Goal: Task Accomplishment & Management: Manage account settings

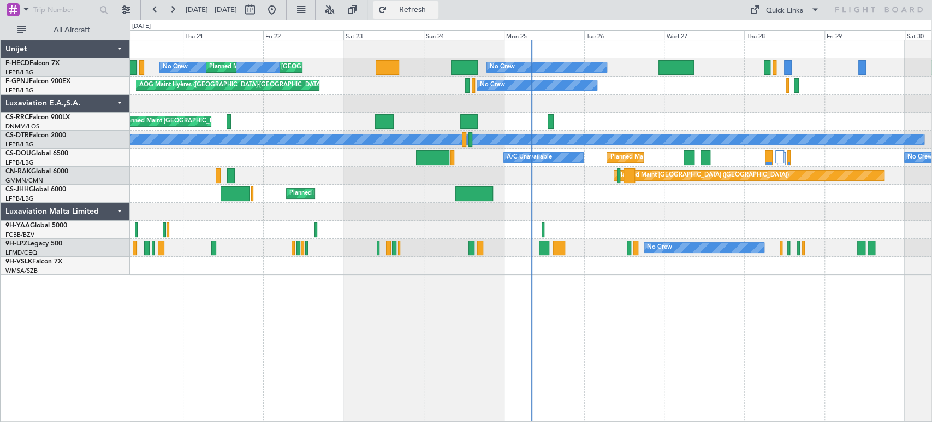
click at [433, 3] on button "Refresh" at bounding box center [406, 9] width 66 height 17
click at [393, 110] on div at bounding box center [531, 104] width 802 height 18
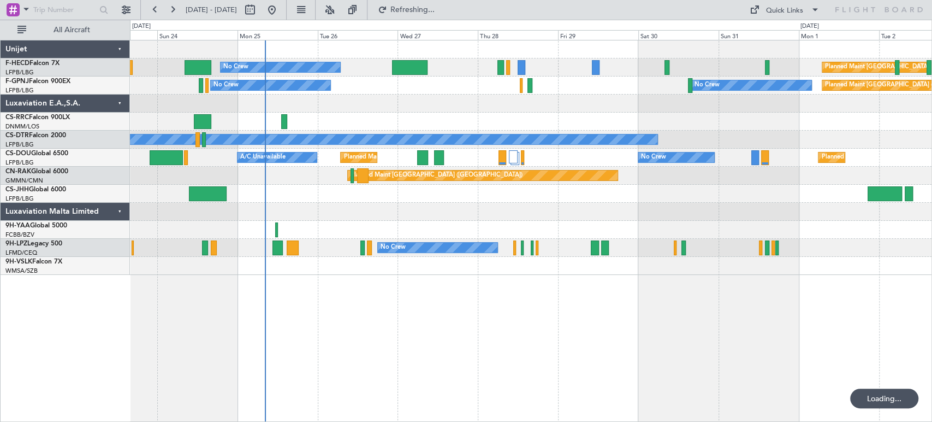
click at [369, 108] on div at bounding box center [531, 104] width 802 height 18
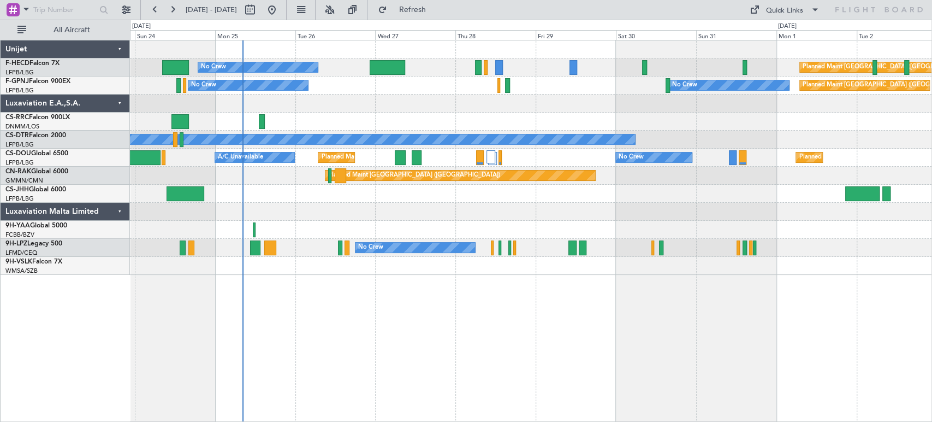
click at [396, 105] on div at bounding box center [531, 104] width 802 height 18
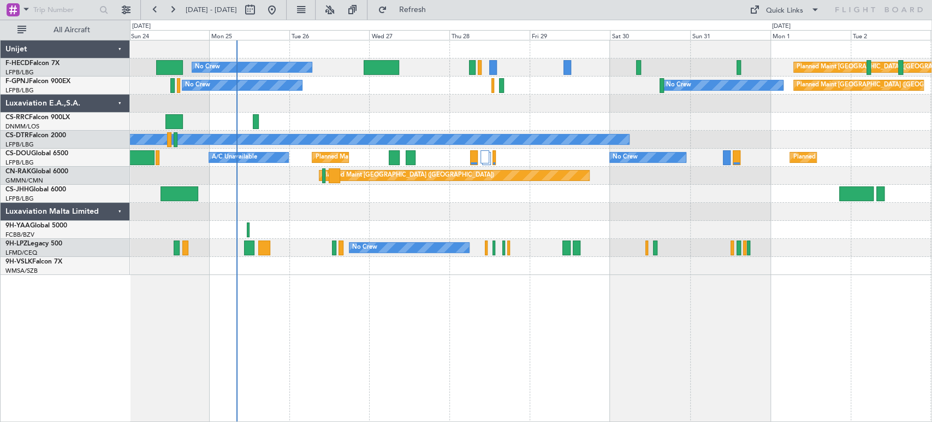
click at [380, 108] on div at bounding box center [531, 104] width 802 height 18
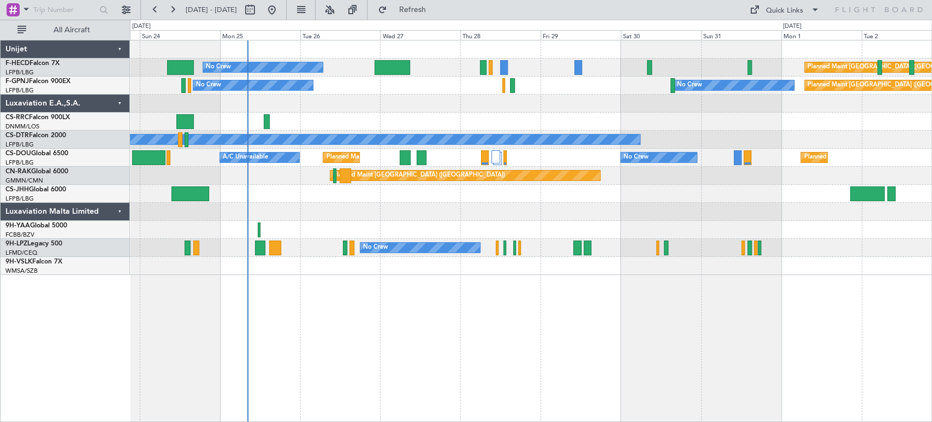
click at [297, 88] on div "Planned Maint [GEOGRAPHIC_DATA] ([GEOGRAPHIC_DATA]) No Crew No Crew No Crew [GE…" at bounding box center [531, 85] width 802 height 18
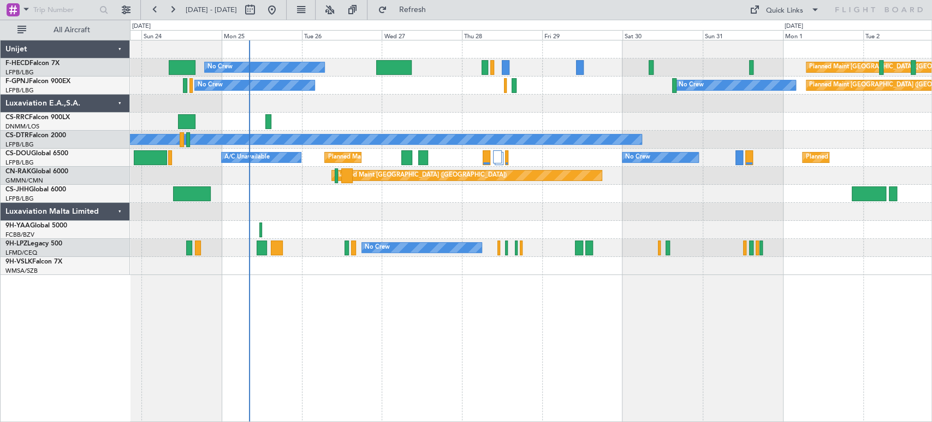
click at [337, 92] on div "Planned Maint [GEOGRAPHIC_DATA] ([GEOGRAPHIC_DATA]) No Crew No Crew No Crew [GE…" at bounding box center [531, 85] width 802 height 18
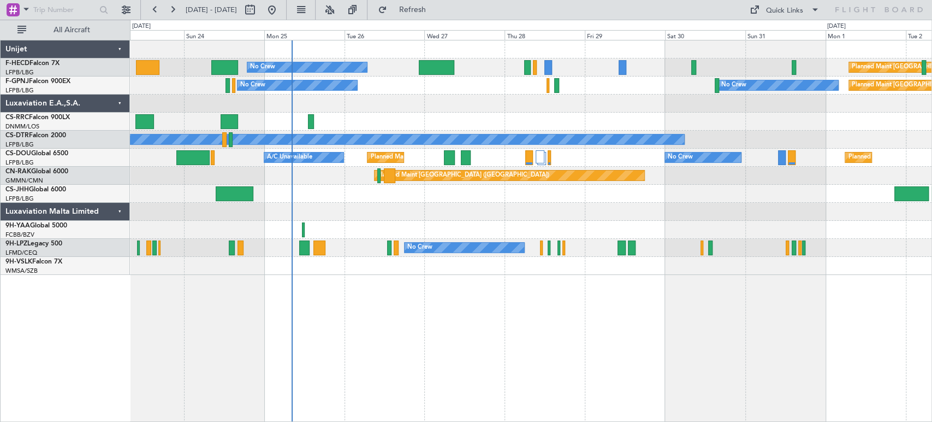
click at [370, 102] on div at bounding box center [531, 104] width 802 height 18
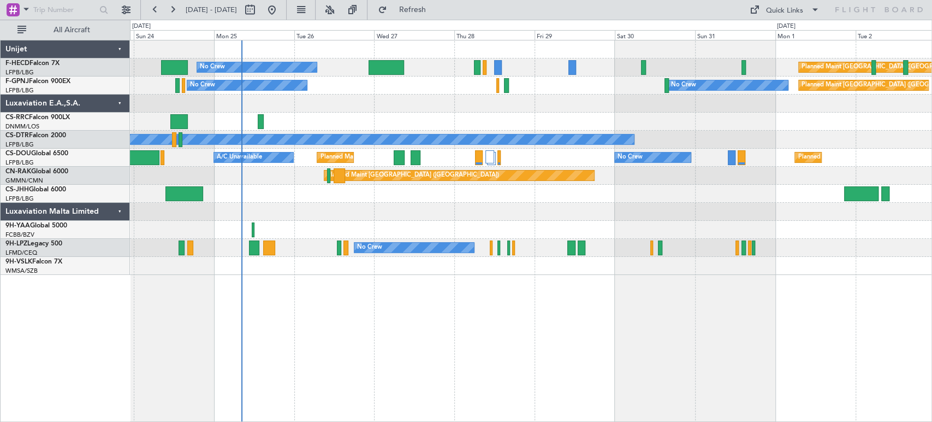
click at [362, 103] on div at bounding box center [531, 104] width 802 height 18
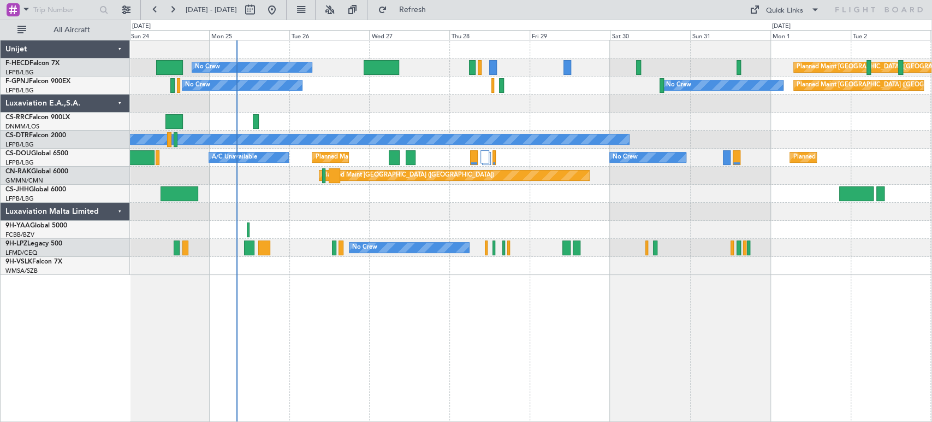
click at [352, 108] on div at bounding box center [531, 104] width 802 height 18
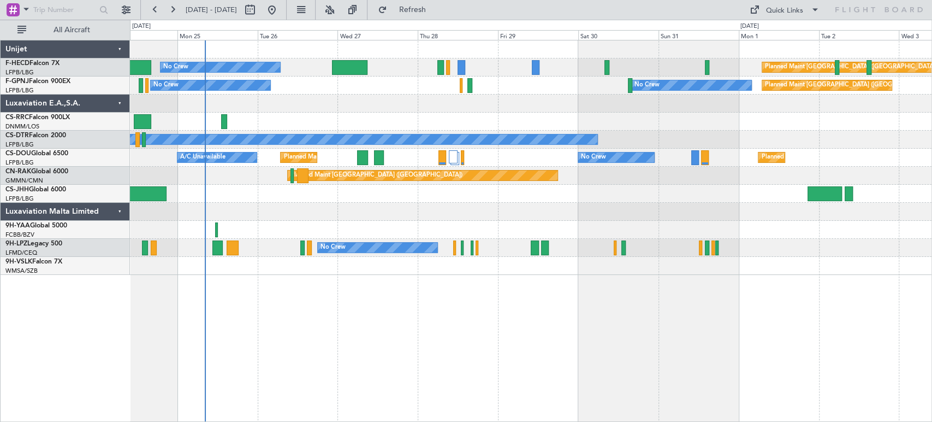
click at [356, 105] on div at bounding box center [531, 104] width 802 height 18
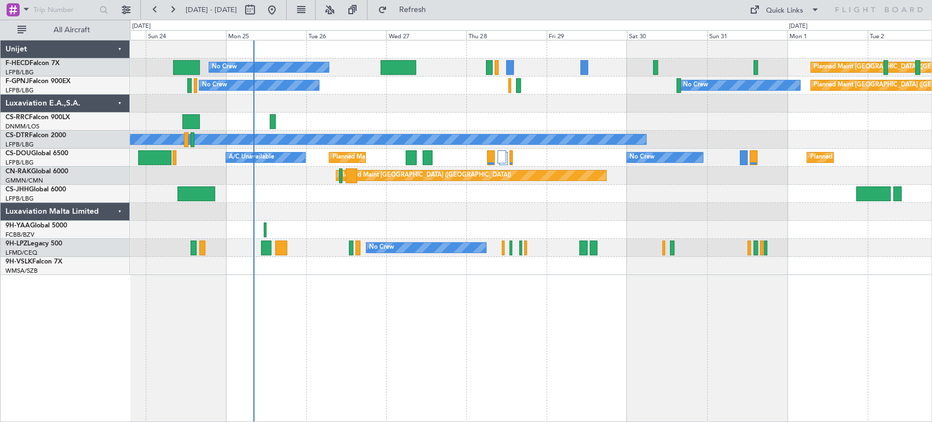
click at [358, 105] on div at bounding box center [531, 104] width 802 height 18
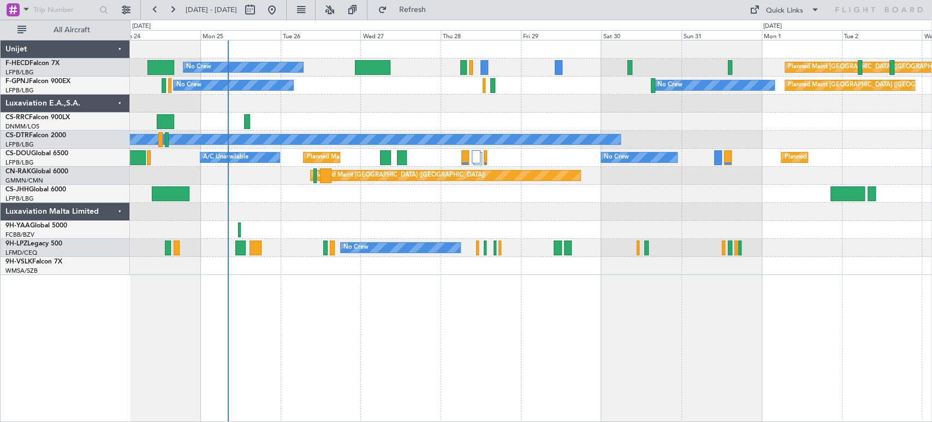
click at [310, 104] on div at bounding box center [531, 104] width 802 height 18
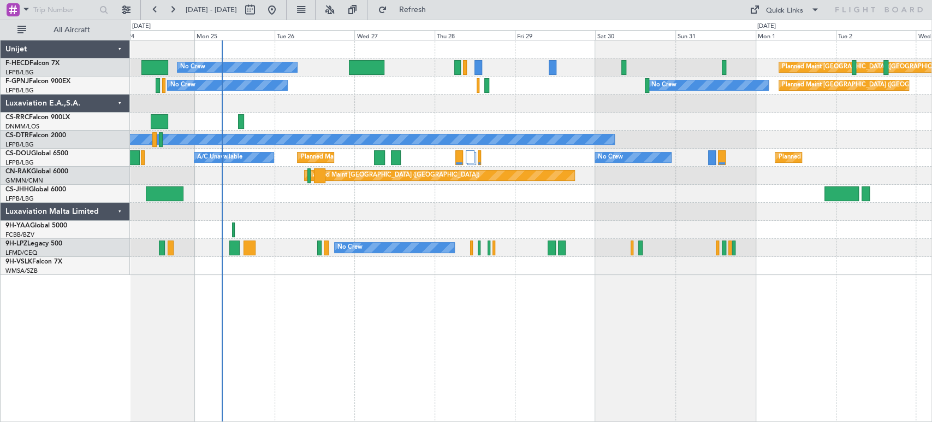
click at [280, 97] on div at bounding box center [531, 104] width 802 height 18
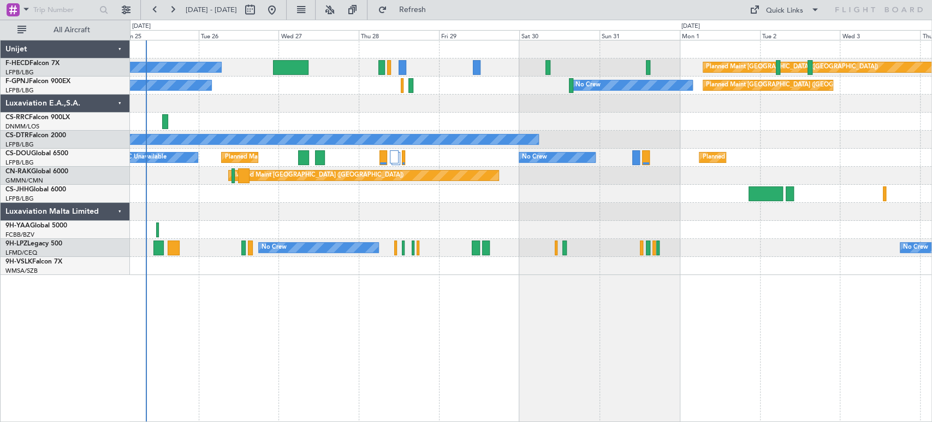
click at [293, 161] on div "Planned Maint [GEOGRAPHIC_DATA] ([GEOGRAPHIC_DATA]) Planned Maint [GEOGRAPHIC_D…" at bounding box center [531, 158] width 802 height 18
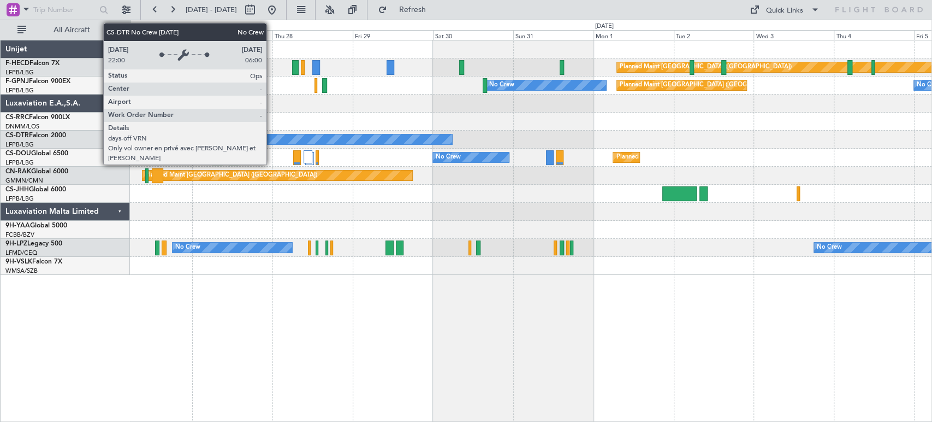
click at [232, 151] on div "Planned Maint [GEOGRAPHIC_DATA] ([GEOGRAPHIC_DATA]) No Crew Planned Maint [GEOG…" at bounding box center [531, 157] width 802 height 234
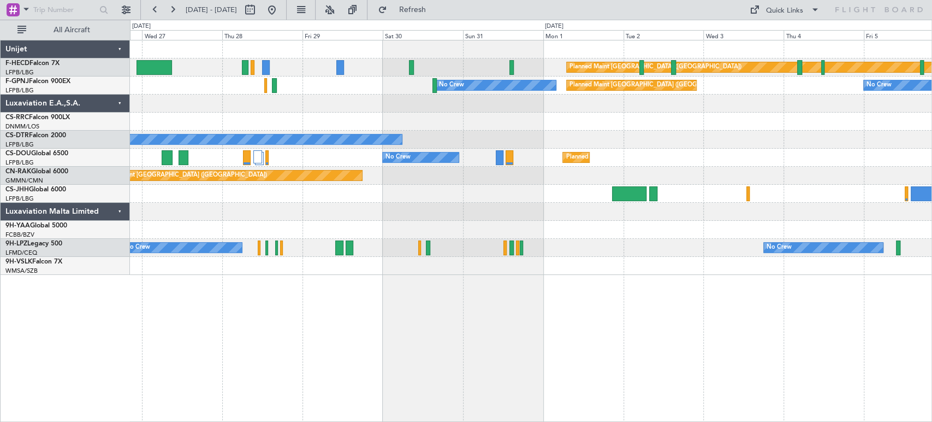
click at [238, 154] on div "Planned Maint [GEOGRAPHIC_DATA] ([GEOGRAPHIC_DATA]) No Crew A/C Unavailable Pla…" at bounding box center [531, 158] width 802 height 18
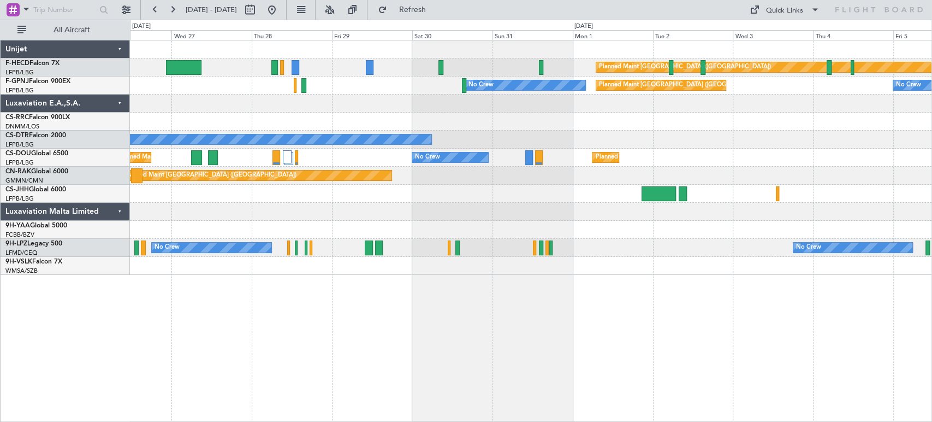
click at [267, 147] on div "Planned Maint [GEOGRAPHIC_DATA] ([GEOGRAPHIC_DATA]) No Crew Planned Maint [GEOG…" at bounding box center [531, 157] width 802 height 234
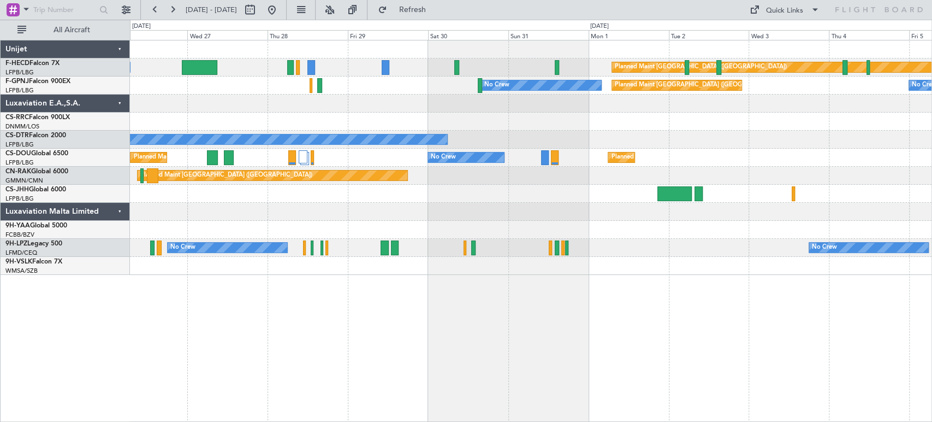
click at [298, 125] on div at bounding box center [531, 122] width 802 height 18
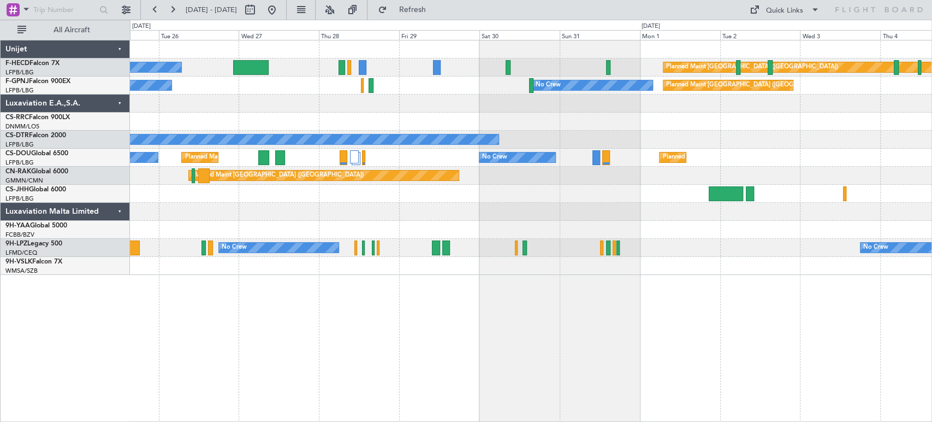
click at [255, 103] on div at bounding box center [531, 104] width 802 height 18
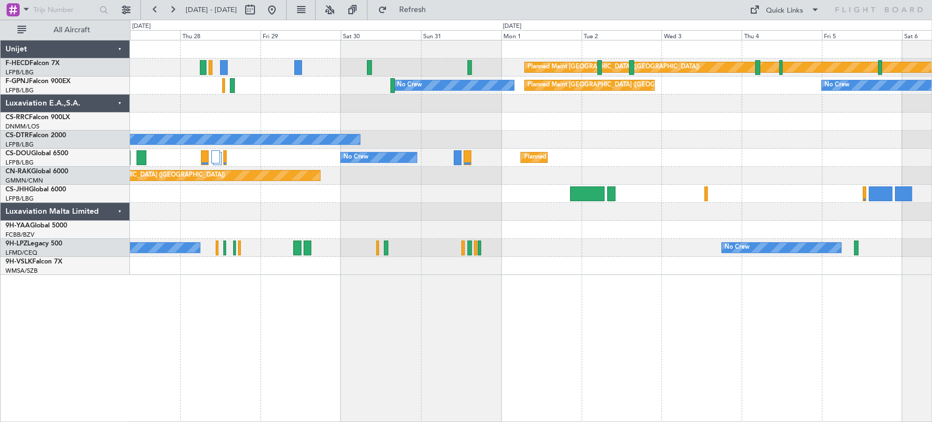
click at [262, 126] on div at bounding box center [531, 122] width 802 height 18
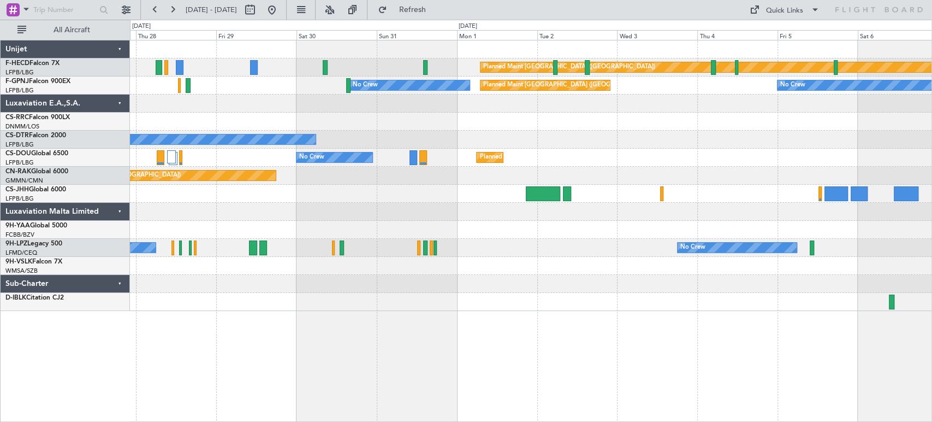
click at [250, 99] on div "Planned Maint [GEOGRAPHIC_DATA] ([GEOGRAPHIC_DATA]) No Crew Planned Maint [GEOG…" at bounding box center [531, 175] width 802 height 270
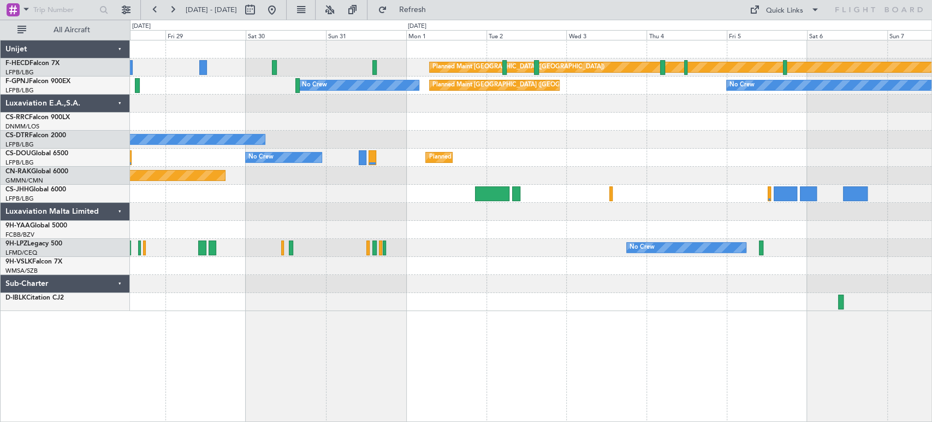
click at [321, 107] on div at bounding box center [531, 104] width 802 height 18
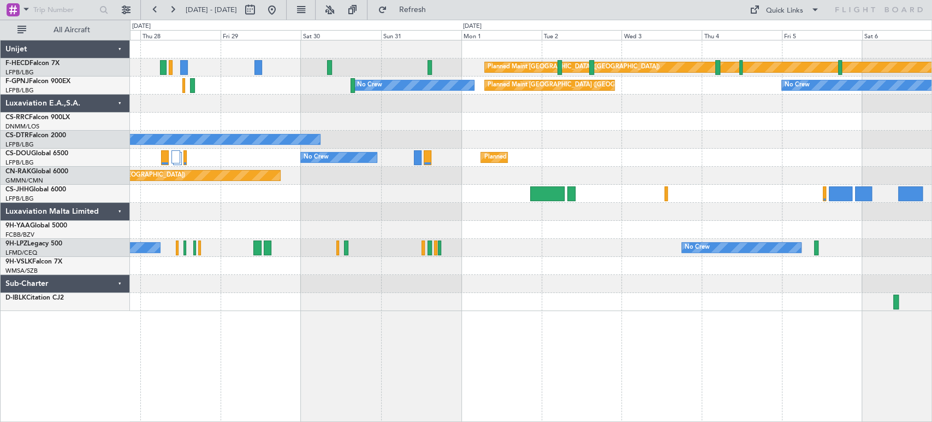
click at [282, 108] on div at bounding box center [531, 104] width 802 height 18
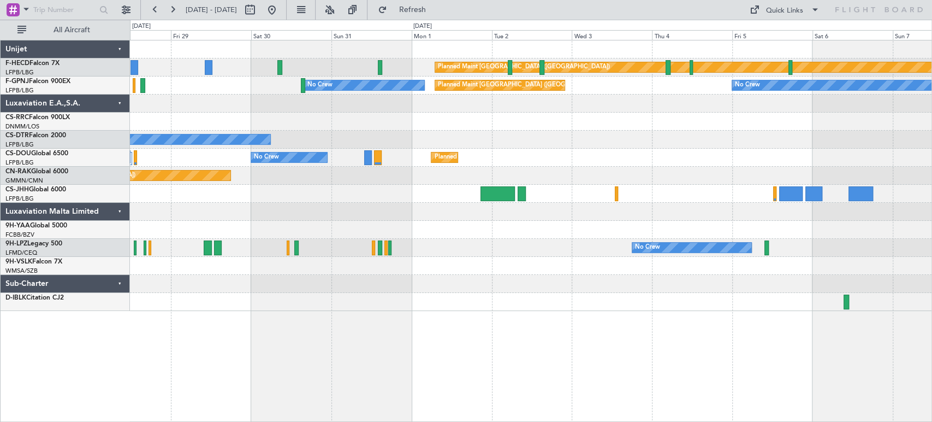
click at [269, 108] on div at bounding box center [531, 104] width 802 height 18
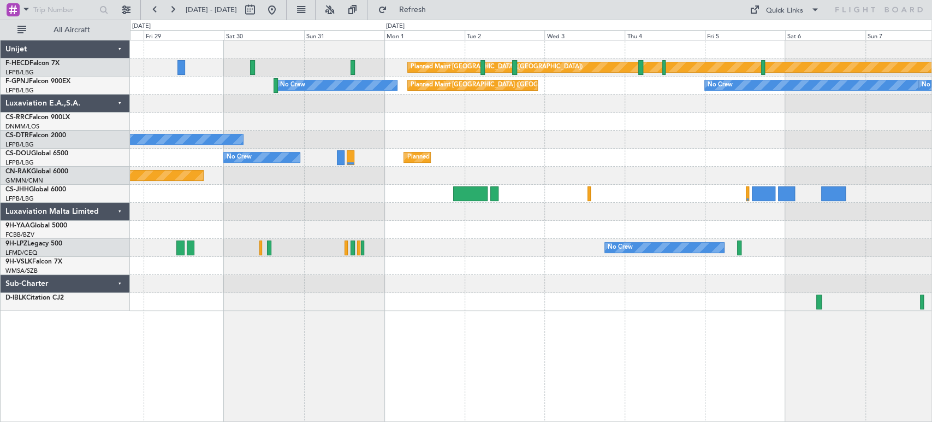
click at [248, 110] on div at bounding box center [531, 104] width 802 height 18
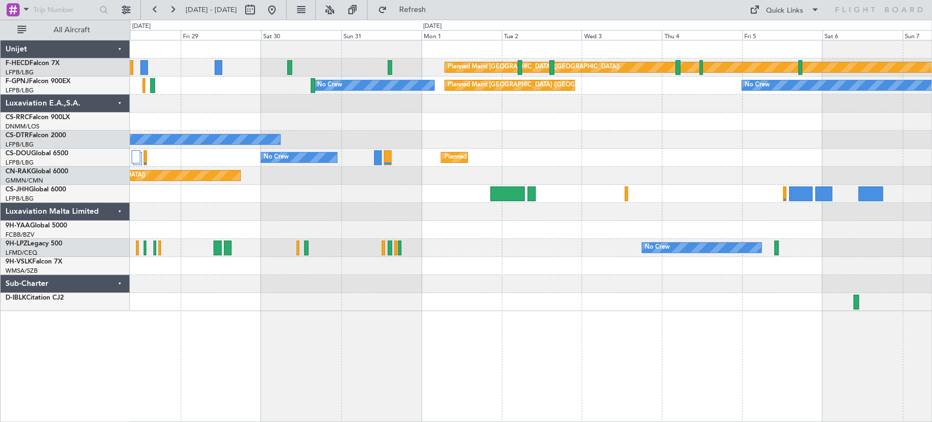
click at [284, 107] on div at bounding box center [531, 104] width 802 height 18
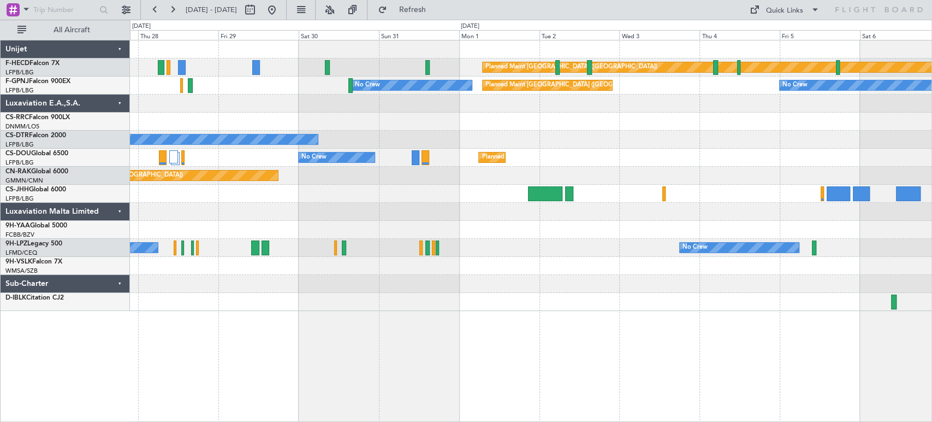
click at [739, 131] on div "No Crew" at bounding box center [531, 140] width 802 height 18
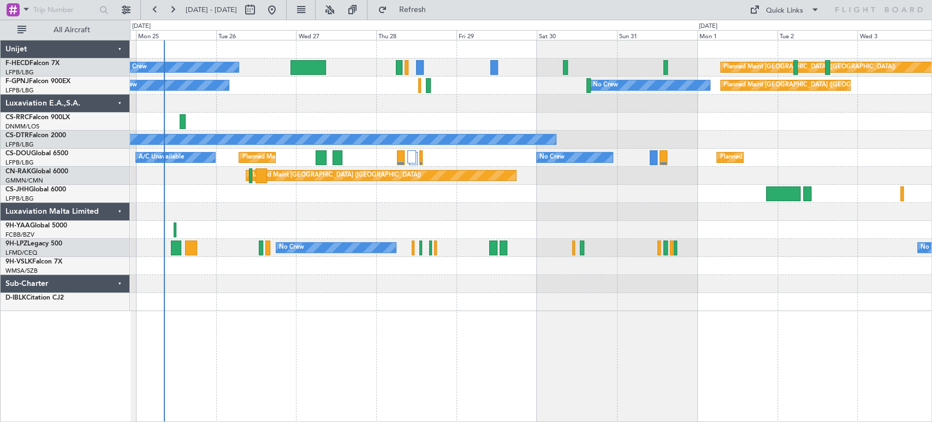
click at [657, 101] on div at bounding box center [531, 104] width 802 height 18
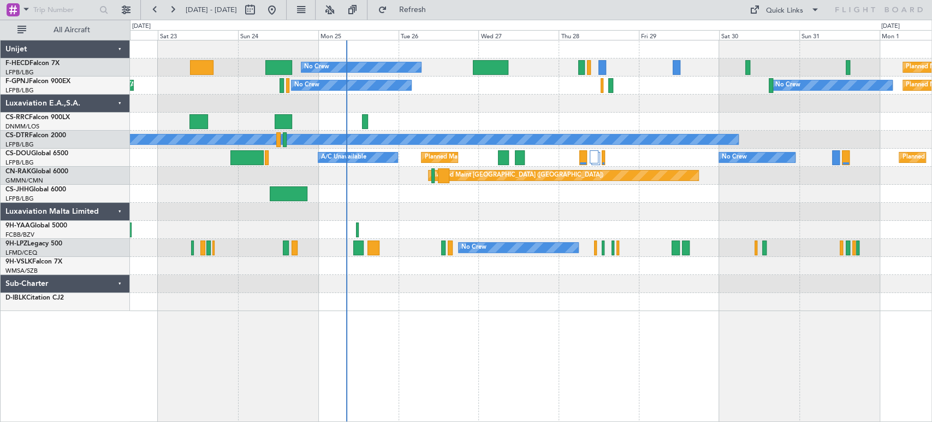
click at [632, 102] on div at bounding box center [531, 104] width 802 height 18
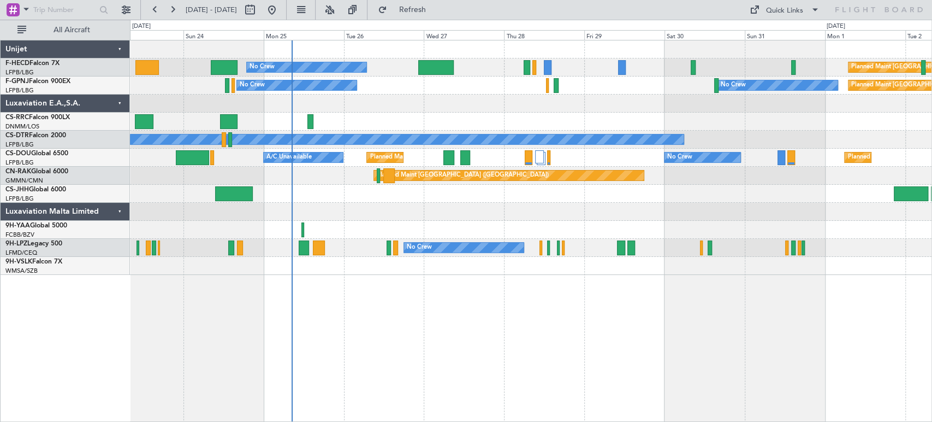
click at [372, 120] on div "No Crew Planned Maint [GEOGRAPHIC_DATA] ([GEOGRAPHIC_DATA]) Planned Maint [GEOG…" at bounding box center [531, 157] width 802 height 234
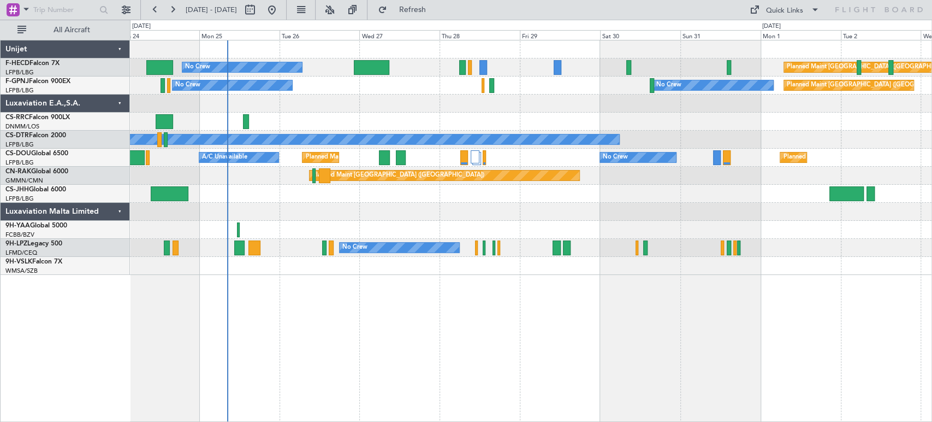
click at [293, 112] on div "Planned Maint [GEOGRAPHIC_DATA] ([GEOGRAPHIC_DATA]) No Crew Planned Maint [GEOG…" at bounding box center [531, 157] width 802 height 234
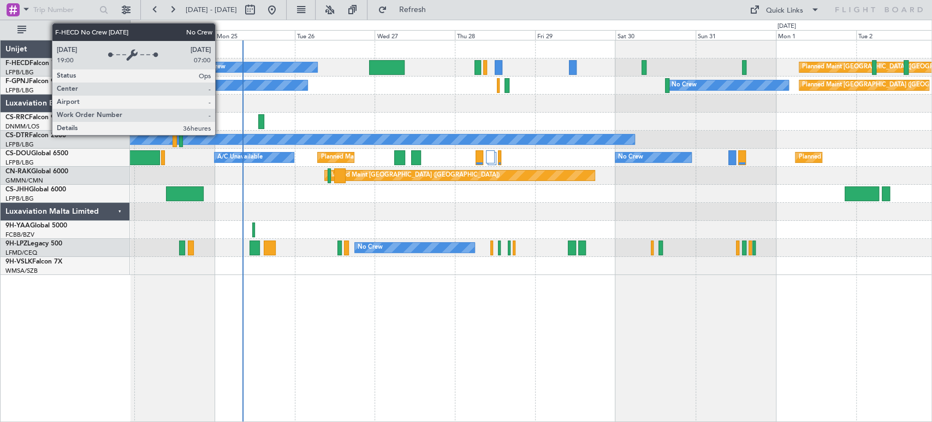
click at [315, 61] on div "Planned Maint [GEOGRAPHIC_DATA] ([GEOGRAPHIC_DATA]) No Crew Planned Maint [GEOG…" at bounding box center [531, 67] width 802 height 18
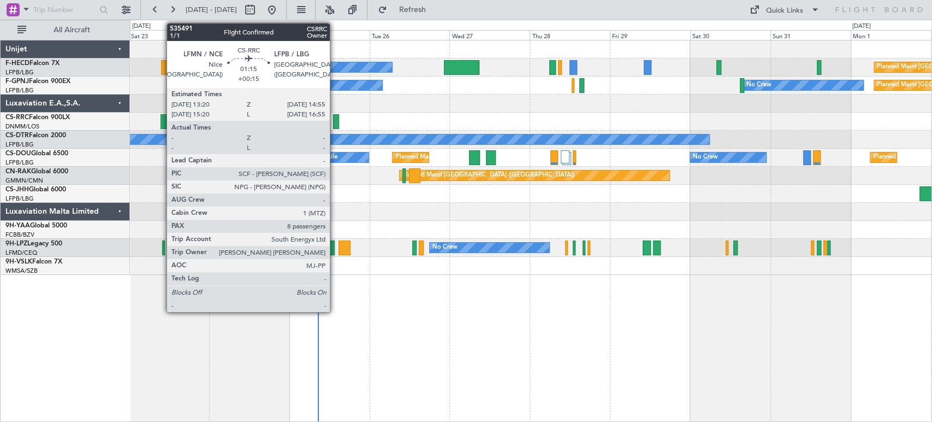
click at [335, 121] on div at bounding box center [335, 121] width 5 height 15
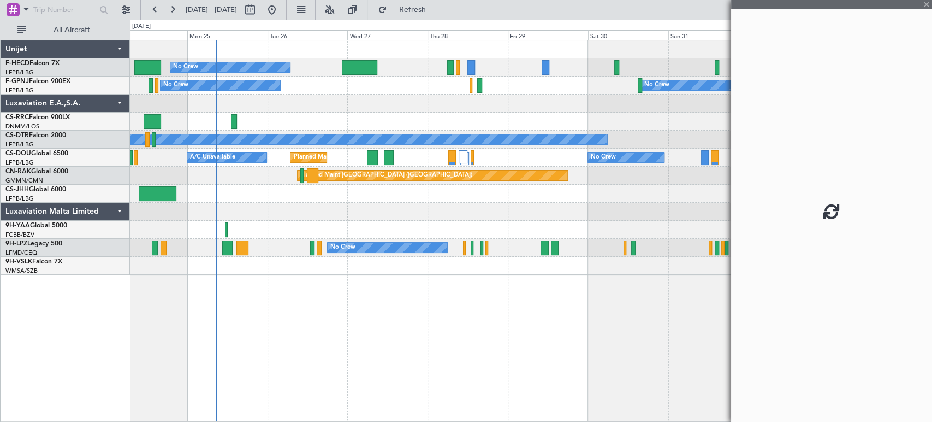
click at [281, 127] on div at bounding box center [531, 122] width 802 height 18
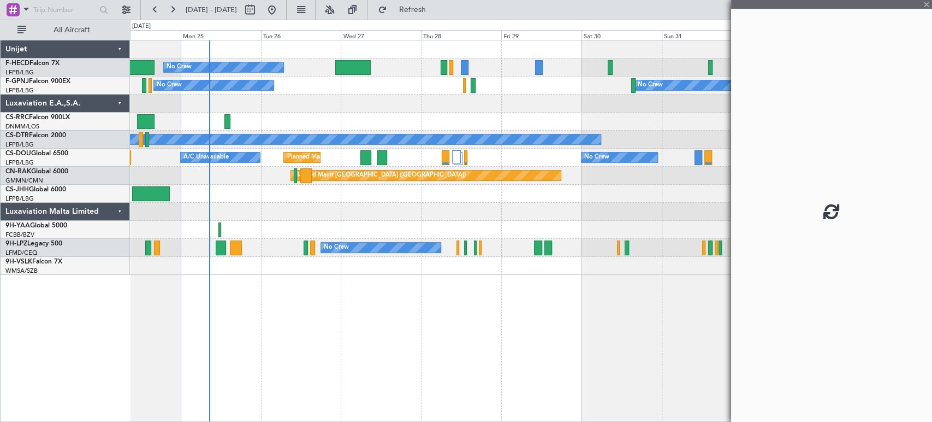
click at [299, 123] on div at bounding box center [531, 122] width 802 height 18
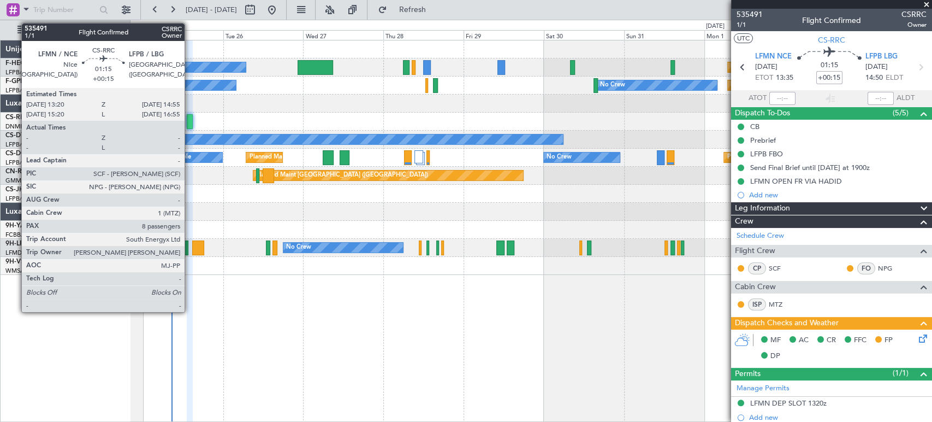
click at [189, 121] on div at bounding box center [189, 121] width 5 height 15
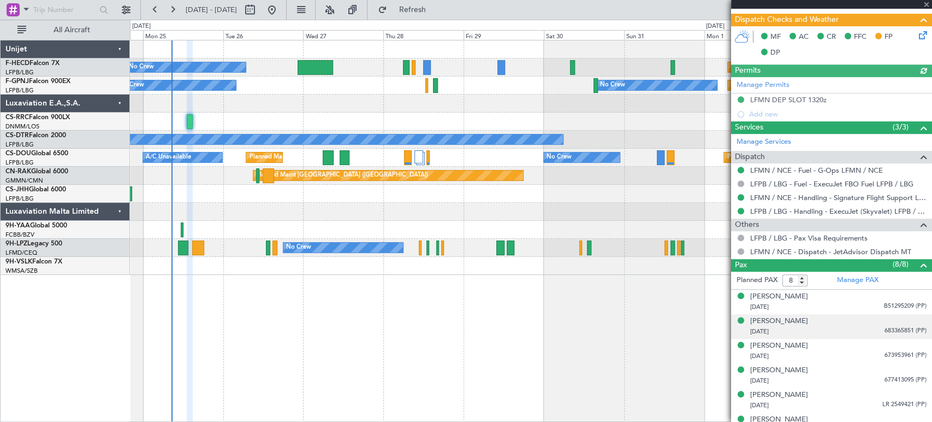
scroll to position [366, 0]
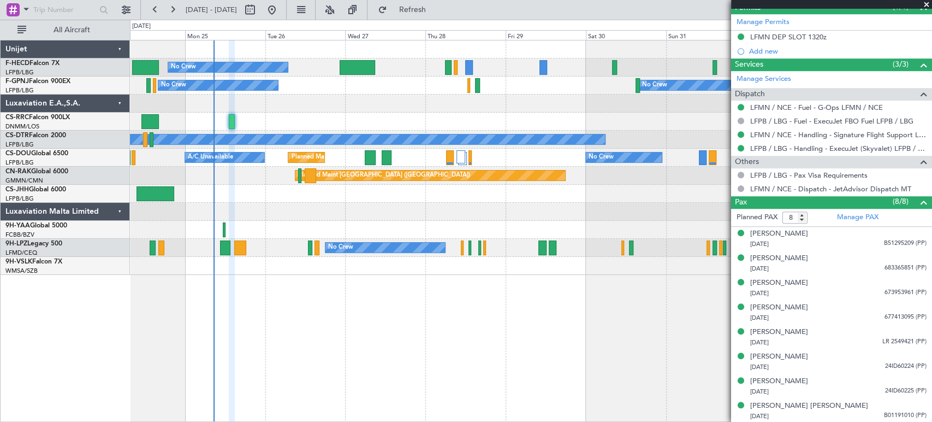
click at [297, 210] on div "Planned Maint [GEOGRAPHIC_DATA] ([GEOGRAPHIC_DATA]) No Crew Planned Maint [GEOG…" at bounding box center [531, 157] width 802 height 234
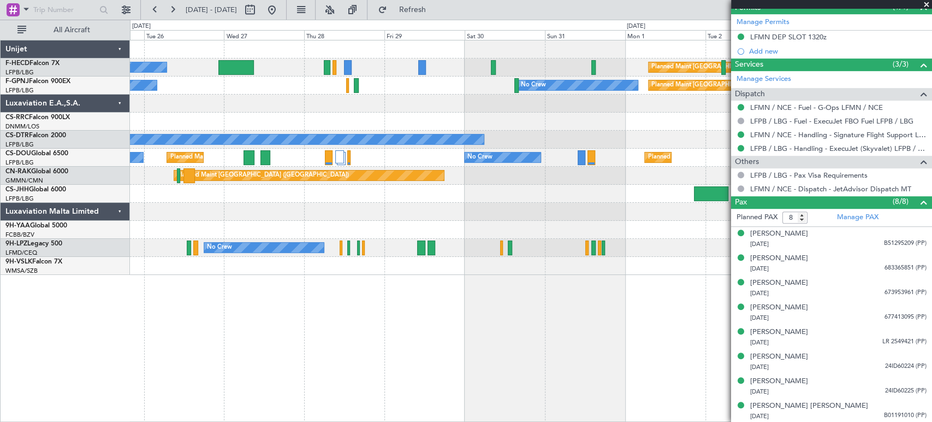
click at [124, 204] on div "Planned Maint [GEOGRAPHIC_DATA] ([GEOGRAPHIC_DATA]) No Crew Planned Maint [GEOG…" at bounding box center [466, 221] width 932 height 402
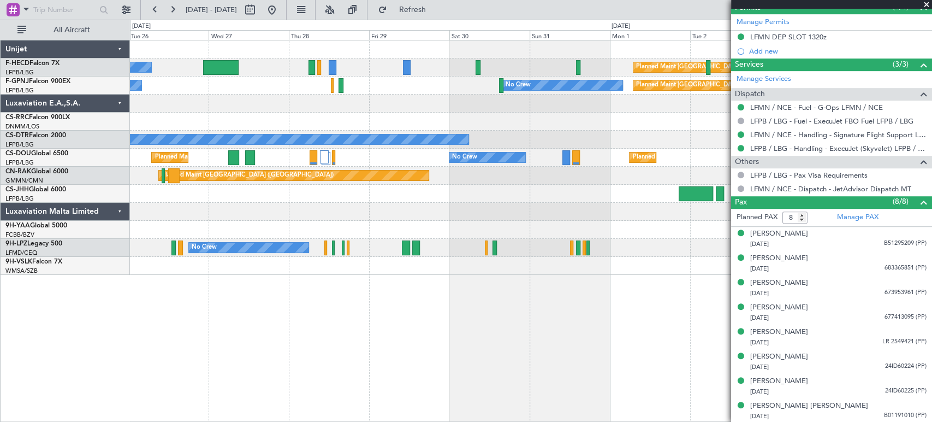
click at [124, 204] on div "Luxaviation Malta Limited" at bounding box center [65, 212] width 129 height 18
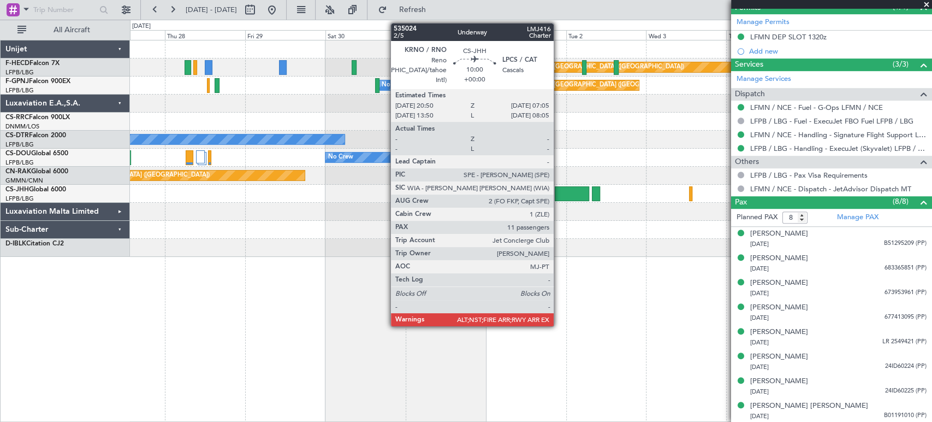
click at [559, 188] on div at bounding box center [572, 193] width 34 height 15
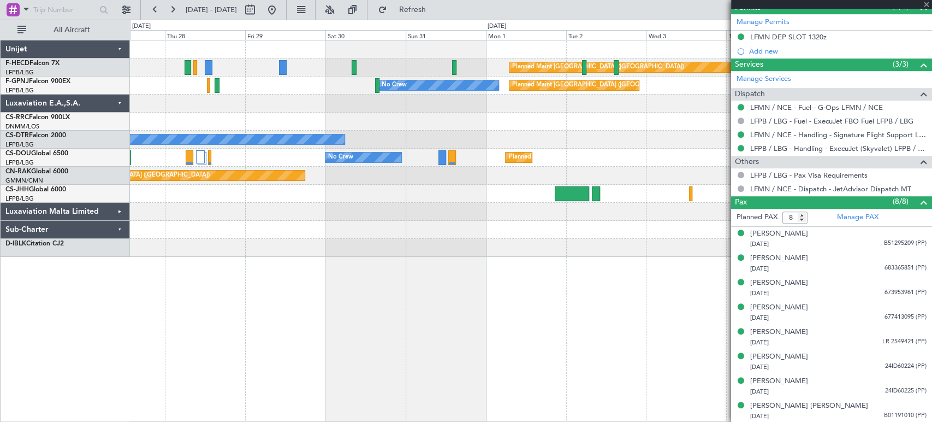
type input "11"
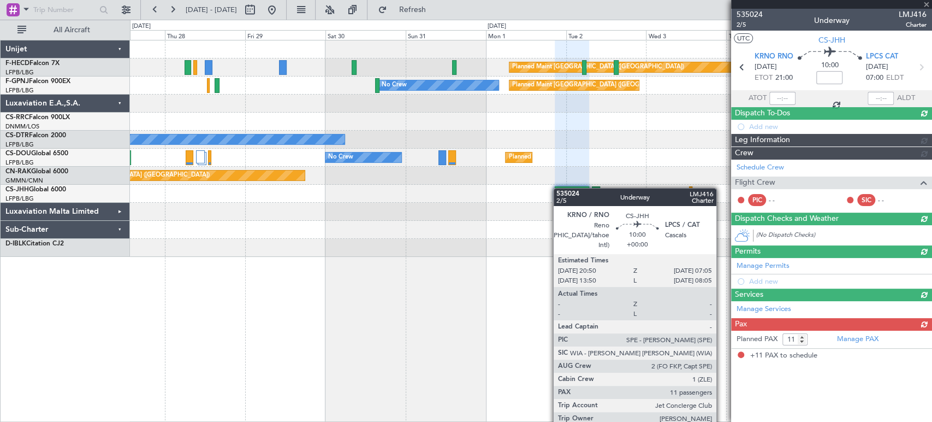
scroll to position [0, 0]
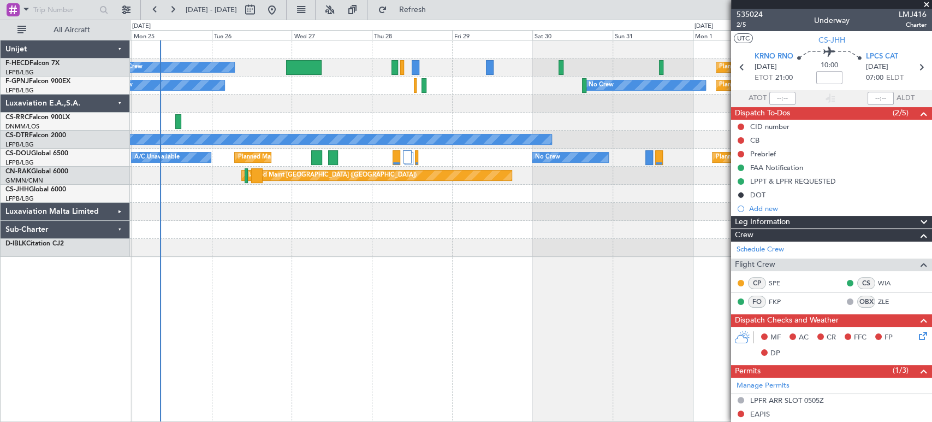
click at [710, 258] on div "Planned Maint [GEOGRAPHIC_DATA] ([GEOGRAPHIC_DATA]) No Crew Planned Maint [GEOG…" at bounding box center [531, 231] width 802 height 382
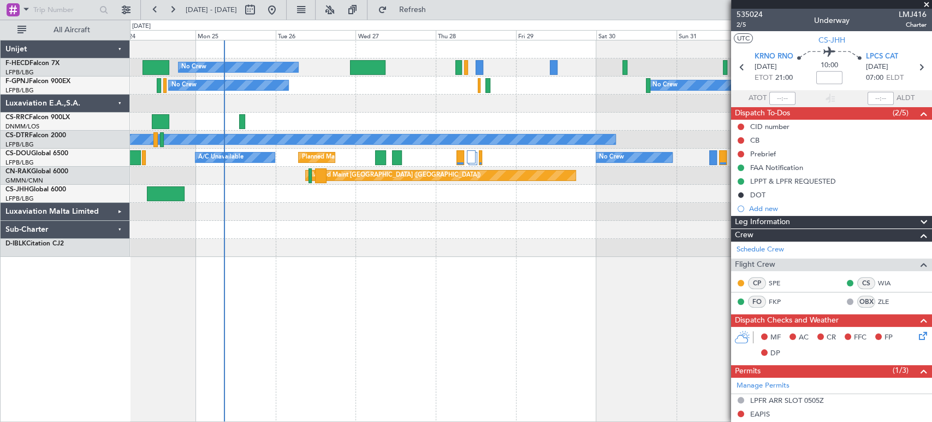
click at [550, 266] on div "Planned Maint [GEOGRAPHIC_DATA] ([GEOGRAPHIC_DATA]) No Crew Planned Maint [GEOG…" at bounding box center [531, 231] width 802 height 382
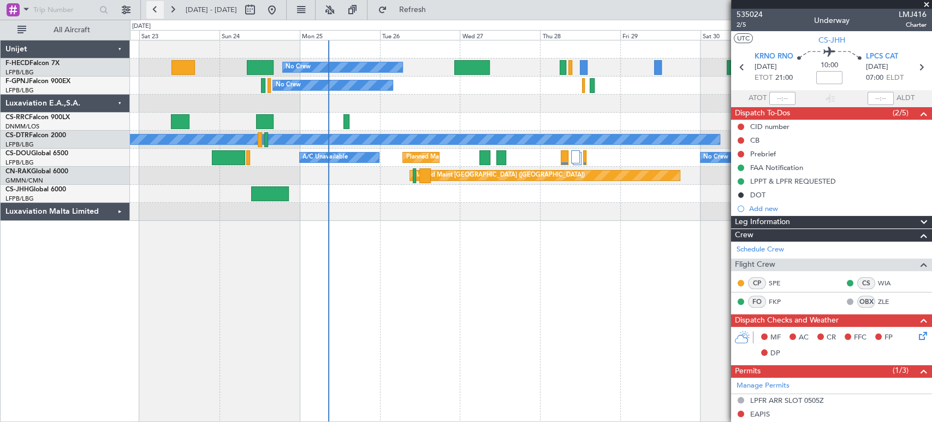
click at [152, 11] on button at bounding box center [154, 9] width 17 height 17
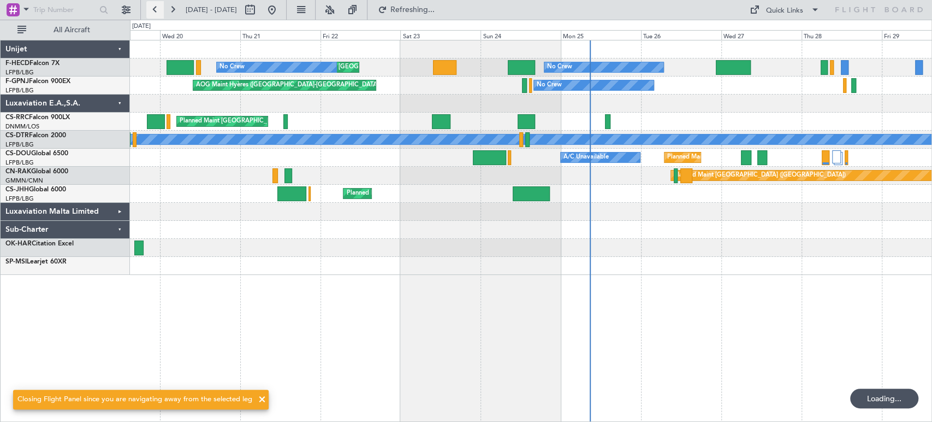
click at [152, 11] on button at bounding box center [154, 9] width 17 height 17
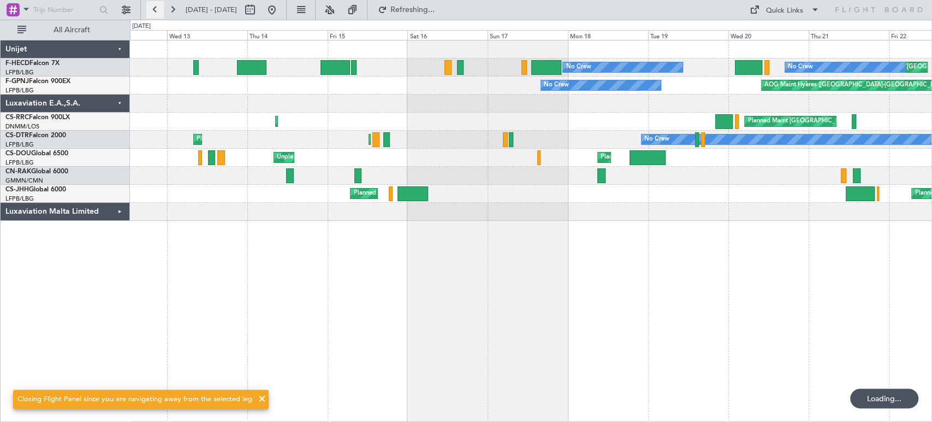
click at [152, 11] on button at bounding box center [154, 9] width 17 height 17
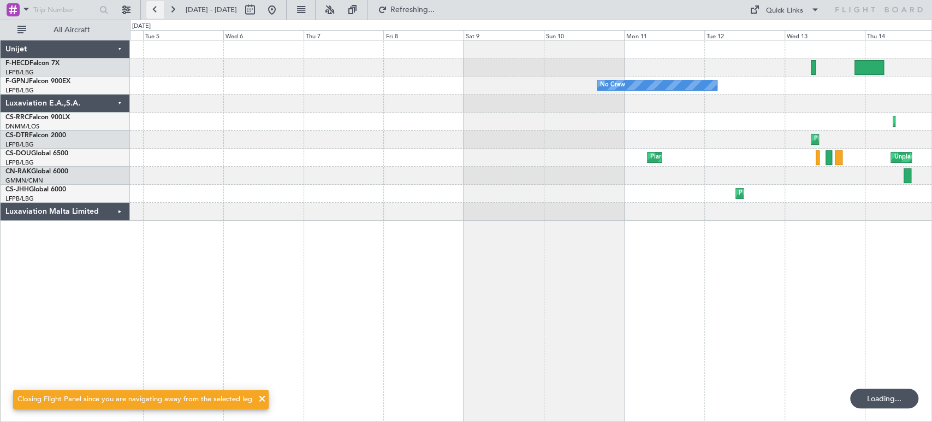
click at [152, 11] on button at bounding box center [154, 9] width 17 height 17
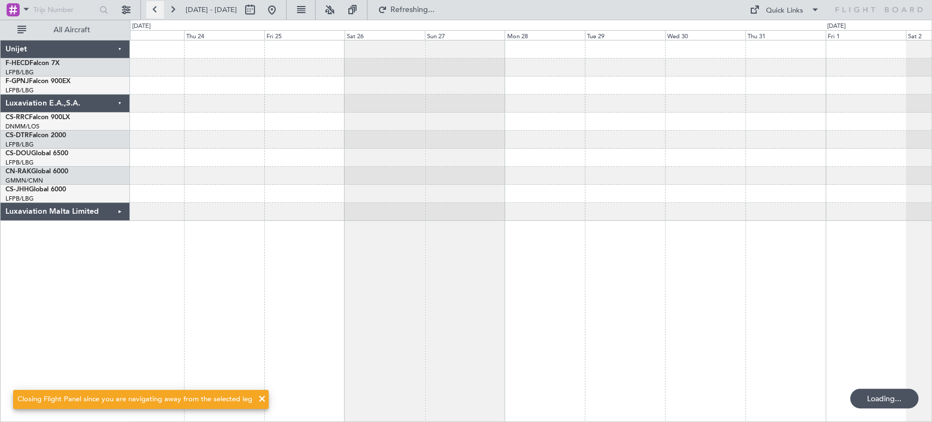
click at [152, 11] on button at bounding box center [154, 9] width 17 height 17
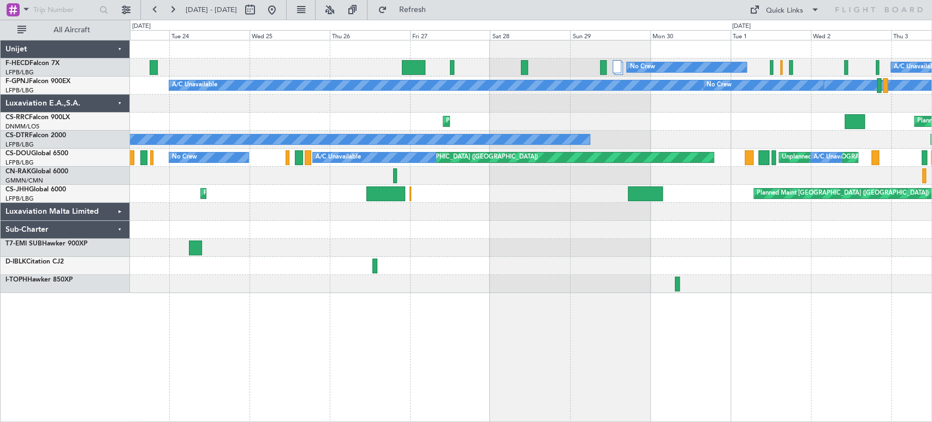
click at [382, 68] on div "A/C Unavailable Unplanned Maint [GEOGRAPHIC_DATA] ([GEOGRAPHIC_DATA]) No Crew N…" at bounding box center [531, 67] width 802 height 18
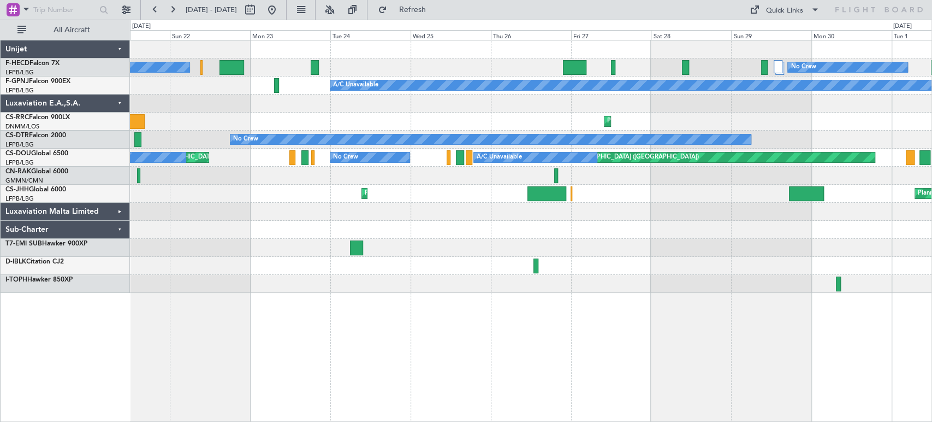
click at [554, 119] on div "Planned Maint [GEOGRAPHIC_DATA] ([GEOGRAPHIC_DATA]) Planned Maint [GEOGRAPHIC_D…" at bounding box center [531, 122] width 802 height 18
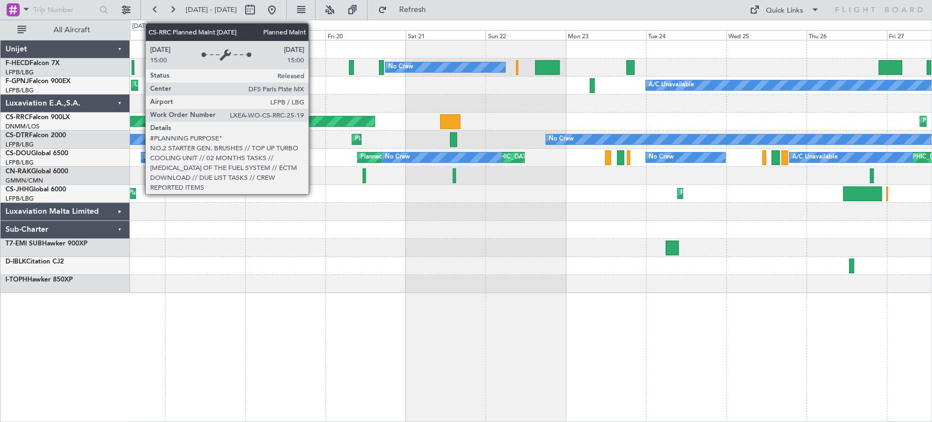
click at [671, 114] on div "Planned Maint [GEOGRAPHIC_DATA] ([GEOGRAPHIC_DATA]) Planned Maint [GEOGRAPHIC_D…" at bounding box center [531, 122] width 802 height 18
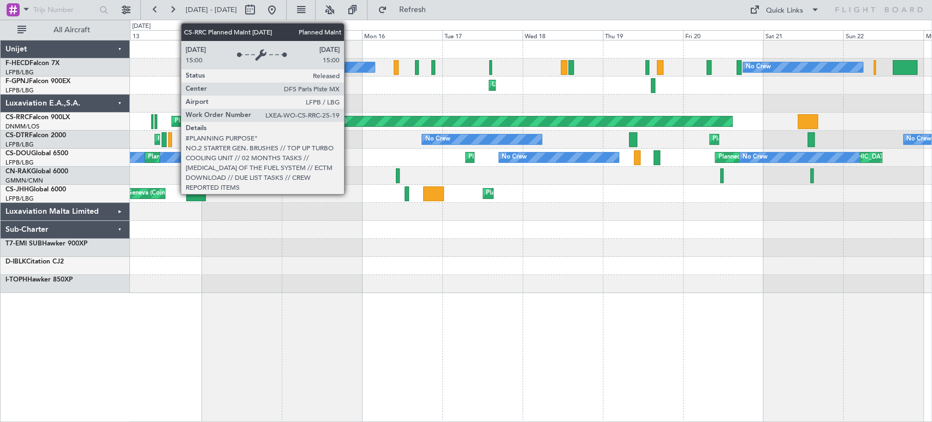
click at [598, 117] on div "Planned Maint [GEOGRAPHIC_DATA] ([GEOGRAPHIC_DATA])" at bounding box center [452, 121] width 560 height 10
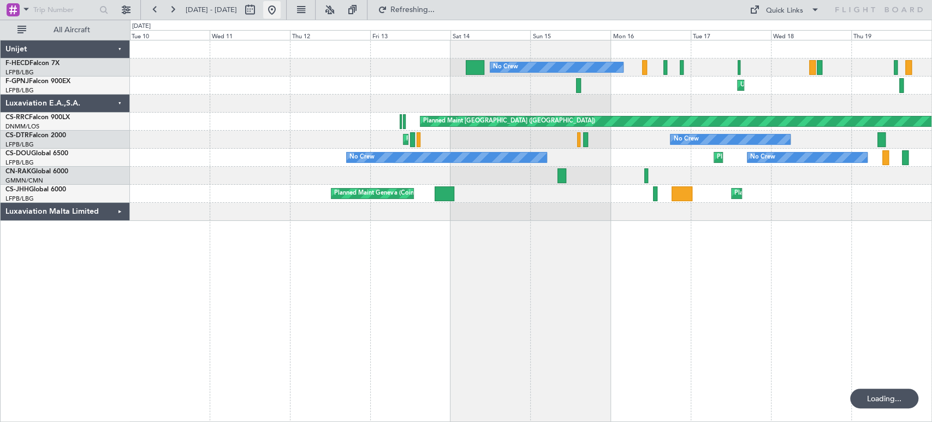
click at [281, 9] on button at bounding box center [271, 9] width 17 height 17
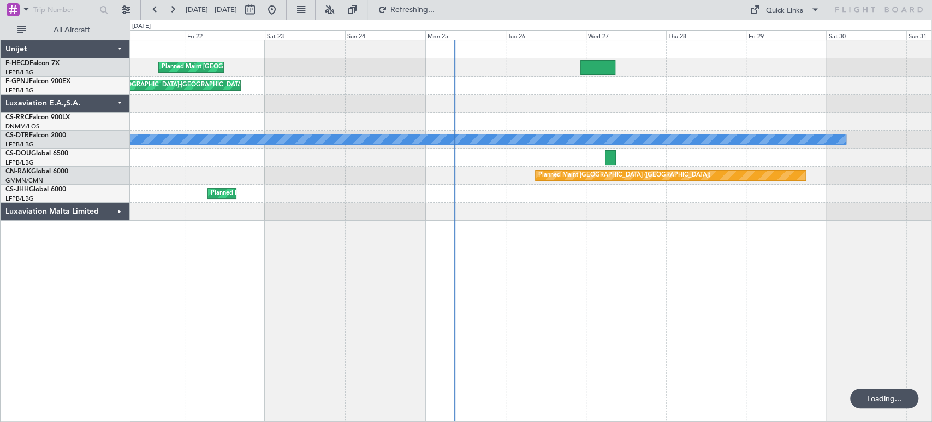
click at [531, 149] on div "Planned Maint [GEOGRAPHIC_DATA] ([GEOGRAPHIC_DATA]) Planned Maint [GEOGRAPHIC_D…" at bounding box center [531, 130] width 802 height 180
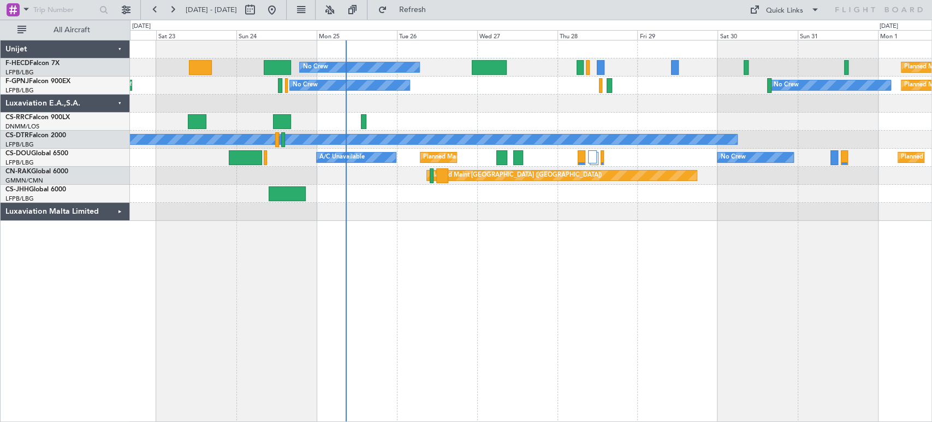
click at [315, 232] on div "No Crew Planned Maint [GEOGRAPHIC_DATA] ([GEOGRAPHIC_DATA]) No Crew Planned Mai…" at bounding box center [531, 231] width 802 height 382
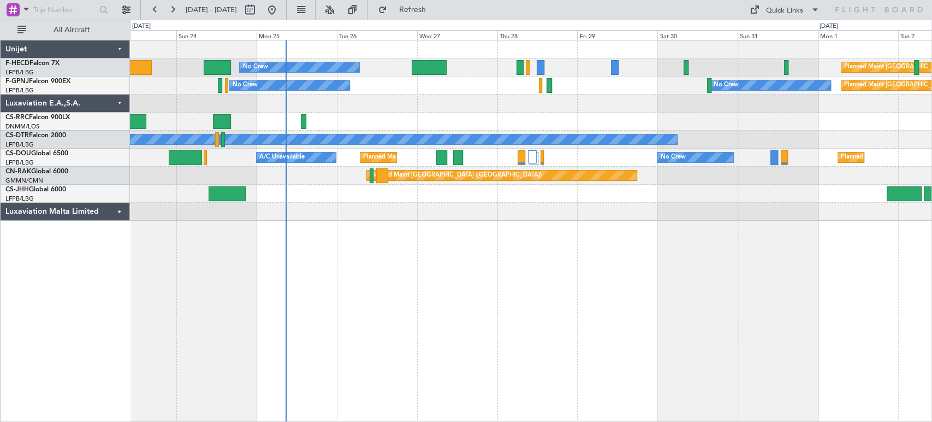
click at [321, 203] on div "No Crew Planned Maint [GEOGRAPHIC_DATA] ([GEOGRAPHIC_DATA]) Planned Maint [GEOG…" at bounding box center [531, 130] width 802 height 180
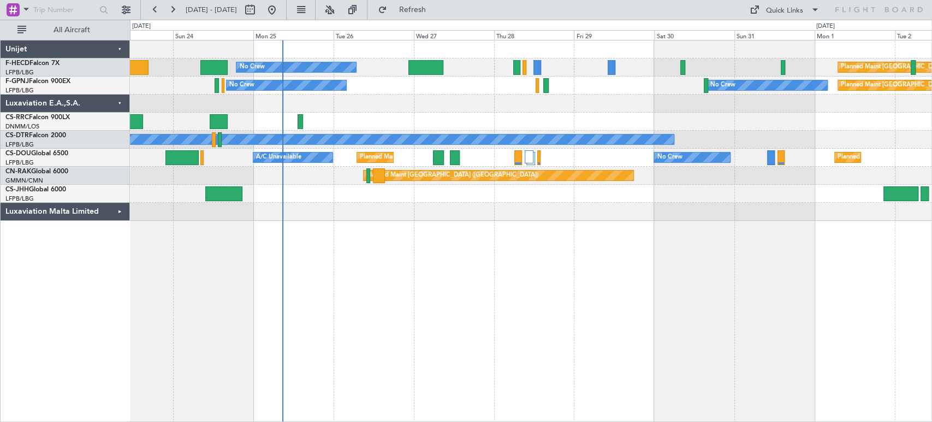
click at [262, 182] on div "Planned Maint [GEOGRAPHIC_DATA] ([GEOGRAPHIC_DATA])" at bounding box center [531, 176] width 802 height 18
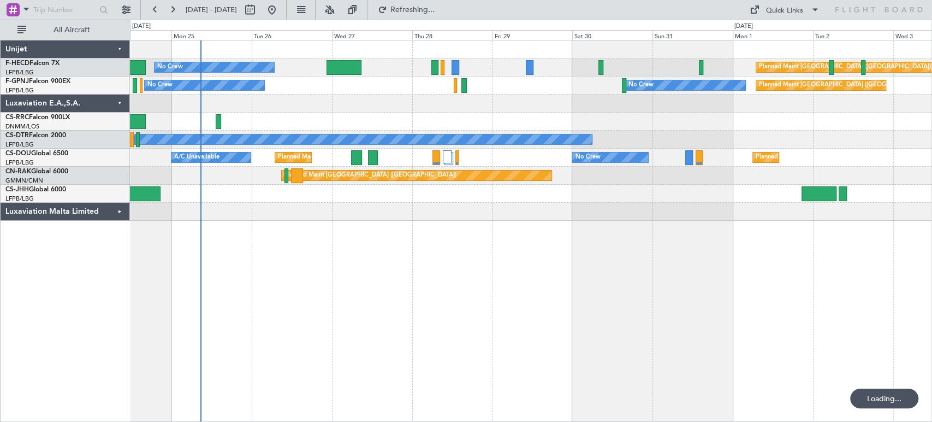
click at [207, 182] on div "Planned Maint [GEOGRAPHIC_DATA] ([GEOGRAPHIC_DATA])" at bounding box center [531, 176] width 802 height 18
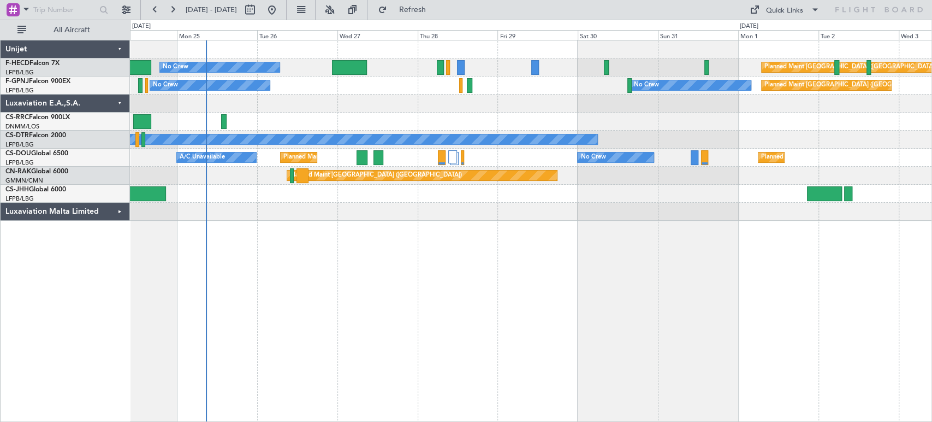
click at [258, 150] on div "Planned Maint [GEOGRAPHIC_DATA] ([GEOGRAPHIC_DATA]) No Crew No Crew Planned Mai…" at bounding box center [531, 231] width 802 height 382
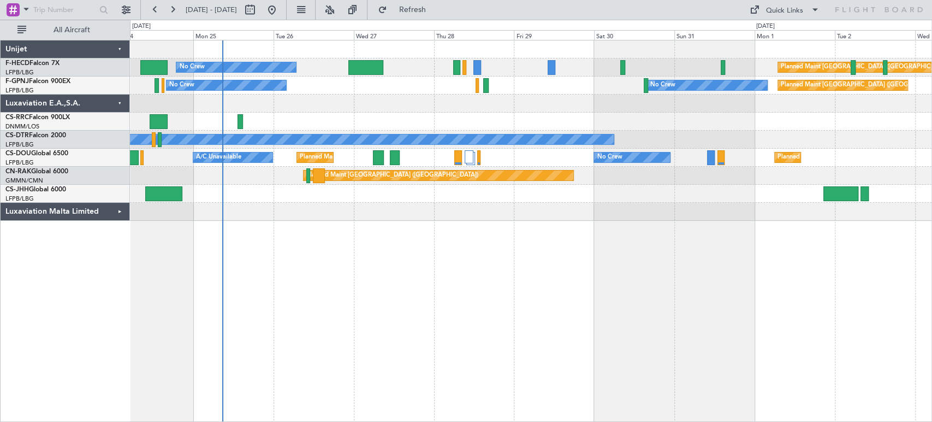
click at [118, 209] on div "Luxaviation Malta Limited" at bounding box center [65, 212] width 129 height 18
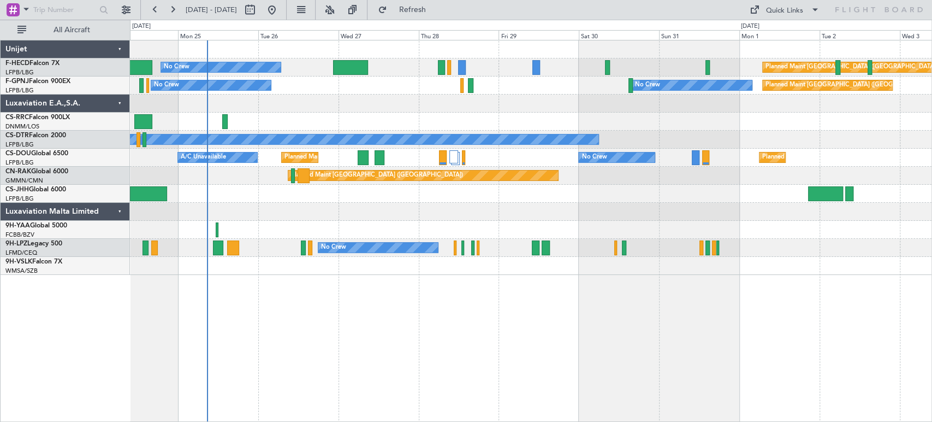
click at [267, 213] on div "Planned Maint [GEOGRAPHIC_DATA] ([GEOGRAPHIC_DATA]) No Crew No Crew Planned Mai…" at bounding box center [531, 157] width 802 height 234
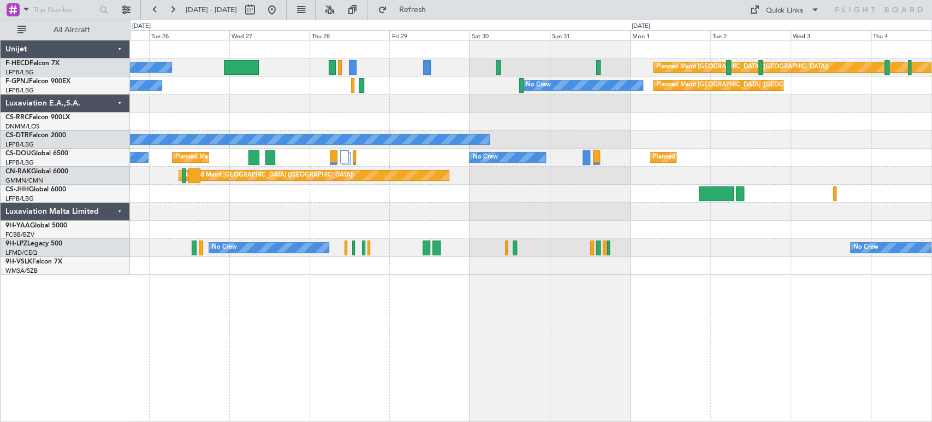
click at [344, 200] on div "Planned Maint [GEOGRAPHIC_DATA] ([GEOGRAPHIC_DATA]) No Crew Planned Maint [GEOG…" at bounding box center [531, 157] width 802 height 234
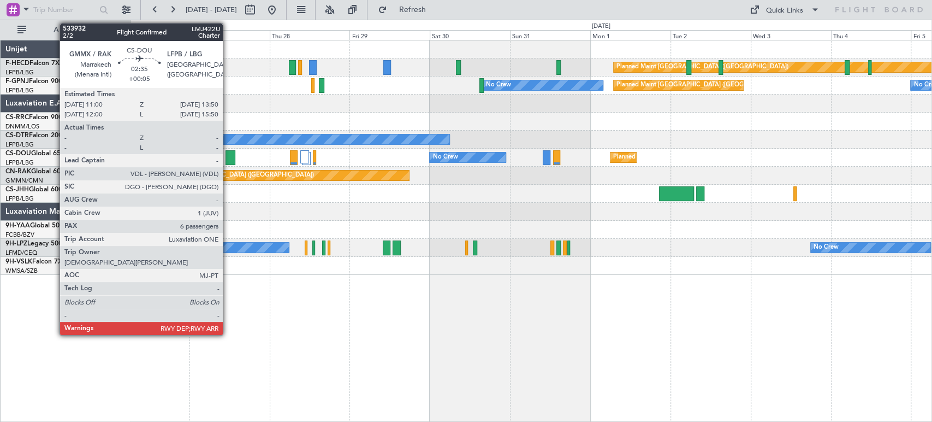
click at [228, 156] on div at bounding box center [231, 157] width 10 height 15
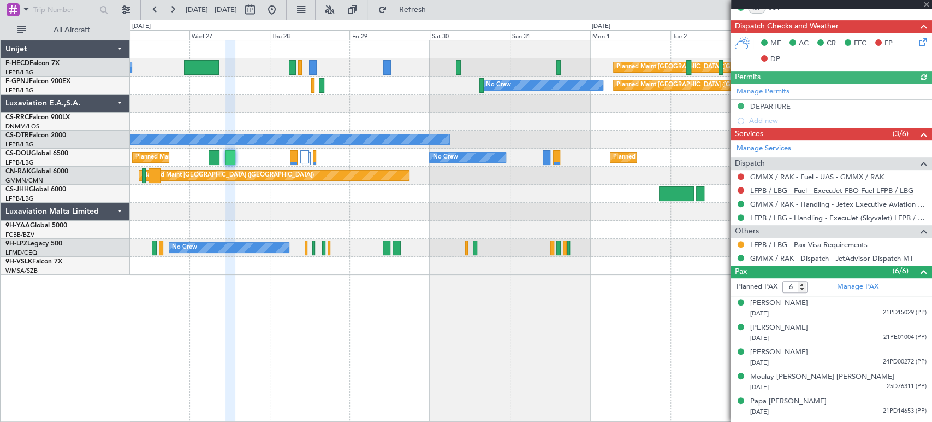
scroll to position [290, 0]
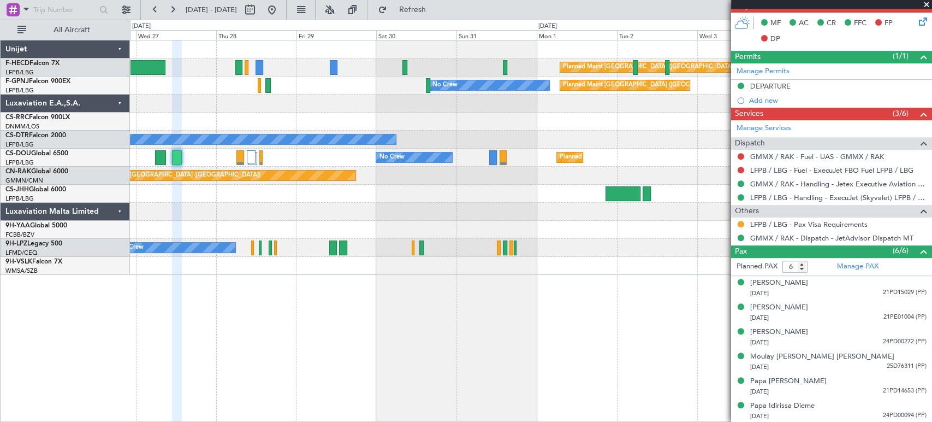
click at [445, 165] on div "Planned Maint [GEOGRAPHIC_DATA] ([GEOGRAPHIC_DATA]) No Crew A/C Unavailable Pla…" at bounding box center [531, 158] width 802 height 18
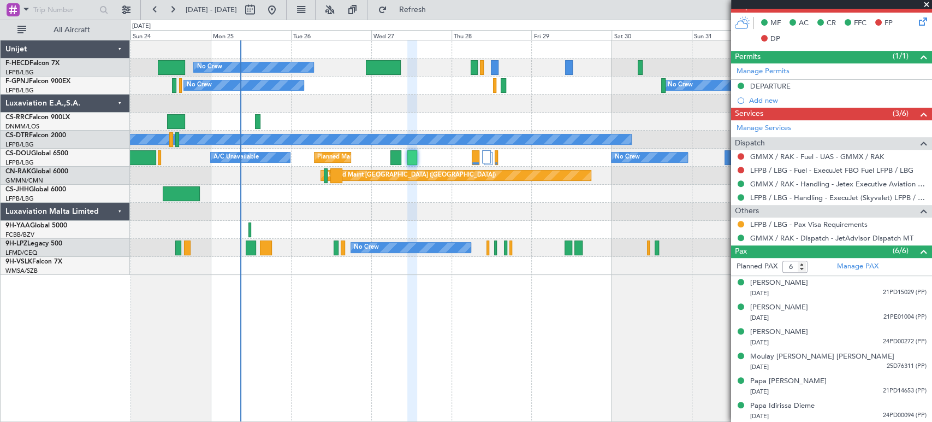
click at [541, 157] on div "Planned Maint [GEOGRAPHIC_DATA] ([GEOGRAPHIC_DATA]) No Crew Planned Maint [GEOG…" at bounding box center [531, 157] width 802 height 234
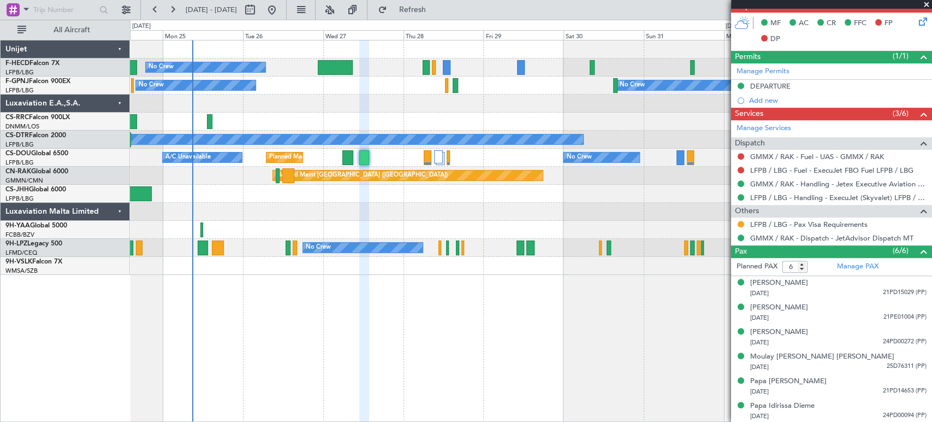
click at [256, 275] on div "Planned Maint [GEOGRAPHIC_DATA] ([GEOGRAPHIC_DATA]) No Crew No Crew Planned Mai…" at bounding box center [531, 157] width 802 height 234
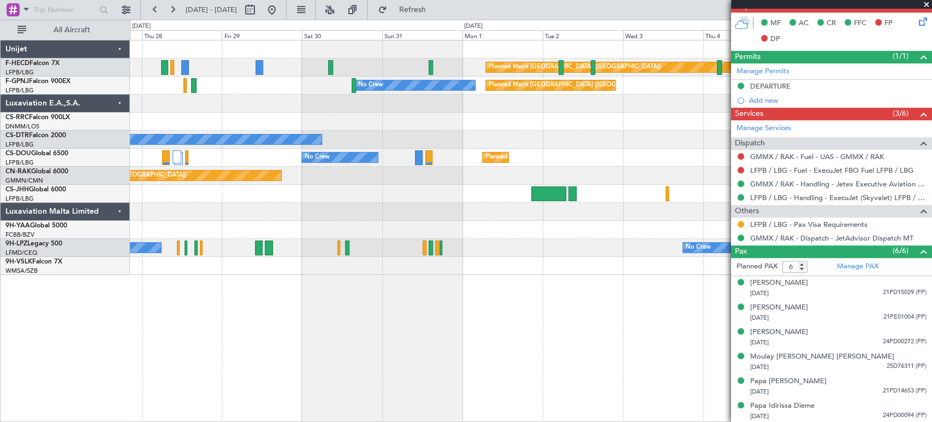
click at [247, 285] on div "Planned Maint [GEOGRAPHIC_DATA] ([GEOGRAPHIC_DATA]) No Crew Planned Maint [GEOG…" at bounding box center [531, 231] width 802 height 382
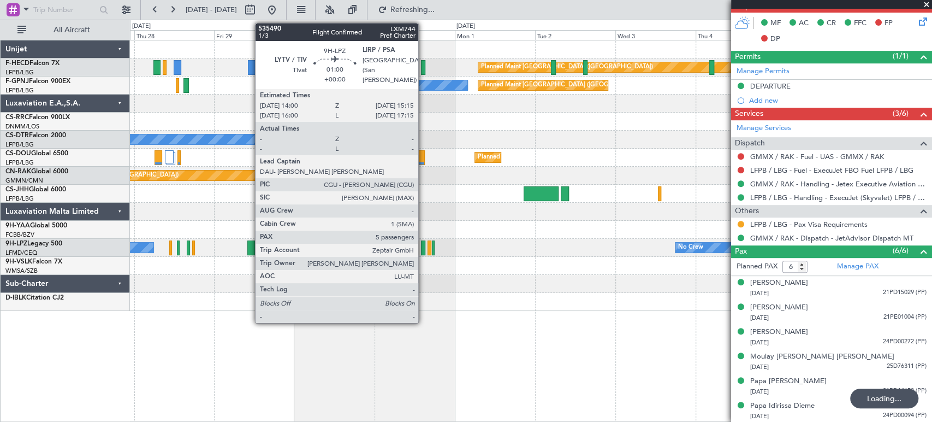
click at [423, 250] on div at bounding box center [423, 247] width 4 height 15
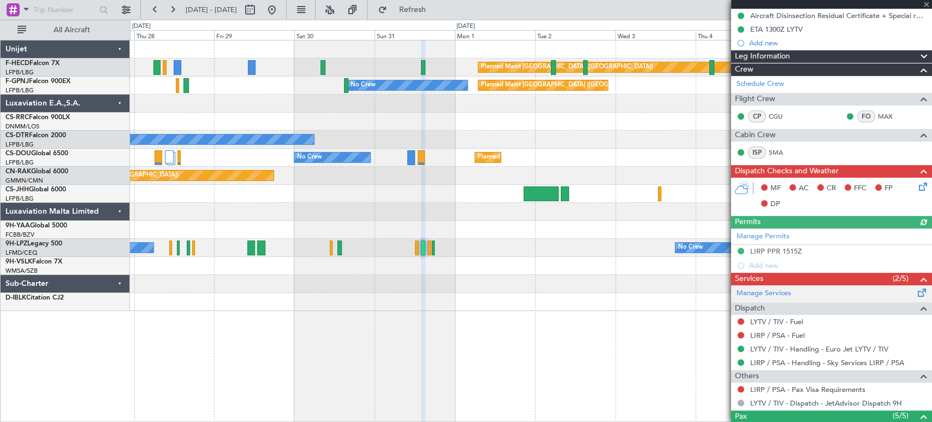
scroll to position [182, 0]
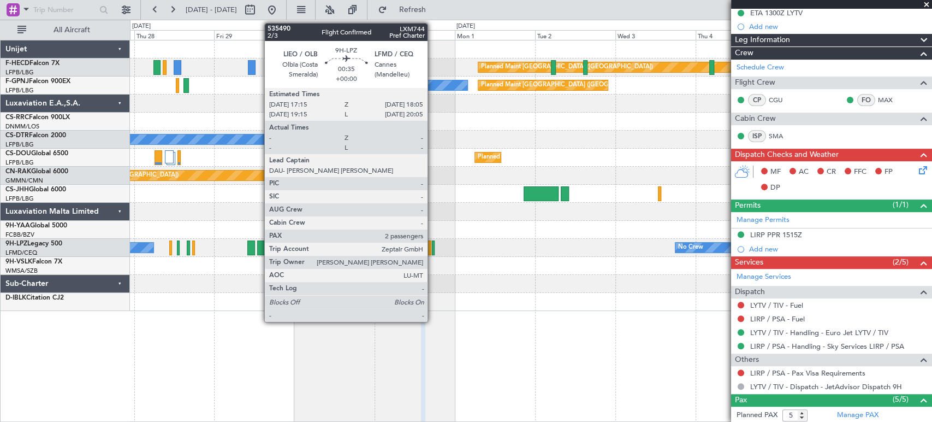
click at [433, 244] on div at bounding box center [433, 247] width 3 height 15
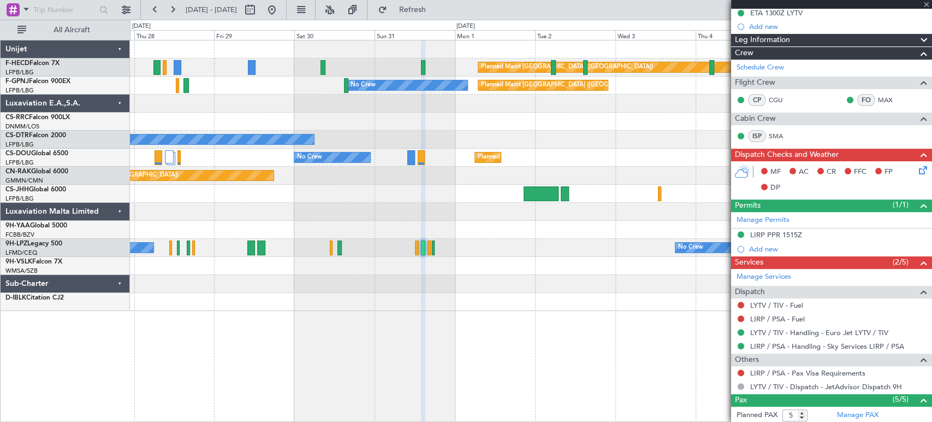
type input "2"
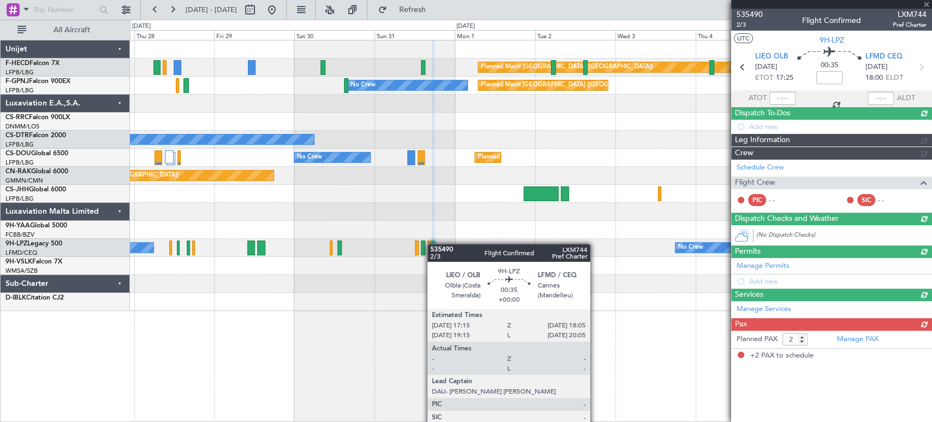
scroll to position [0, 0]
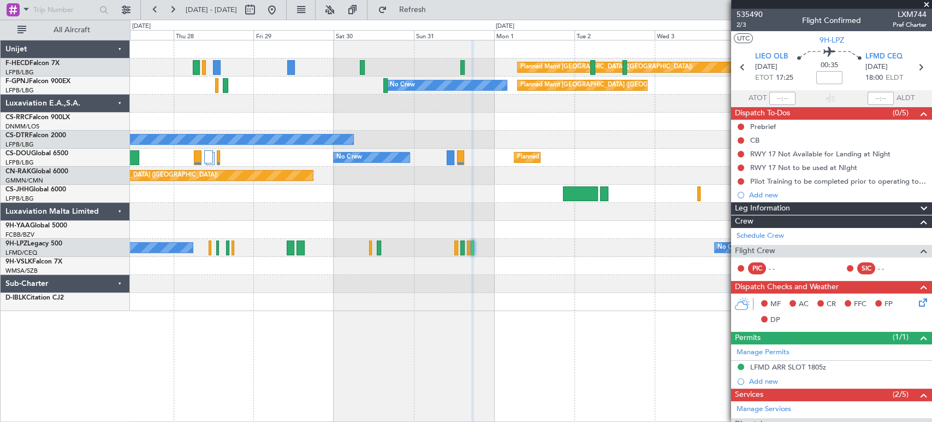
click at [440, 237] on div "Planned Maint [GEOGRAPHIC_DATA] ([GEOGRAPHIC_DATA]) No Crew Planned Maint [GEOG…" at bounding box center [531, 175] width 802 height 270
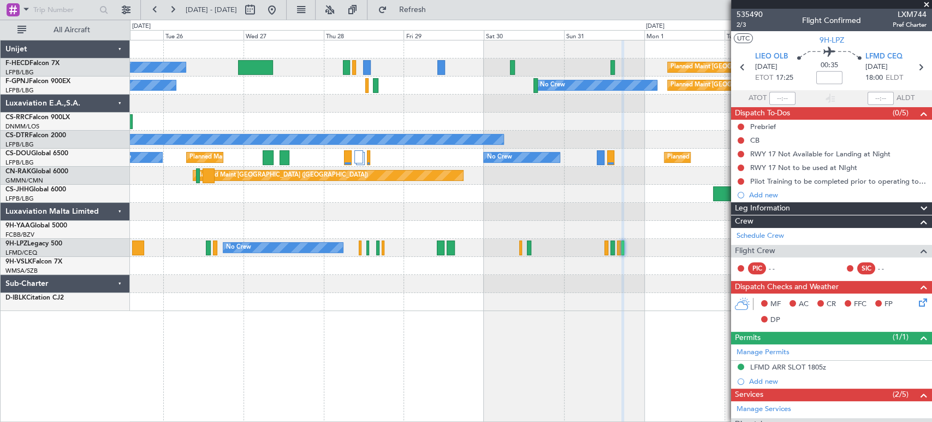
click at [559, 207] on div "Planned Maint [GEOGRAPHIC_DATA] ([GEOGRAPHIC_DATA]) No Crew Planned Maint [GEOG…" at bounding box center [531, 175] width 802 height 270
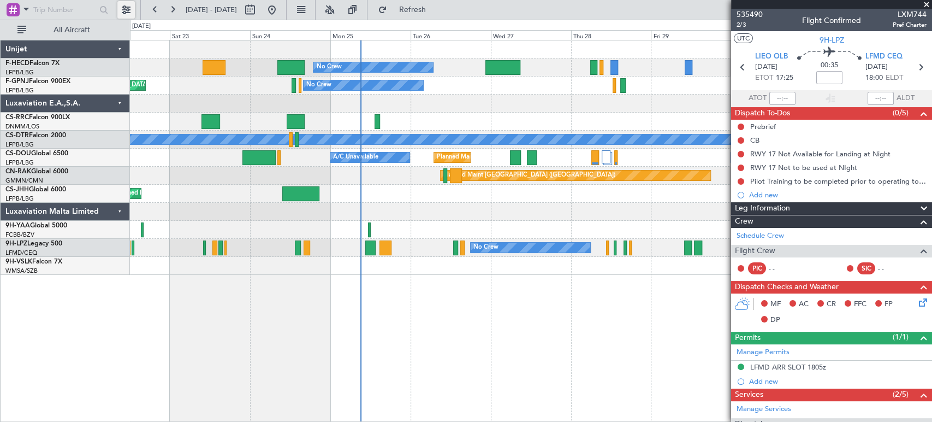
click at [122, 9] on button at bounding box center [125, 9] width 17 height 17
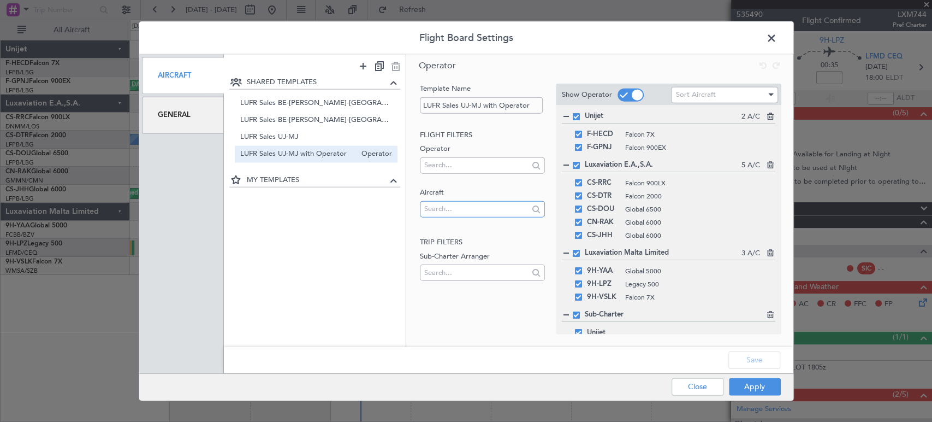
click at [467, 205] on input "text" at bounding box center [476, 208] width 104 height 16
type input "oo-gpe"
click at [455, 232] on span "OO-GPE" at bounding box center [483, 226] width 108 height 16
click at [764, 391] on button "Apply" at bounding box center [755, 385] width 52 height 17
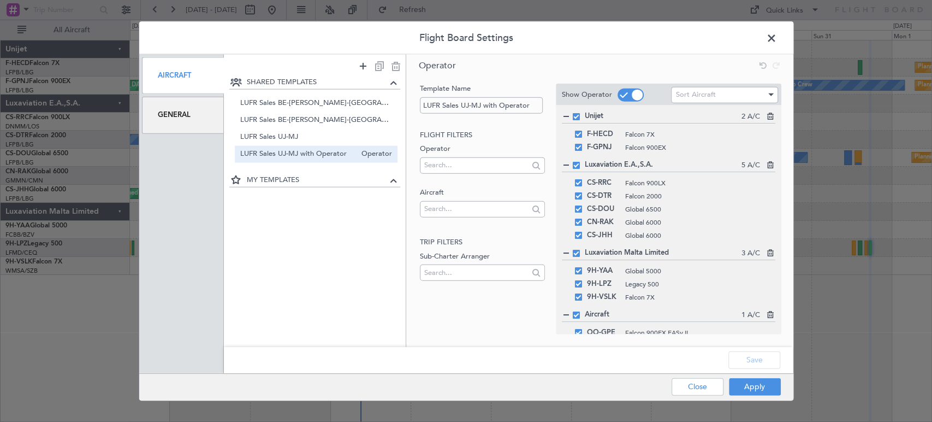
type input "0"
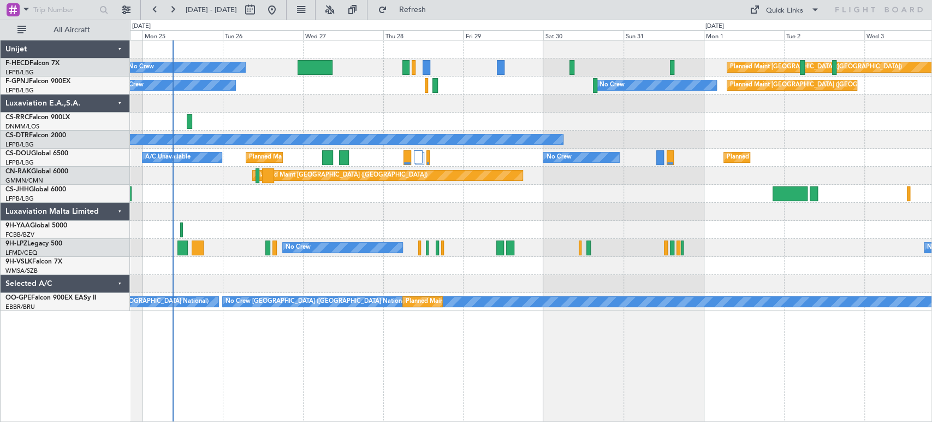
click at [396, 318] on div "Planned Maint [GEOGRAPHIC_DATA] ([GEOGRAPHIC_DATA]) No Crew Planned Maint [GEOG…" at bounding box center [531, 231] width 802 height 382
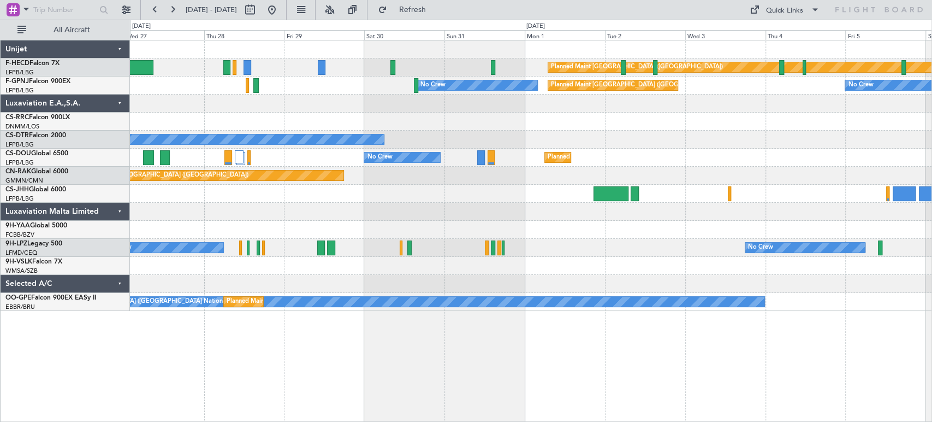
click at [805, 323] on div "Planned Maint [GEOGRAPHIC_DATA] ([GEOGRAPHIC_DATA]) No Crew Planned Maint [GEOG…" at bounding box center [531, 231] width 802 height 382
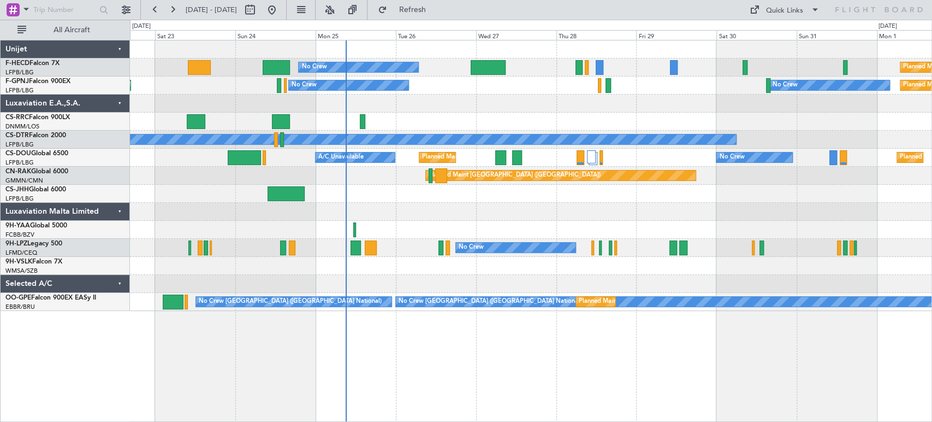
click at [677, 323] on div "Planned Maint [GEOGRAPHIC_DATA] ([GEOGRAPHIC_DATA]) No Crew Planned Maint [GEOG…" at bounding box center [531, 231] width 802 height 382
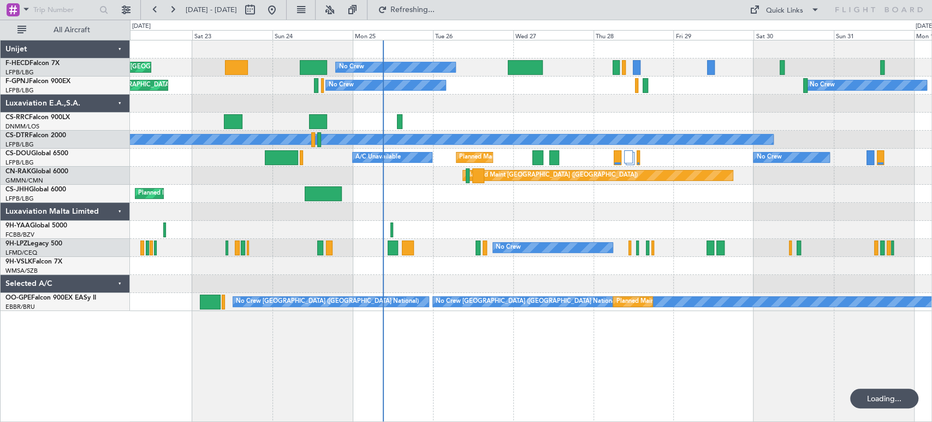
click at [644, 328] on div "No Crew Planned Maint [GEOGRAPHIC_DATA] ([GEOGRAPHIC_DATA]) Planned Maint [GEOG…" at bounding box center [531, 231] width 802 height 382
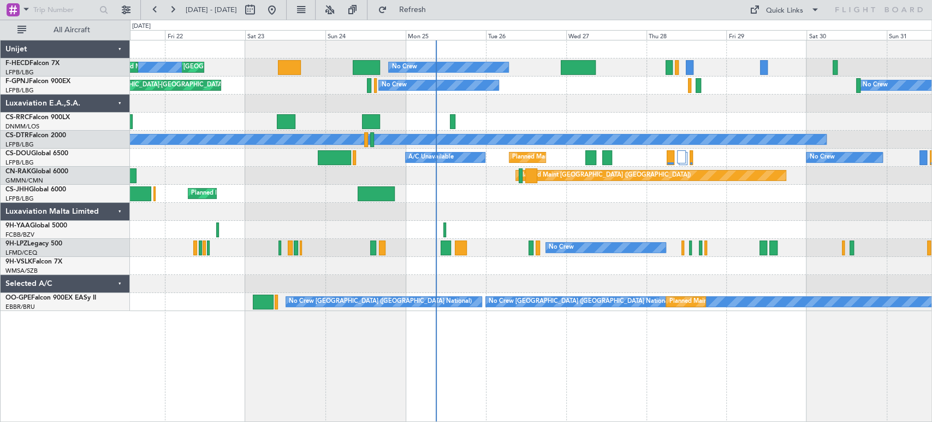
click at [520, 318] on div "Planned Maint [GEOGRAPHIC_DATA] ([GEOGRAPHIC_DATA]) No Crew No Crew Planned Mai…" at bounding box center [531, 231] width 802 height 382
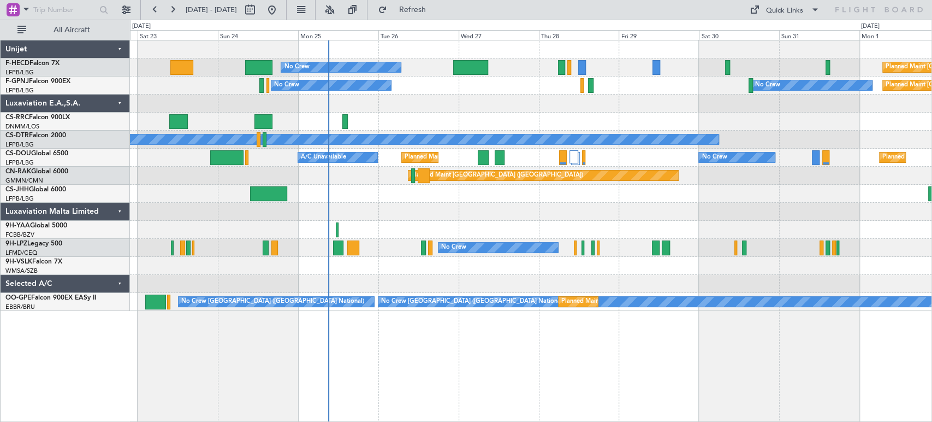
click at [418, 323] on div "No Crew Planned Maint [GEOGRAPHIC_DATA] ([GEOGRAPHIC_DATA]) Planned Maint [GEOG…" at bounding box center [531, 231] width 802 height 382
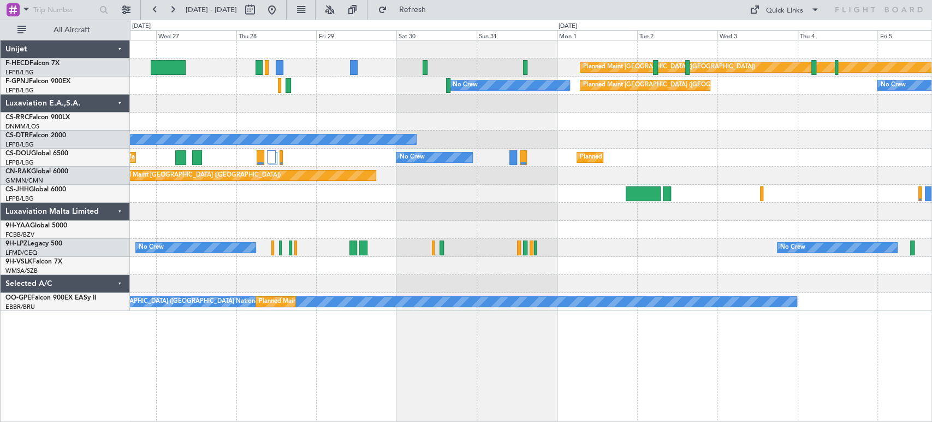
click at [465, 307] on div "Planned Maint [GEOGRAPHIC_DATA] ([GEOGRAPHIC_DATA]) No Crew No Crew Planned Mai…" at bounding box center [531, 231] width 802 height 382
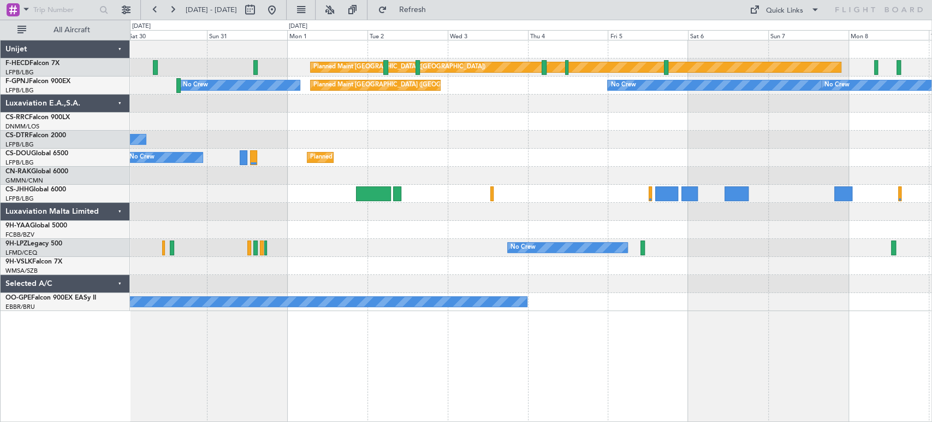
click at [727, 314] on div "Planned Maint [GEOGRAPHIC_DATA] ([GEOGRAPHIC_DATA]) Planned Maint [GEOGRAPHIC_D…" at bounding box center [531, 231] width 802 height 382
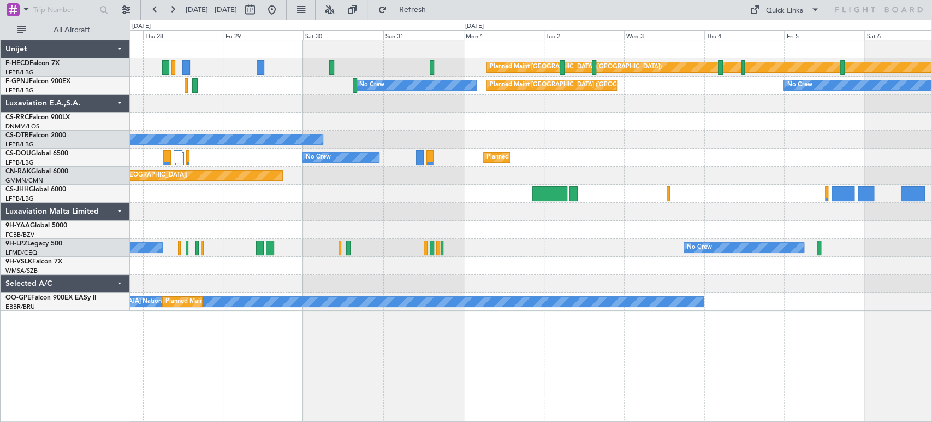
click at [787, 321] on div "Planned Maint [GEOGRAPHIC_DATA] ([GEOGRAPHIC_DATA]) No Crew Planned Maint [GEOG…" at bounding box center [531, 231] width 802 height 382
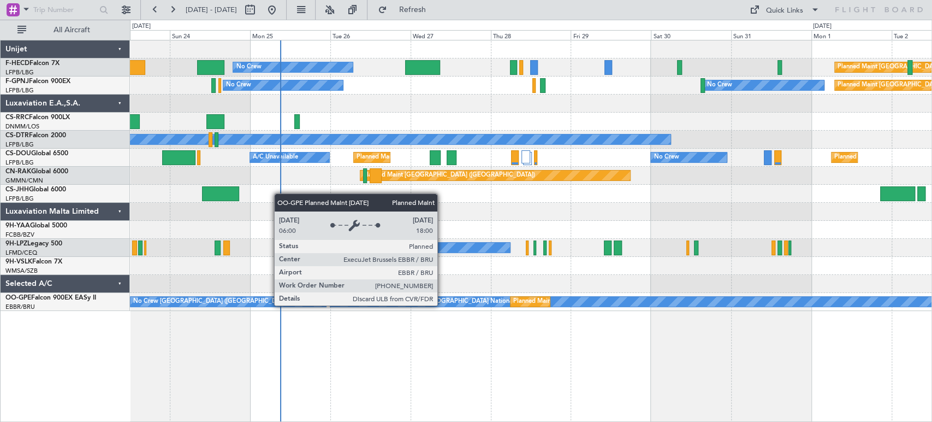
click at [537, 305] on div "Planned Maint [GEOGRAPHIC_DATA] ([GEOGRAPHIC_DATA] National)" at bounding box center [613, 301] width 198 height 16
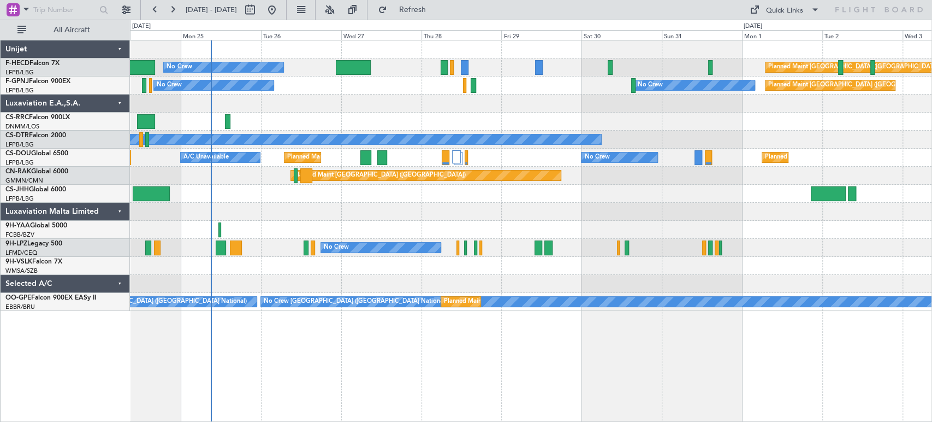
click at [271, 273] on div at bounding box center [531, 266] width 802 height 18
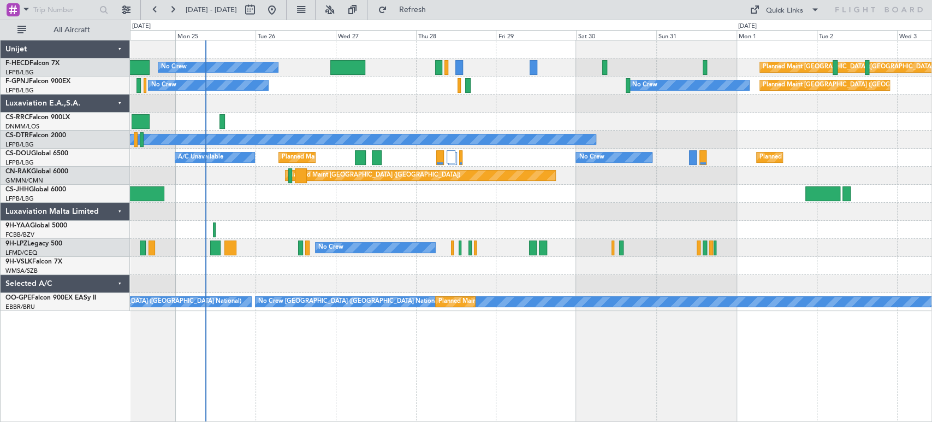
click at [358, 273] on div at bounding box center [531, 266] width 802 height 18
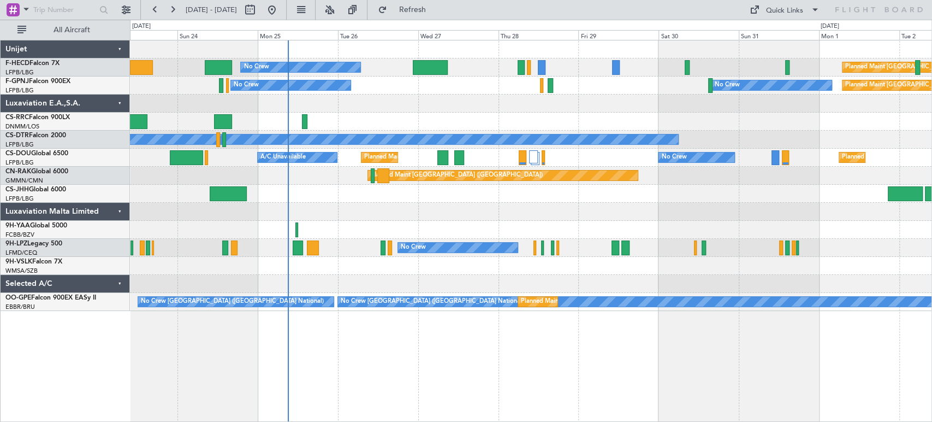
click at [403, 284] on div at bounding box center [531, 284] width 802 height 18
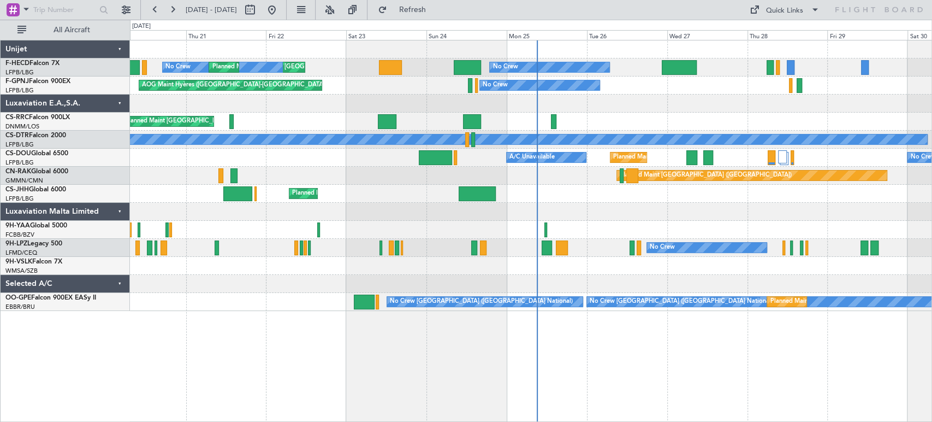
click at [279, 287] on div at bounding box center [531, 284] width 802 height 18
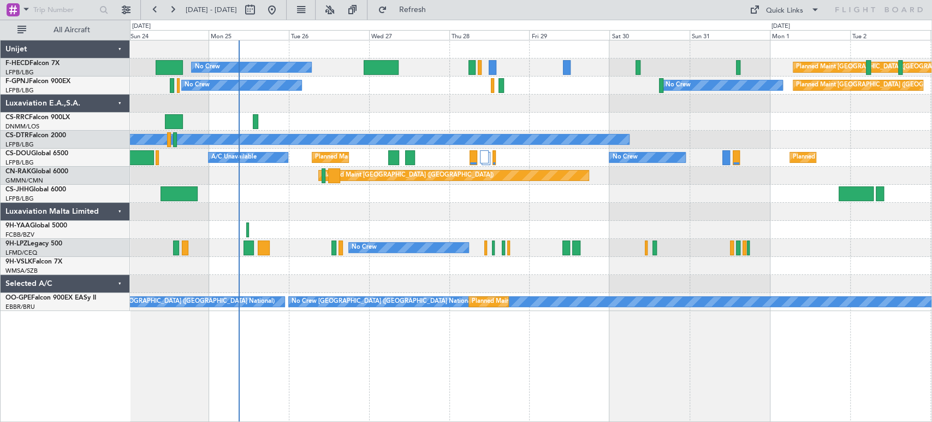
click at [245, 265] on div "No Crew Planned Maint [GEOGRAPHIC_DATA] ([GEOGRAPHIC_DATA]) Planned Maint [GEOG…" at bounding box center [531, 175] width 802 height 270
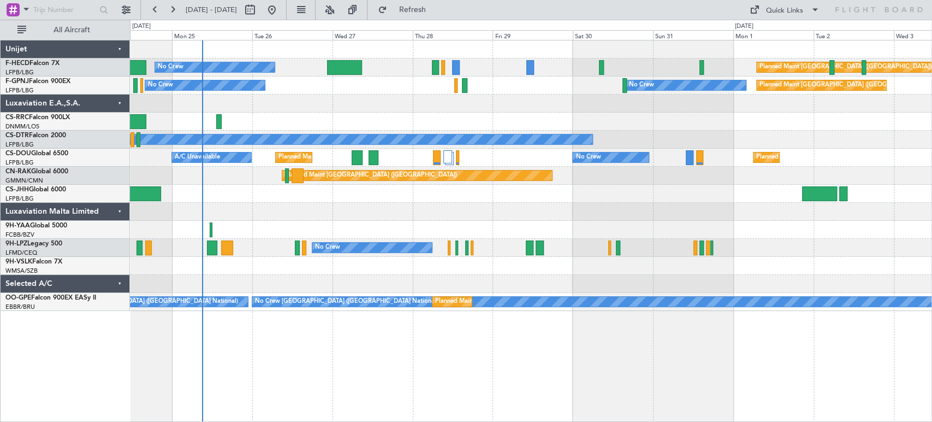
click at [316, 265] on div at bounding box center [531, 266] width 802 height 18
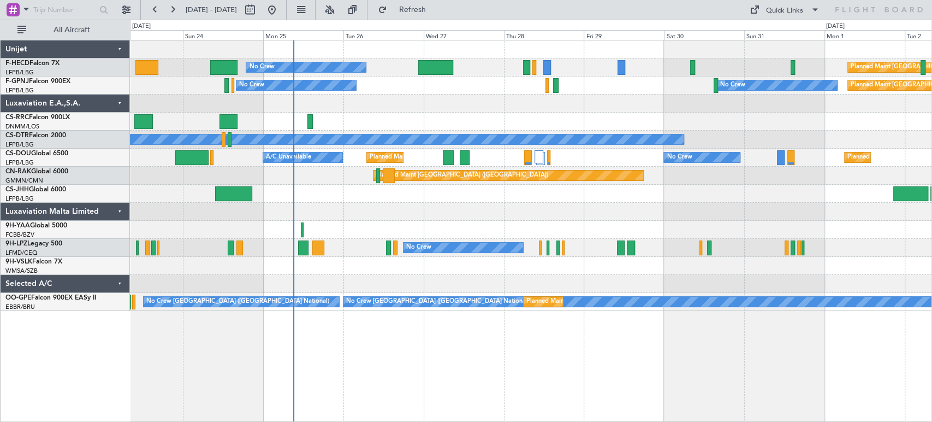
click at [408, 108] on div "No Crew Planned Maint [GEOGRAPHIC_DATA] ([GEOGRAPHIC_DATA]) Planned Maint [GEOG…" at bounding box center [531, 175] width 802 height 270
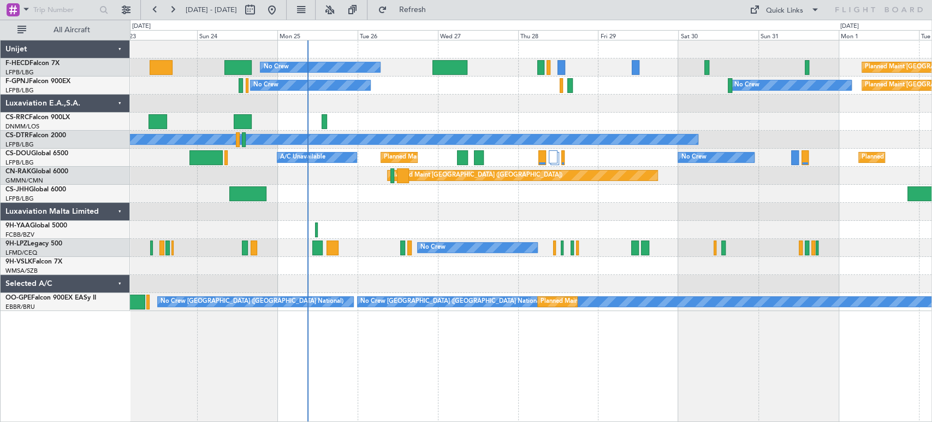
click at [438, 104] on div at bounding box center [531, 104] width 802 height 18
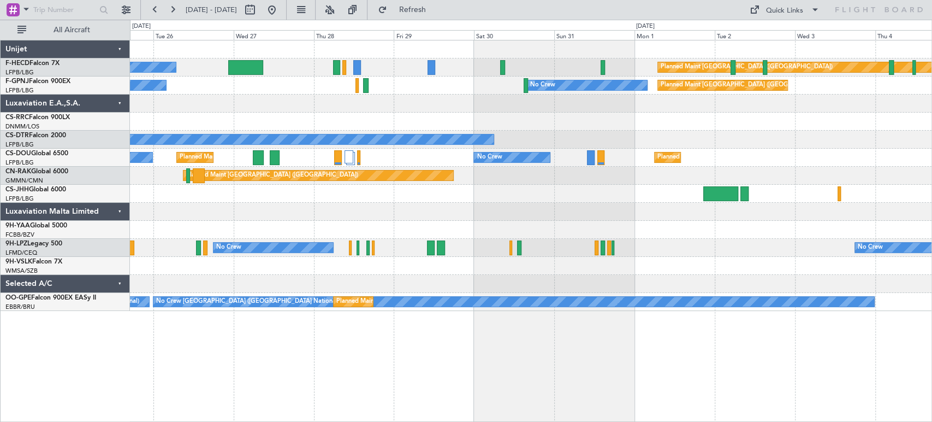
click at [231, 106] on div at bounding box center [531, 104] width 802 height 18
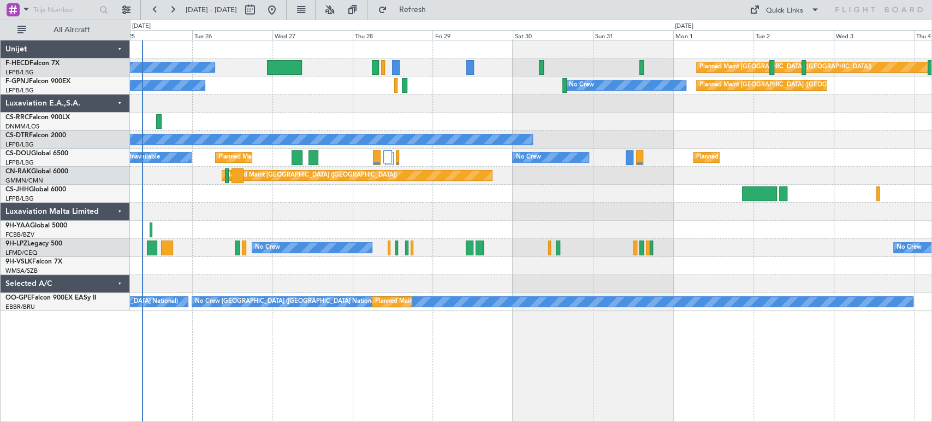
click at [424, 198] on div "No Crew Planned Maint [GEOGRAPHIC_DATA] ([GEOGRAPHIC_DATA]) No Crew No Crew Pla…" at bounding box center [531, 175] width 802 height 270
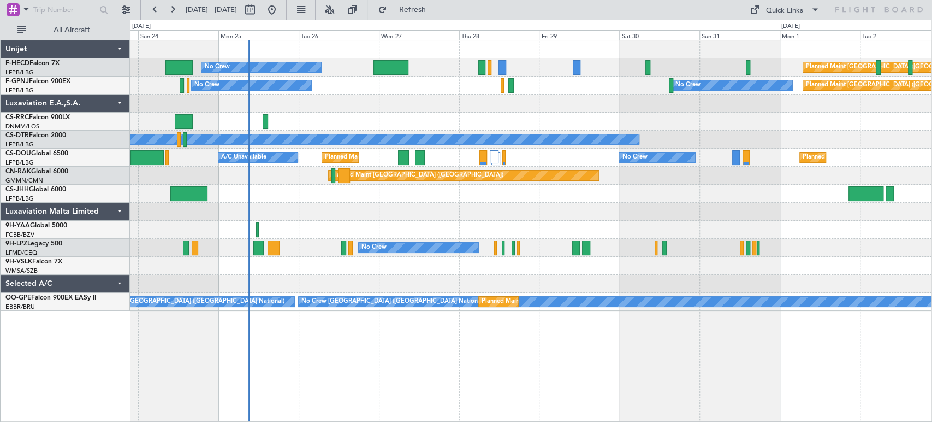
click at [343, 216] on div at bounding box center [531, 212] width 802 height 18
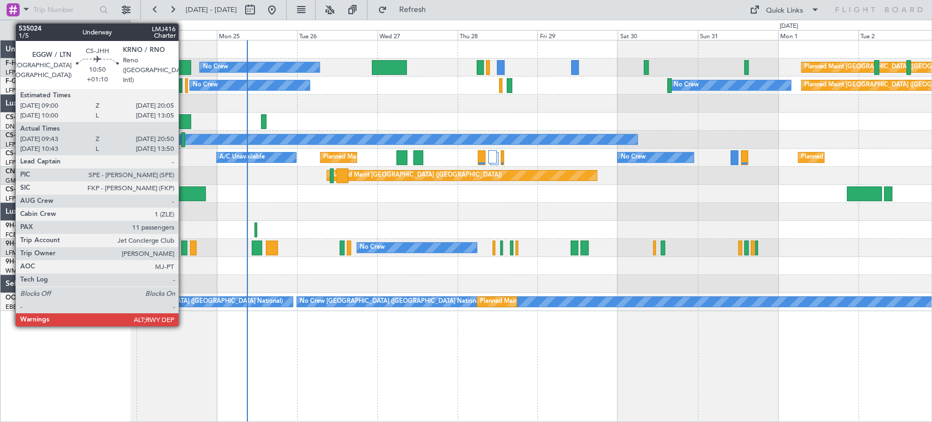
click at [200, 197] on div at bounding box center [188, 193] width 38 height 15
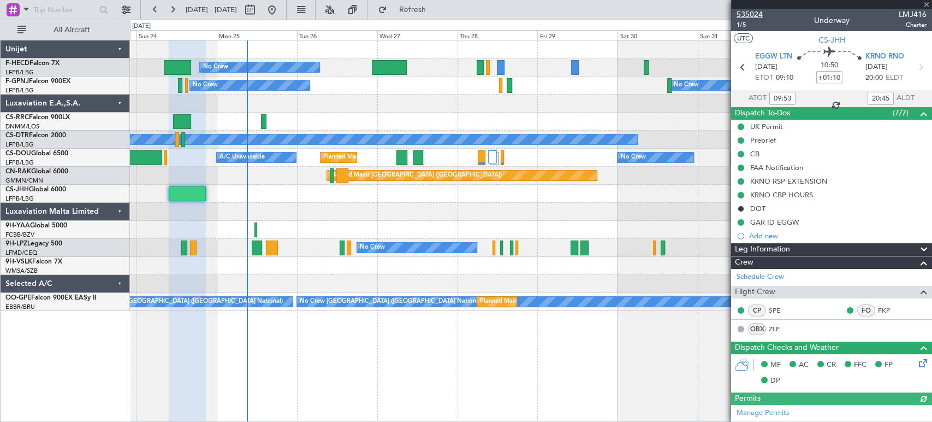
click at [750, 13] on span "535024" at bounding box center [750, 14] width 26 height 11
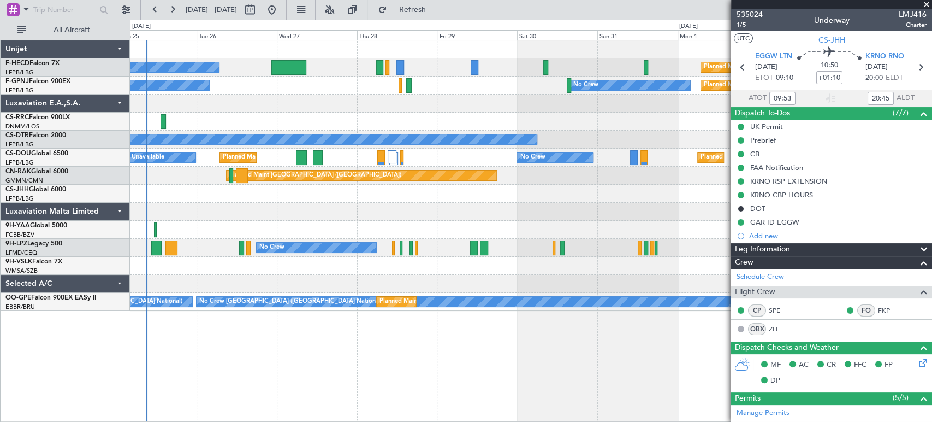
click at [476, 216] on div at bounding box center [531, 212] width 802 height 18
click at [686, 209] on div at bounding box center [531, 212] width 802 height 18
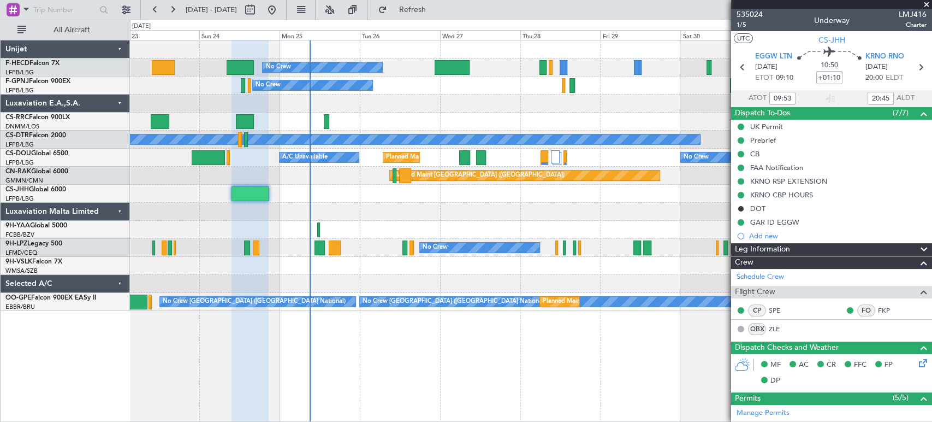
click at [495, 182] on div "Planned Maint [GEOGRAPHIC_DATA] ([GEOGRAPHIC_DATA])" at bounding box center [531, 176] width 802 height 18
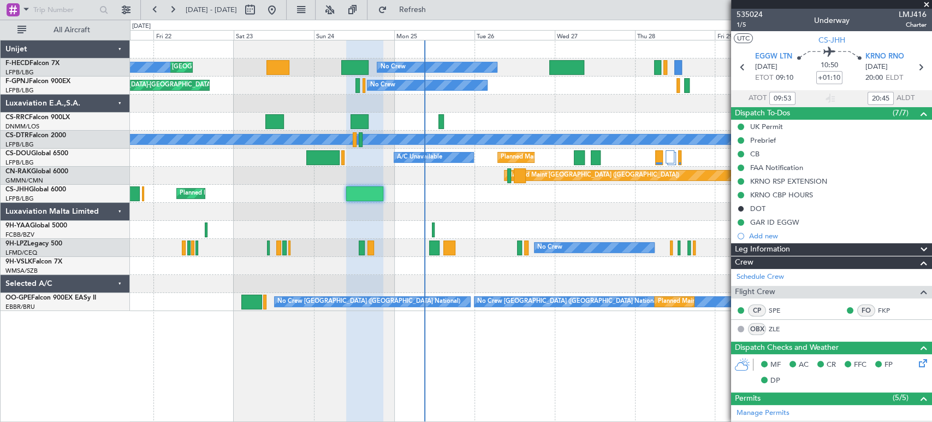
click at [122, 209] on div "No Crew Planned Maint [GEOGRAPHIC_DATA] ([GEOGRAPHIC_DATA]) No Crew Planned Mai…" at bounding box center [466, 221] width 932 height 402
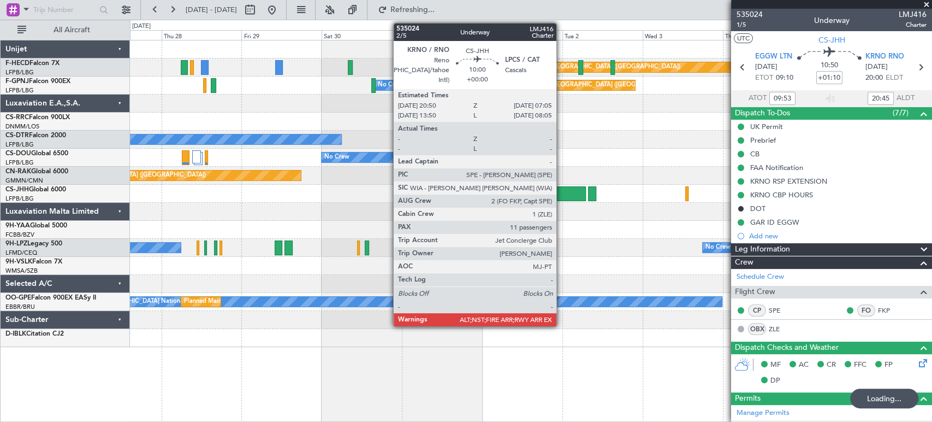
click at [562, 194] on div at bounding box center [568, 193] width 34 height 15
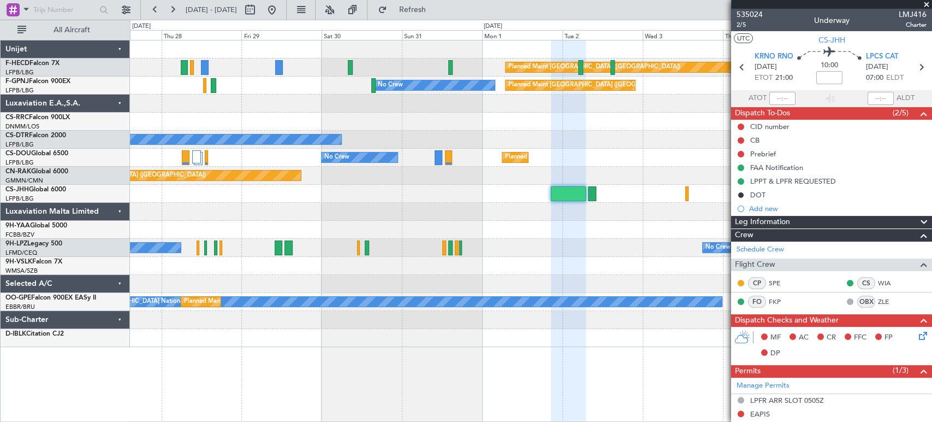
click at [693, 128] on div "Planned Maint [GEOGRAPHIC_DATA] ([GEOGRAPHIC_DATA]) No Crew Planned Maint [GEOG…" at bounding box center [531, 193] width 802 height 306
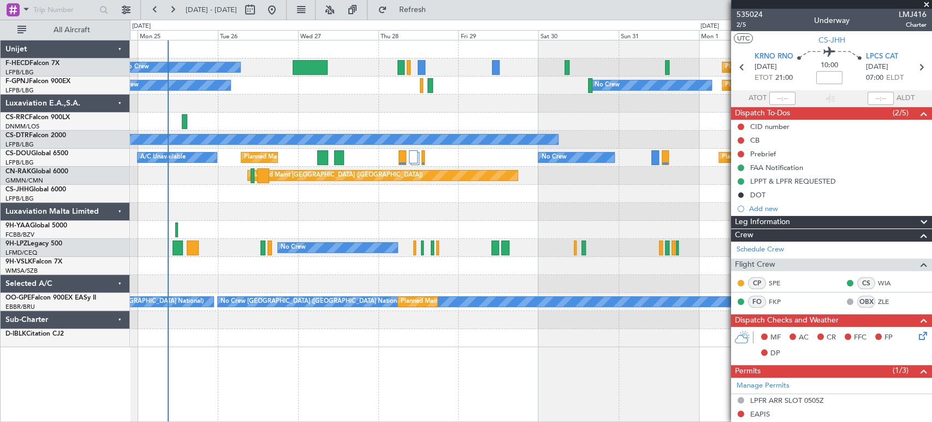
click at [567, 123] on div "Planned Maint [GEOGRAPHIC_DATA] ([GEOGRAPHIC_DATA]) No Crew Planned Maint [GEOG…" at bounding box center [531, 193] width 802 height 306
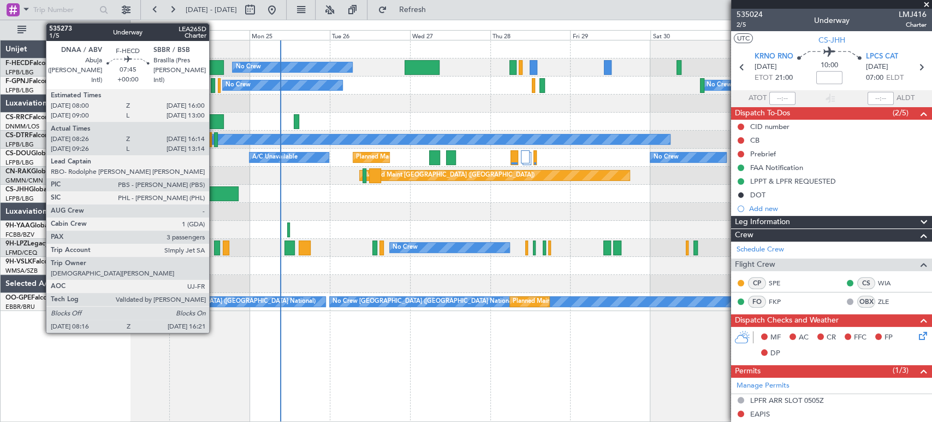
click at [217, 61] on div at bounding box center [210, 67] width 27 height 15
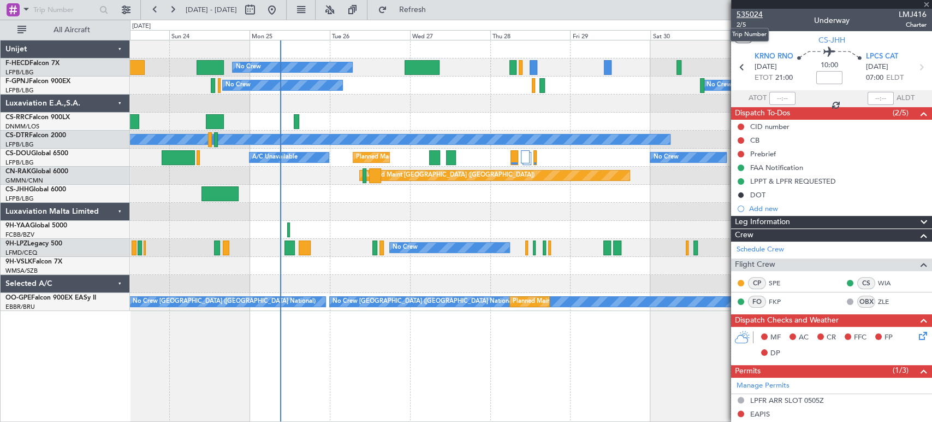
type input "08:36"
type input "16:09"
type input "3"
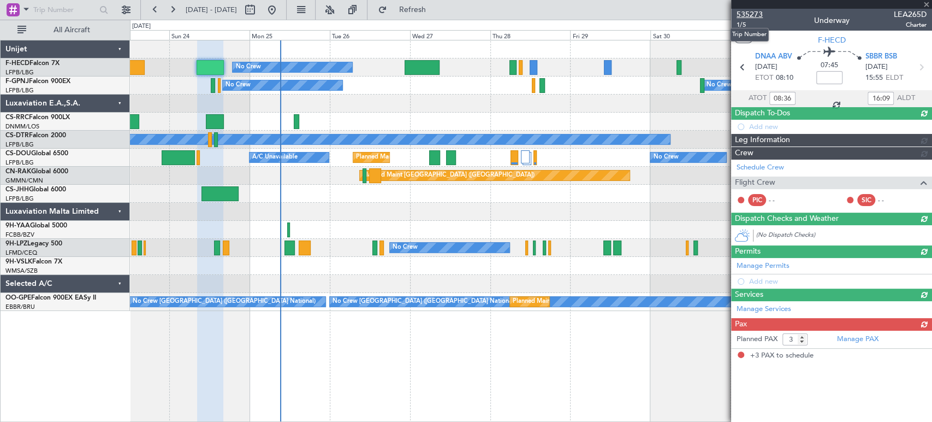
click at [754, 15] on span "535273" at bounding box center [750, 14] width 26 height 11
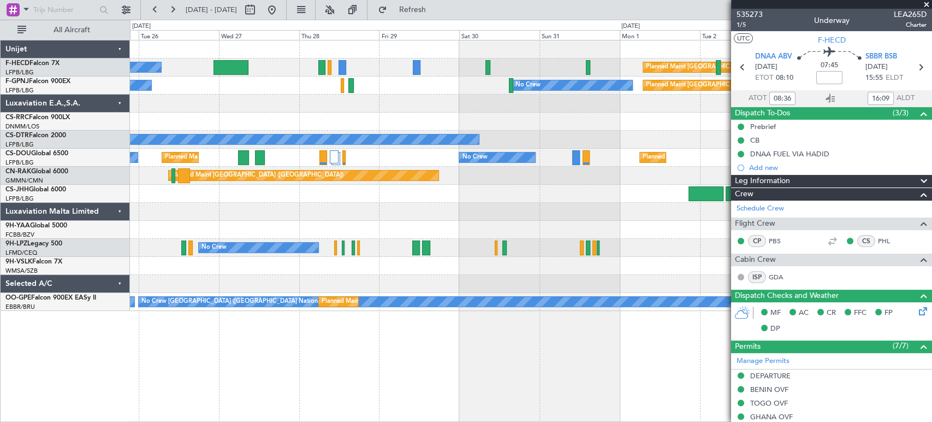
click at [205, 129] on div at bounding box center [531, 122] width 802 height 18
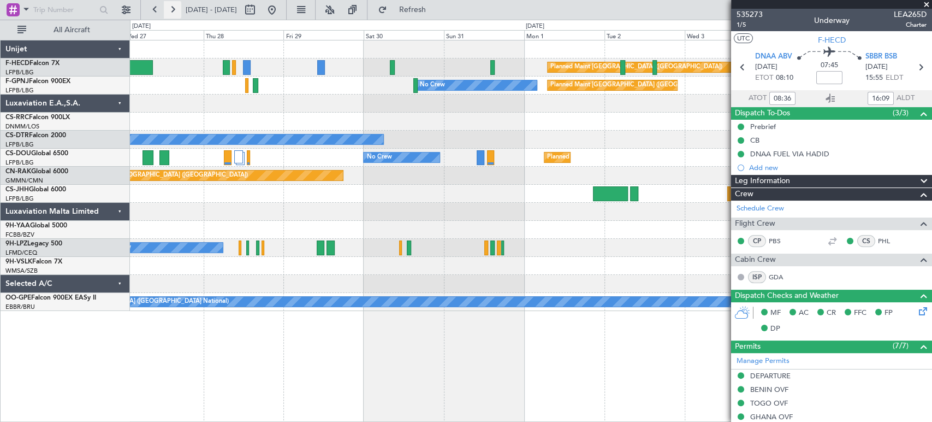
click at [179, 10] on button at bounding box center [172, 9] width 17 height 17
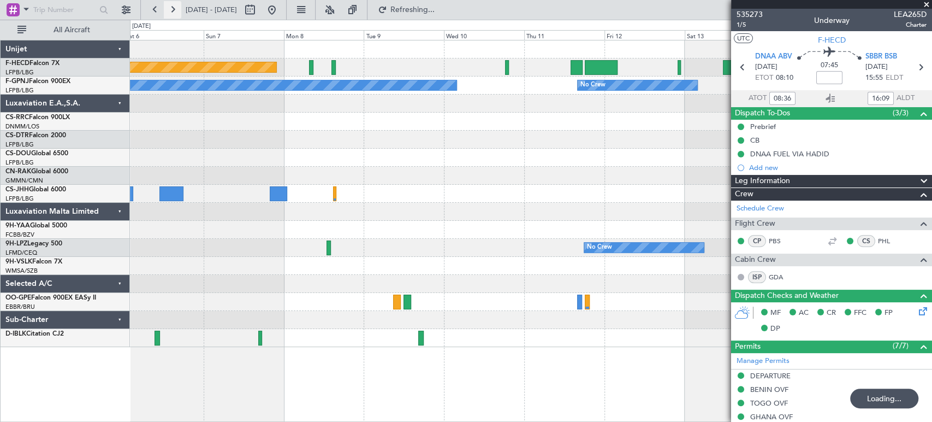
click at [179, 10] on button at bounding box center [172, 9] width 17 height 17
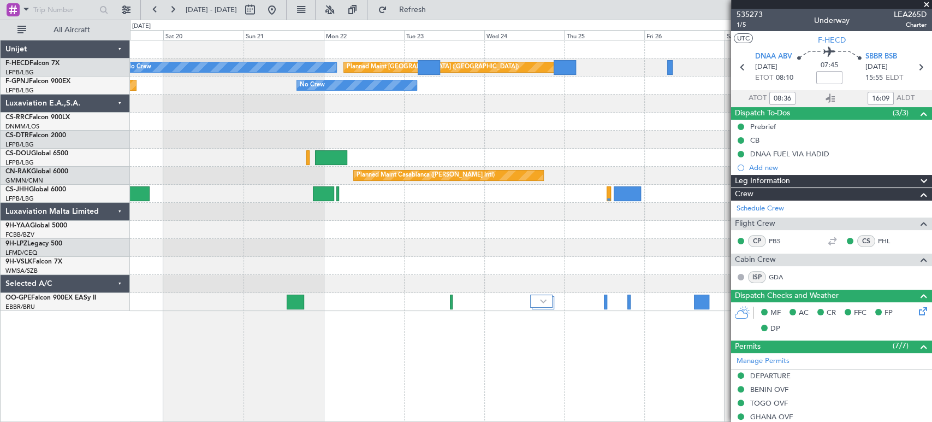
click at [138, 140] on div at bounding box center [531, 140] width 802 height 18
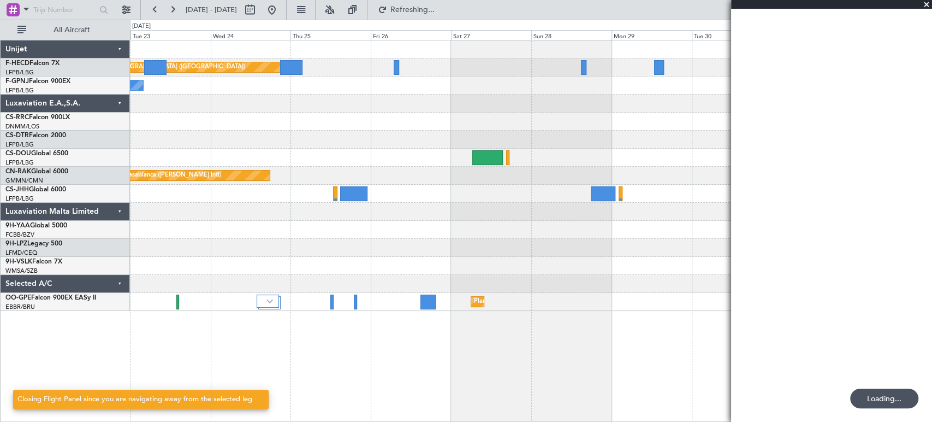
click at [406, 113] on div "Planned Maint [GEOGRAPHIC_DATA] ([GEOGRAPHIC_DATA]) No Crew No Crew Planned Mai…" at bounding box center [531, 175] width 802 height 270
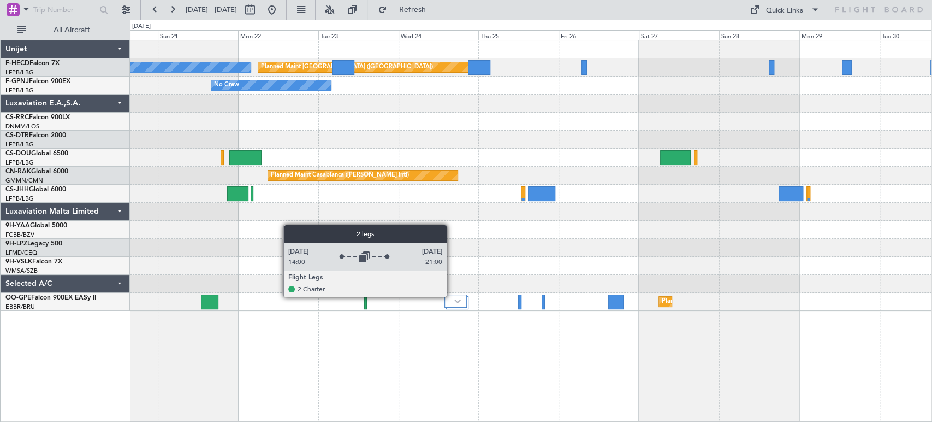
click at [452, 296] on div at bounding box center [456, 300] width 22 height 13
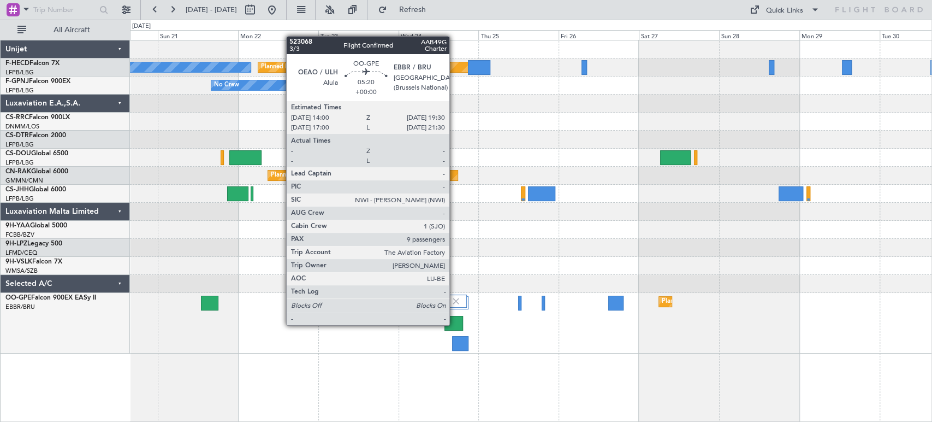
click at [455, 325] on div at bounding box center [454, 323] width 19 height 15
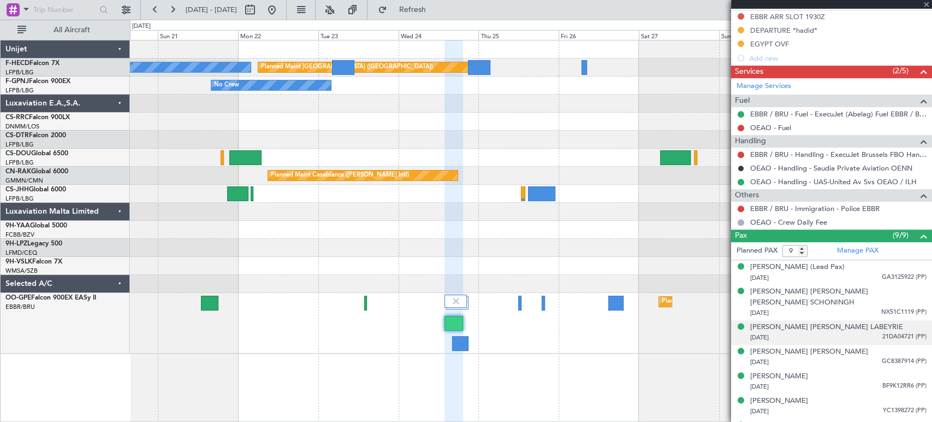
scroll to position [360, 0]
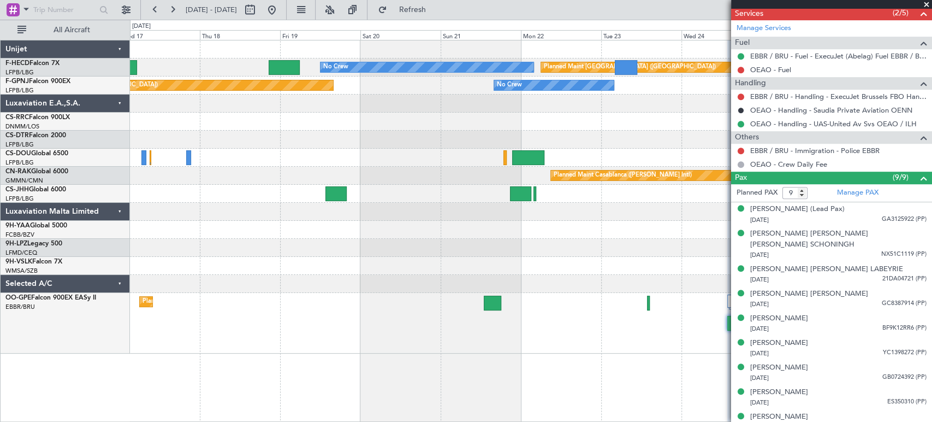
click at [703, 344] on div "Planned Maint [GEOGRAPHIC_DATA] ([GEOGRAPHIC_DATA] National) Planned Maint [GEO…" at bounding box center [531, 323] width 802 height 61
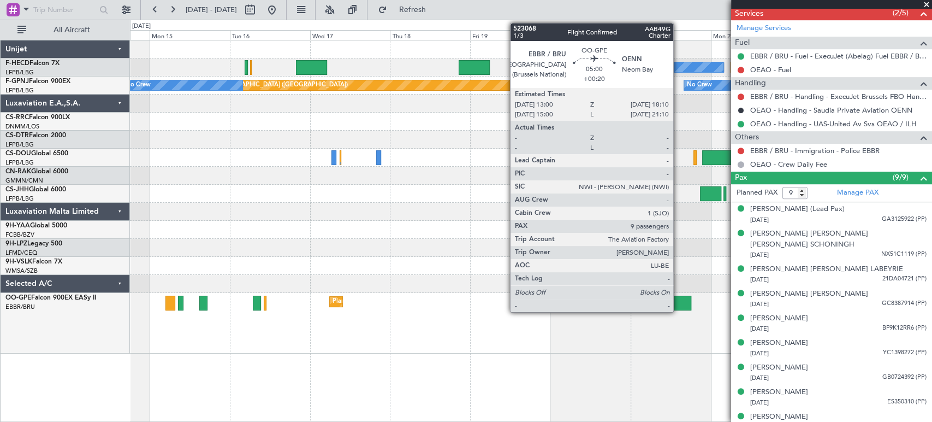
click at [678, 298] on div at bounding box center [682, 303] width 17 height 15
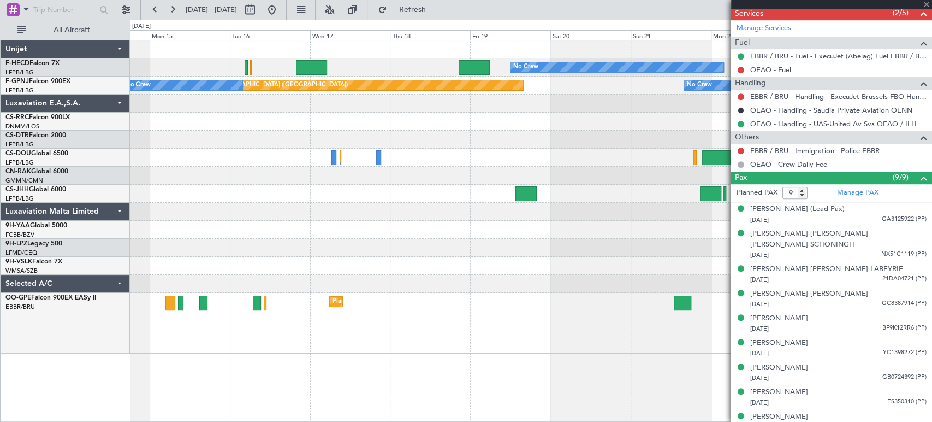
type input "+00:20"
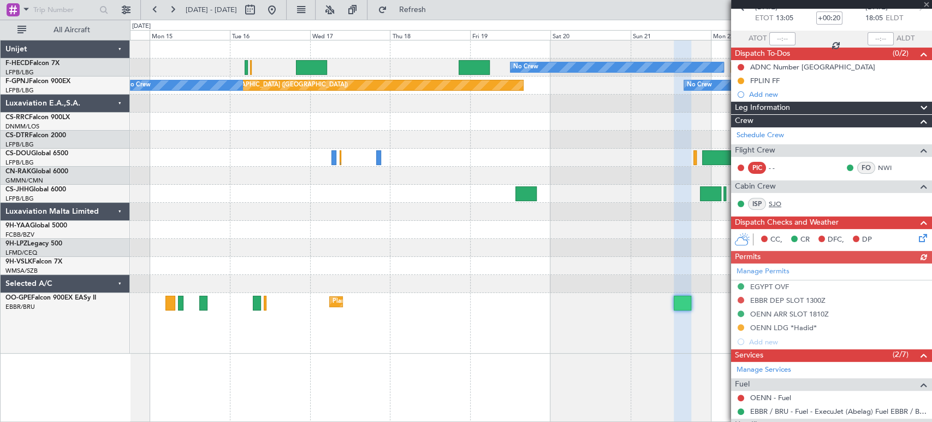
scroll to position [182, 0]
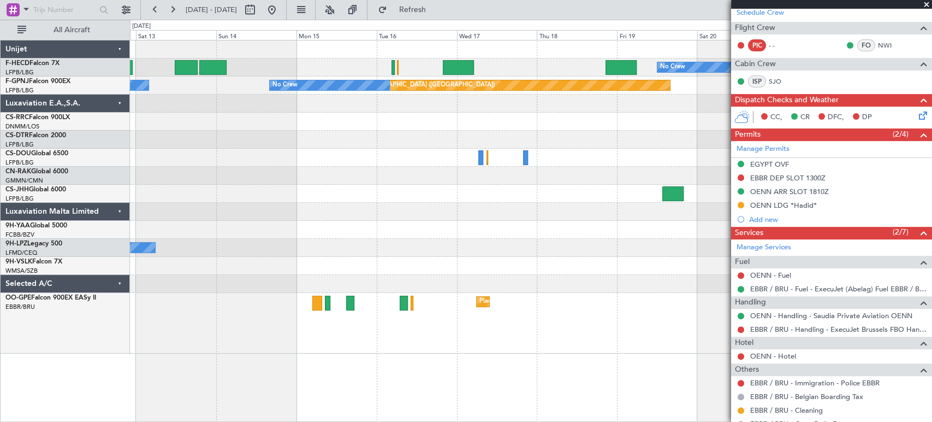
click at [463, 221] on div "No Crew Planned Maint [GEOGRAPHIC_DATA] ([GEOGRAPHIC_DATA]) Planned Maint [GEOG…" at bounding box center [531, 196] width 802 height 313
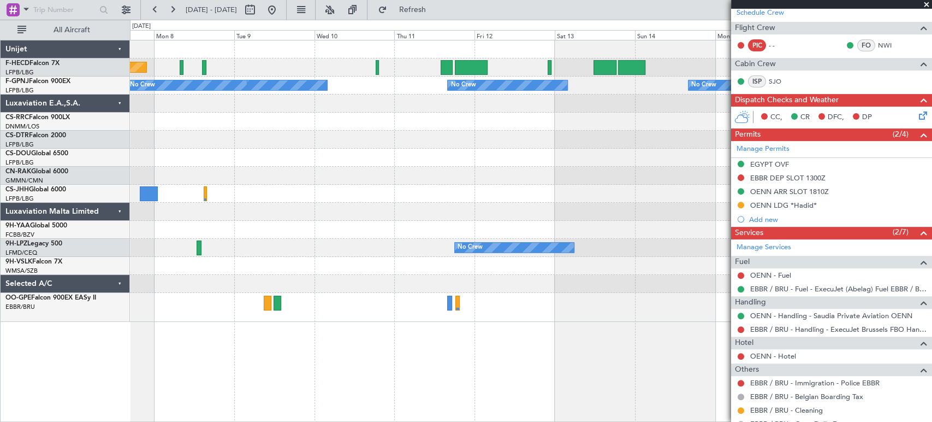
click at [603, 168] on div "Planned Maint [GEOGRAPHIC_DATA] ([GEOGRAPHIC_DATA]) No Crew Planned Maint [GEOG…" at bounding box center [531, 180] width 802 height 281
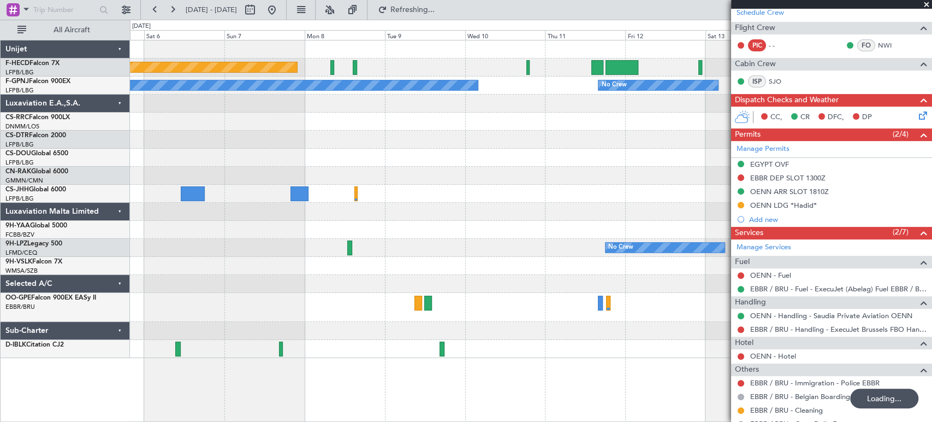
click at [564, 151] on div at bounding box center [531, 158] width 802 height 18
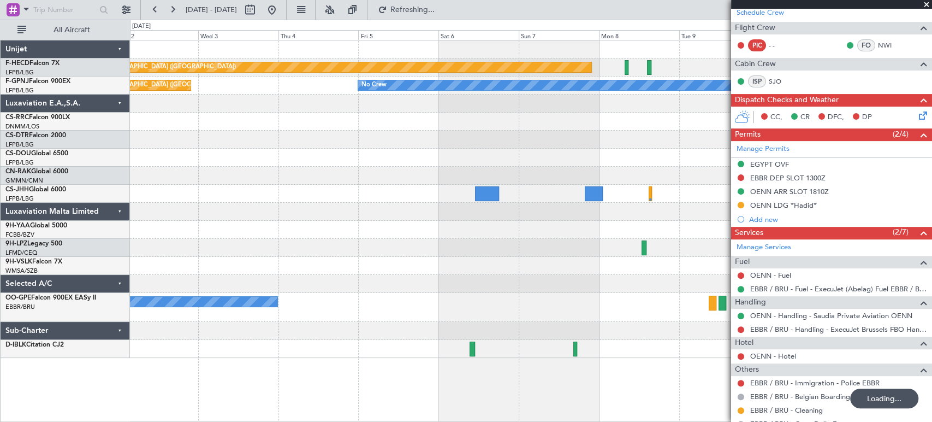
click at [592, 141] on div "Planned Maint [GEOGRAPHIC_DATA] ([GEOGRAPHIC_DATA]) No Crew No Crew No Crew Pla…" at bounding box center [531, 198] width 802 height 317
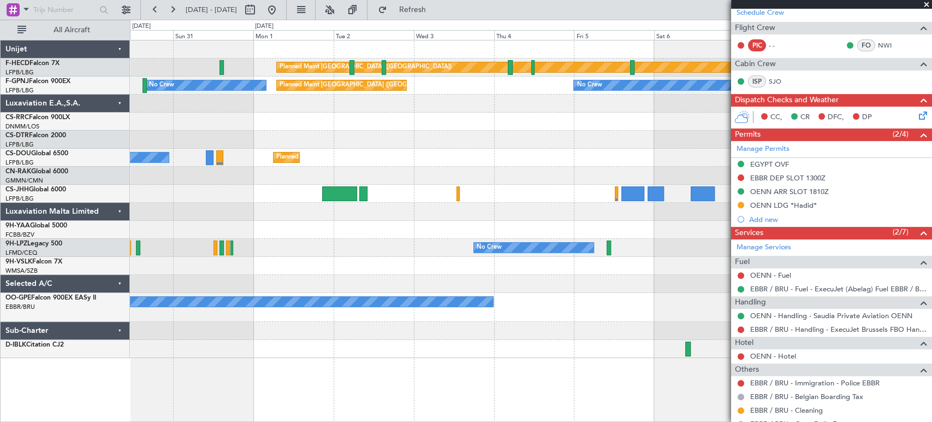
click at [141, 170] on div "Planned Maint [GEOGRAPHIC_DATA] ([GEOGRAPHIC_DATA]) Planned Maint [GEOGRAPHIC_D…" at bounding box center [531, 198] width 802 height 317
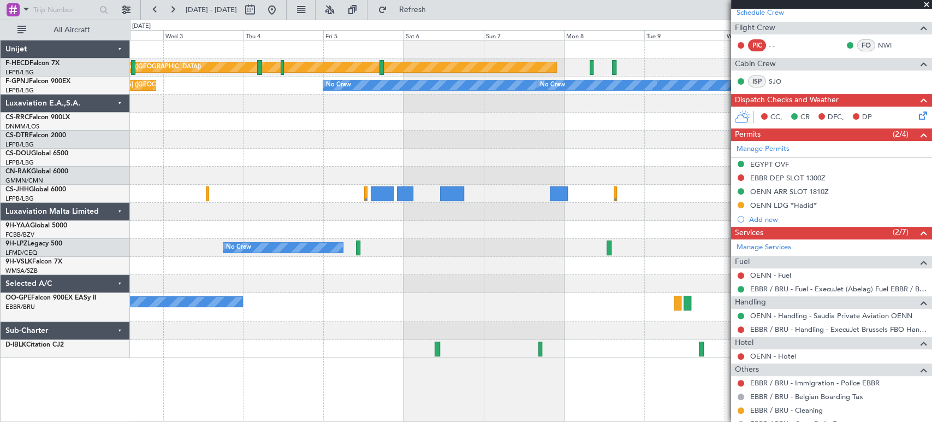
click at [132, 144] on div "Planned Maint [GEOGRAPHIC_DATA] ([GEOGRAPHIC_DATA]) Planned Maint [GEOGRAPHIC_D…" at bounding box center [531, 198] width 802 height 317
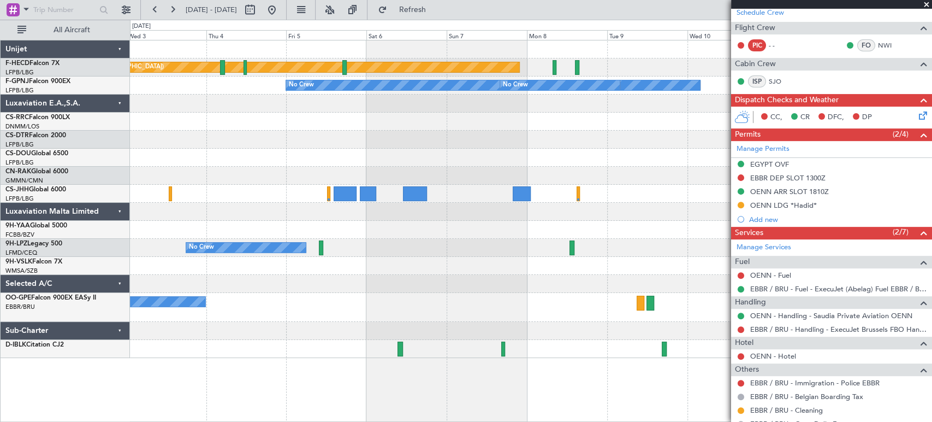
click at [599, 143] on div at bounding box center [531, 140] width 802 height 18
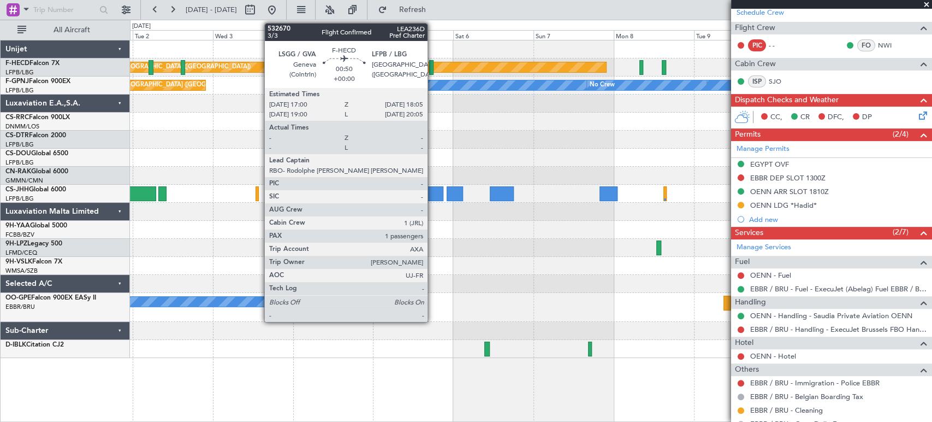
click at [433, 67] on div at bounding box center [431, 67] width 4 height 15
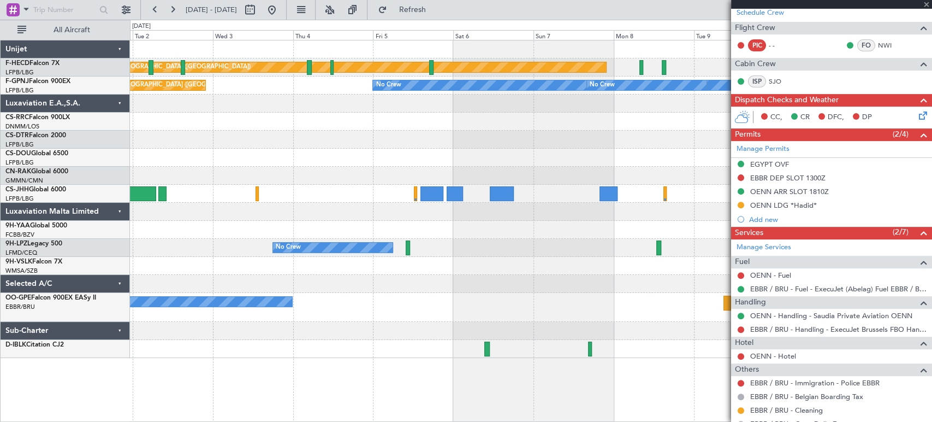
type input "1"
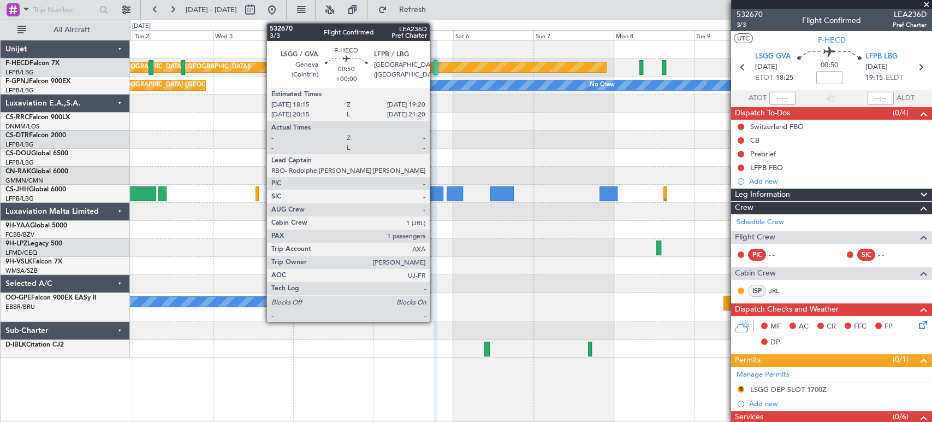
click at [435, 69] on div at bounding box center [436, 67] width 4 height 15
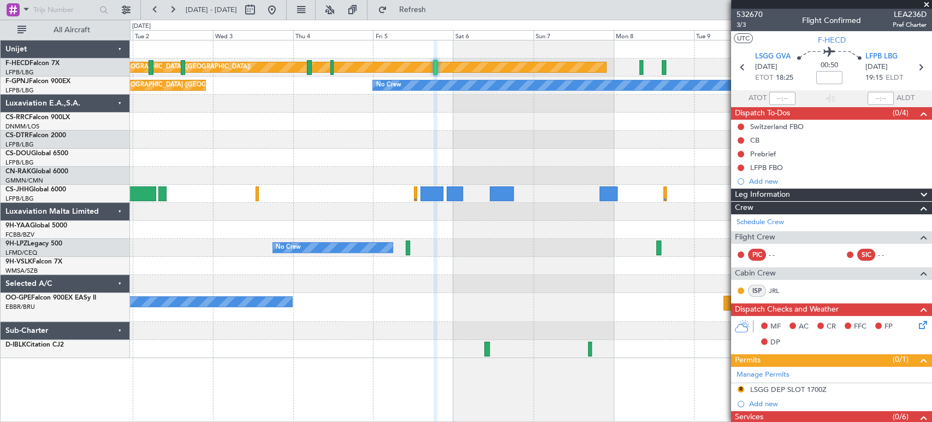
click at [717, 115] on div "Planned Maint [GEOGRAPHIC_DATA] ([GEOGRAPHIC_DATA]) No Crew No Crew No Crew Pla…" at bounding box center [531, 198] width 802 height 317
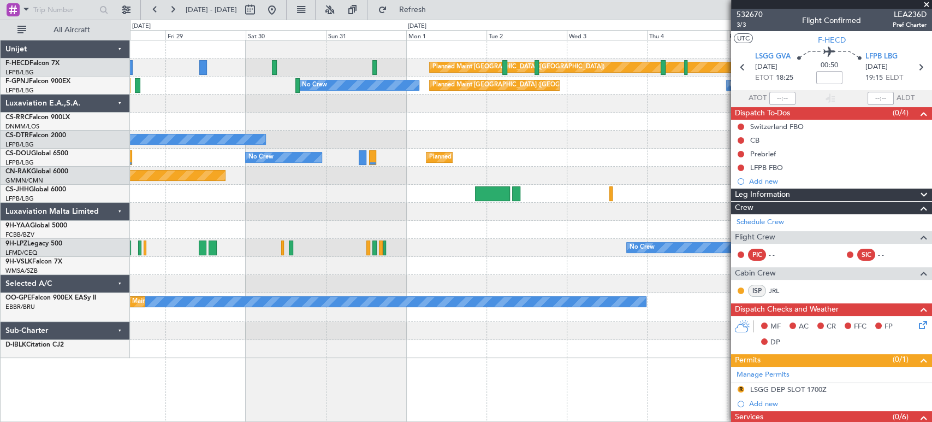
click at [601, 158] on div "Planned Maint [GEOGRAPHIC_DATA] ([GEOGRAPHIC_DATA])" at bounding box center [515, 157] width 172 height 16
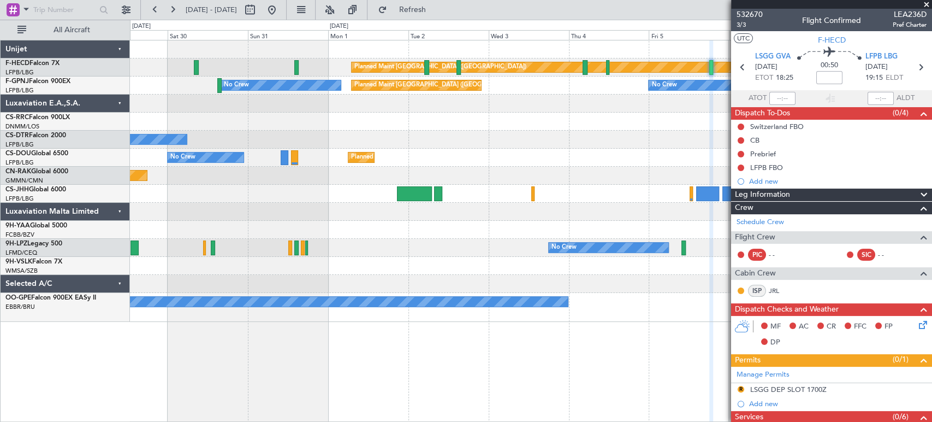
click at [132, 146] on div "Planned Maint [GEOGRAPHIC_DATA] ([GEOGRAPHIC_DATA]) Planned Maint [GEOGRAPHIC_D…" at bounding box center [531, 180] width 802 height 281
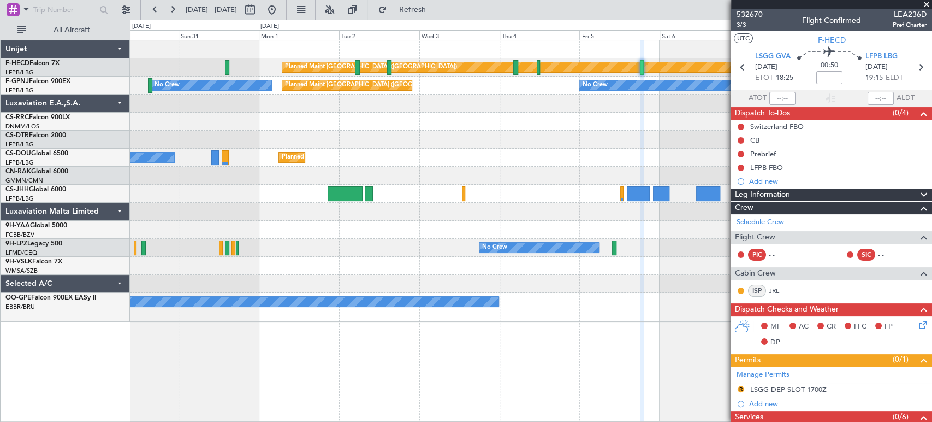
click at [286, 123] on div "Planned Maint [GEOGRAPHIC_DATA] ([GEOGRAPHIC_DATA]) Planned Maint [GEOGRAPHIC_D…" at bounding box center [531, 180] width 802 height 281
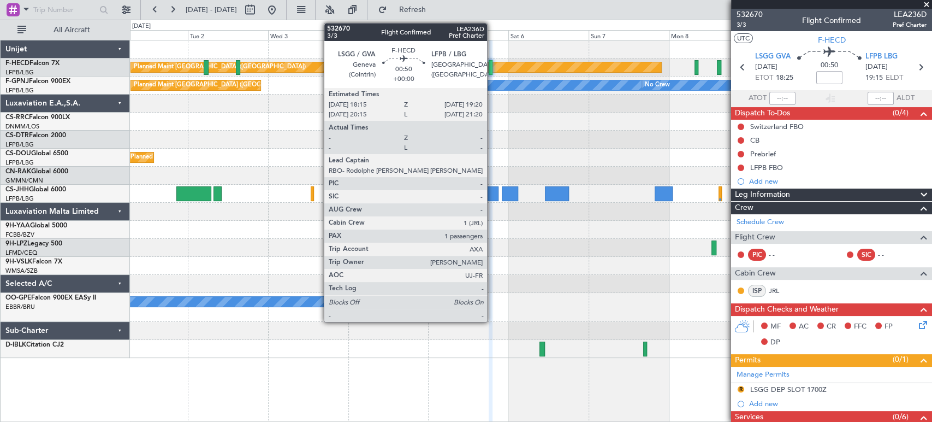
click at [492, 66] on div at bounding box center [491, 67] width 4 height 15
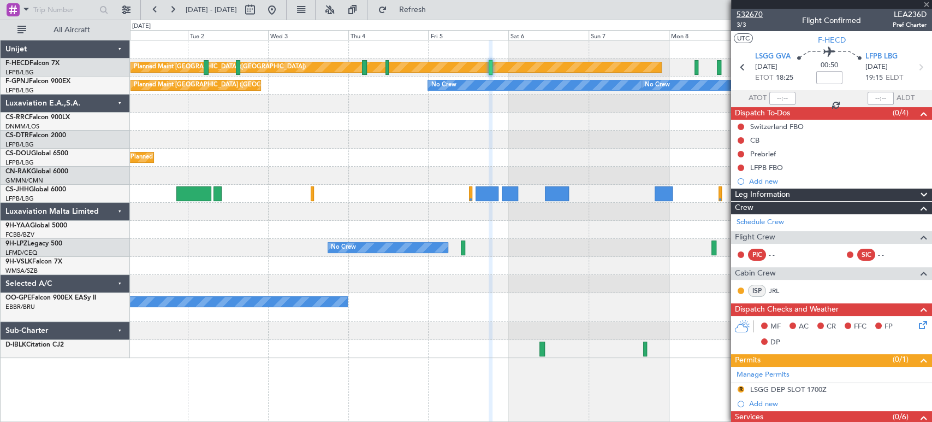
click at [753, 13] on span "532670" at bounding box center [750, 14] width 26 height 11
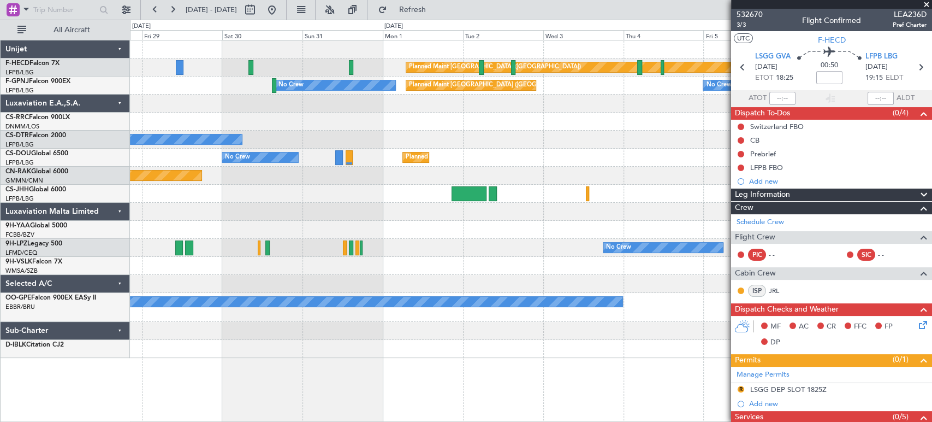
click at [600, 126] on div "Planned Maint [GEOGRAPHIC_DATA] ([GEOGRAPHIC_DATA]) No Crew No Crew Planned Mai…" at bounding box center [531, 198] width 802 height 317
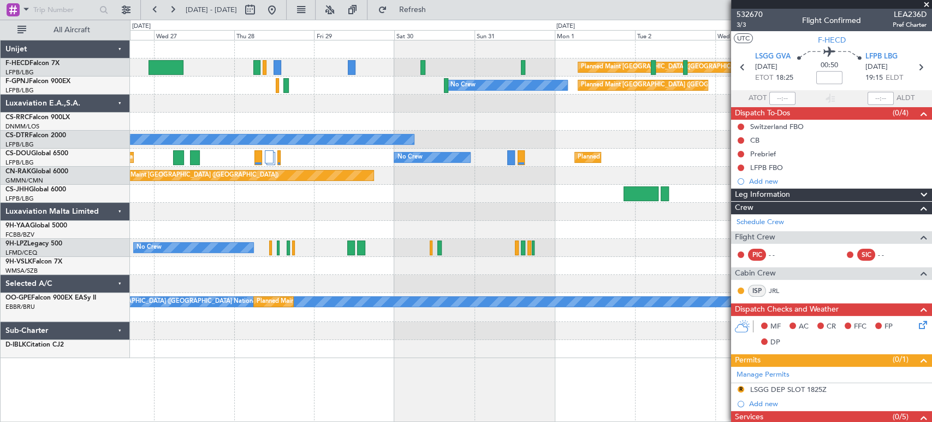
click at [540, 115] on div "Planned Maint [GEOGRAPHIC_DATA] ([GEOGRAPHIC_DATA]) No Crew No Crew Planned Mai…" at bounding box center [531, 198] width 802 height 317
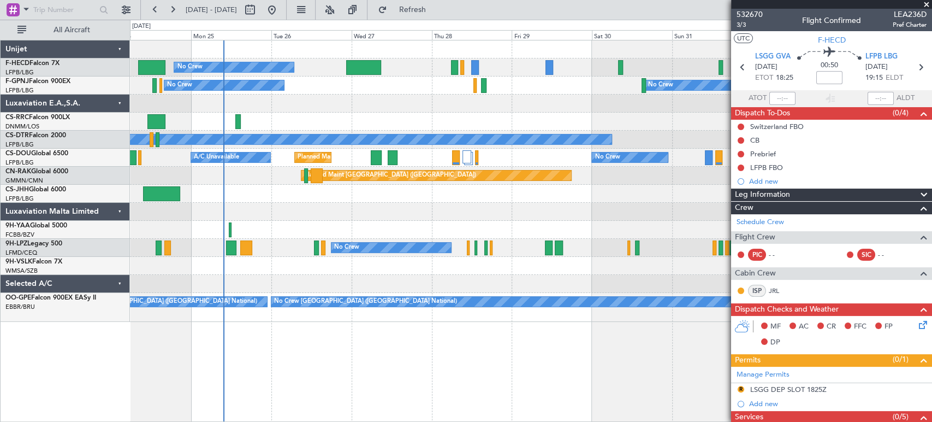
click at [376, 103] on div "Planned Maint [GEOGRAPHIC_DATA] ([GEOGRAPHIC_DATA]) No Crew Planned Maint [GEOG…" at bounding box center [531, 180] width 802 height 281
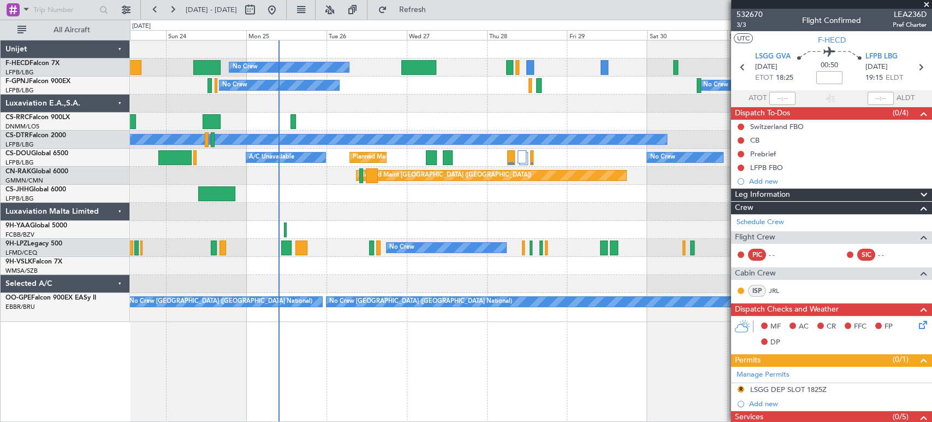
click at [355, 123] on div "Planned Maint [GEOGRAPHIC_DATA] ([GEOGRAPHIC_DATA])" at bounding box center [531, 122] width 802 height 18
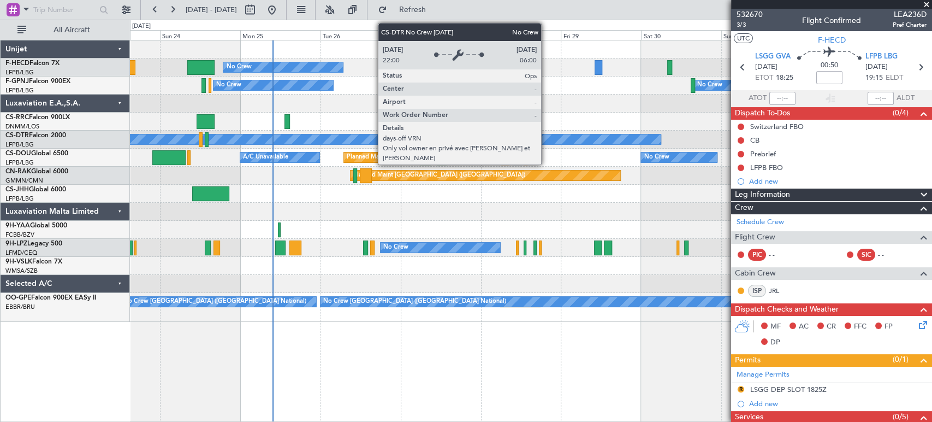
click at [375, 180] on div "Planned Maint [GEOGRAPHIC_DATA] ([GEOGRAPHIC_DATA]) No Crew Planned Maint [GEOG…" at bounding box center [531, 180] width 802 height 281
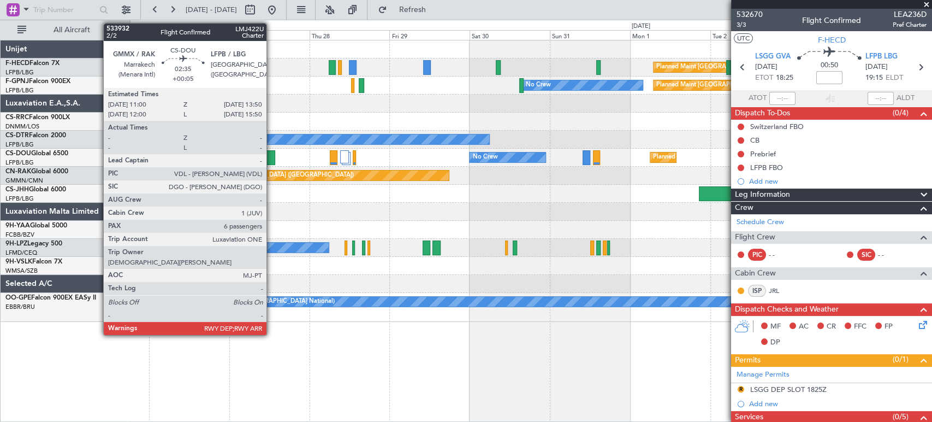
click at [272, 157] on div at bounding box center [270, 157] width 10 height 15
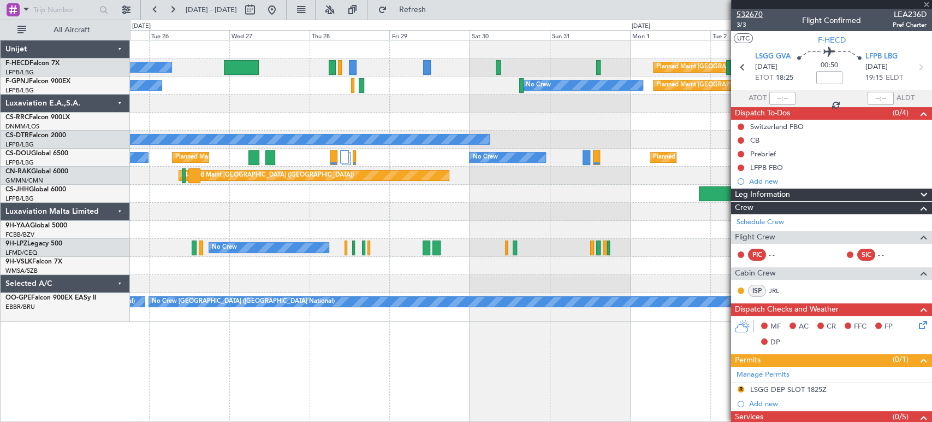
type input "+00:05"
type input "6"
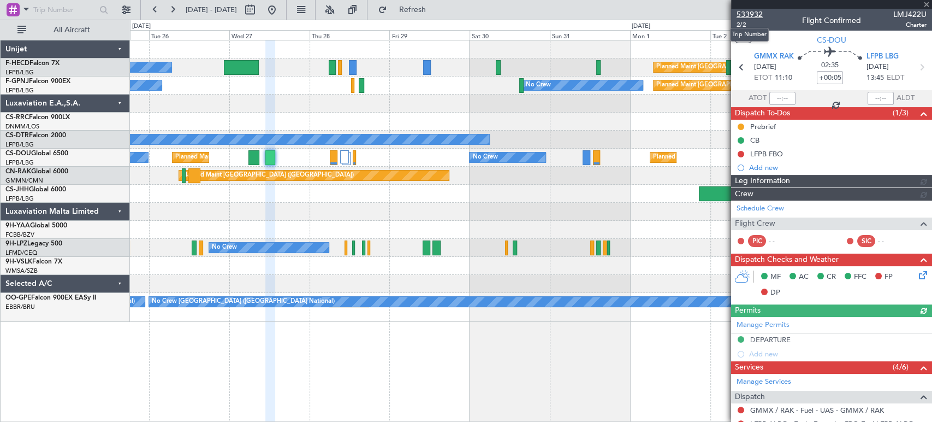
click at [747, 11] on span "533932" at bounding box center [750, 14] width 26 height 11
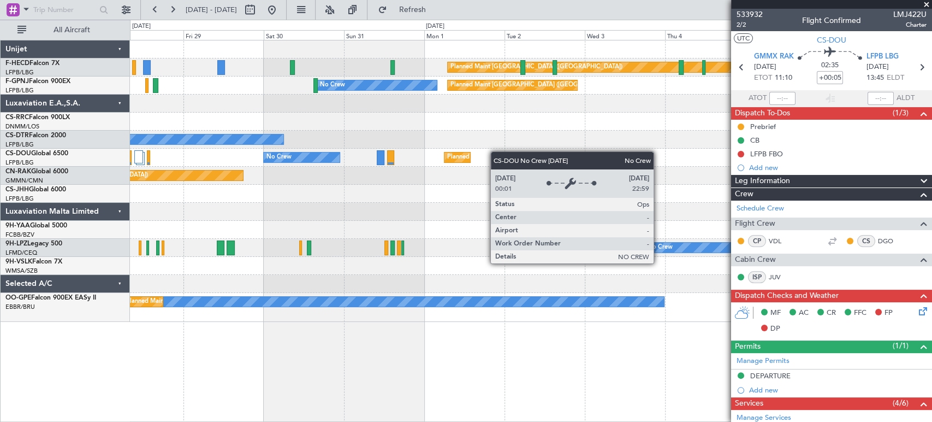
click at [278, 156] on div "Planned Maint Paris (Le Bourget) No Crew Planned Maint Paris (Le Bourget) A/C U…" at bounding box center [531, 158] width 802 height 18
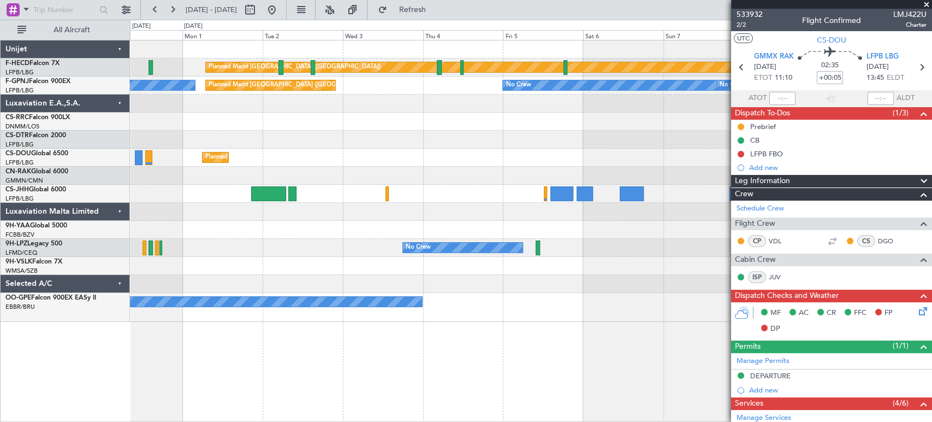
click at [183, 127] on div "Planned Maint Paris (Le Bourget) Planned Maint Paris (Le Bourget) No Crew No Cr…" at bounding box center [531, 180] width 802 height 281
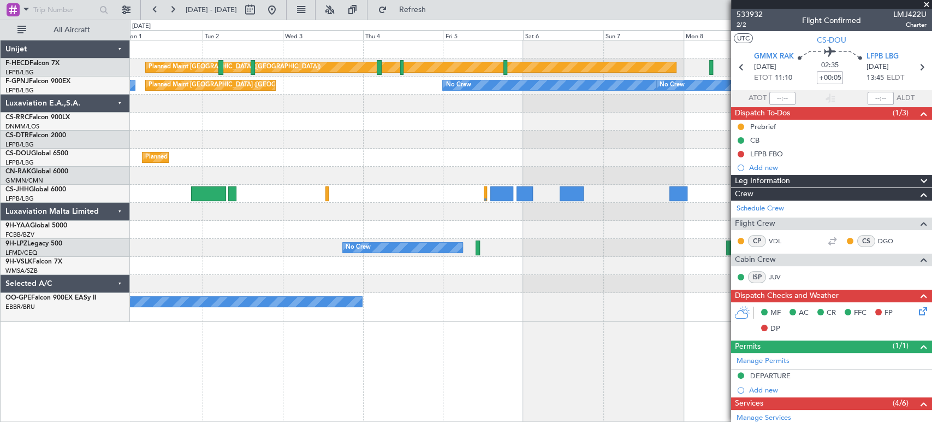
click at [319, 123] on div at bounding box center [531, 122] width 802 height 18
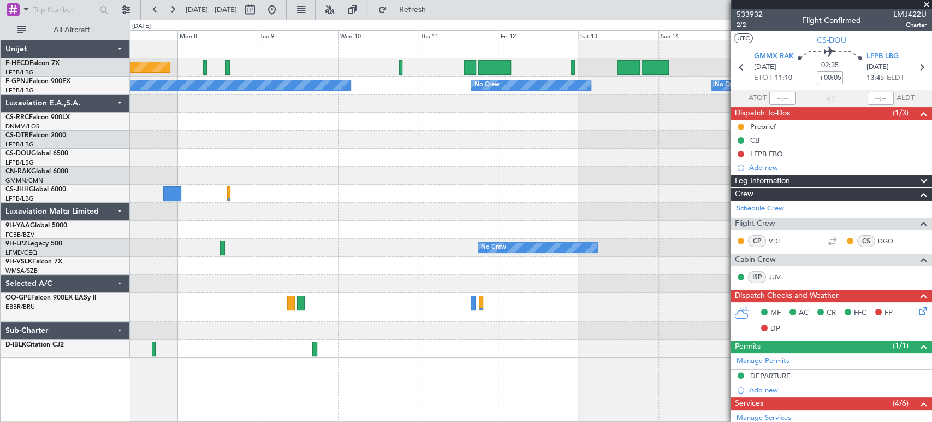
click at [219, 119] on div at bounding box center [531, 122] width 802 height 18
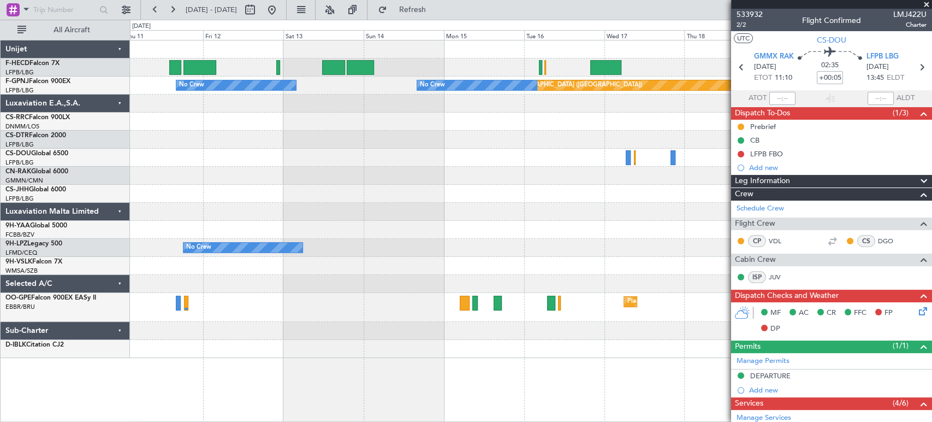
click at [203, 142] on div at bounding box center [531, 140] width 802 height 18
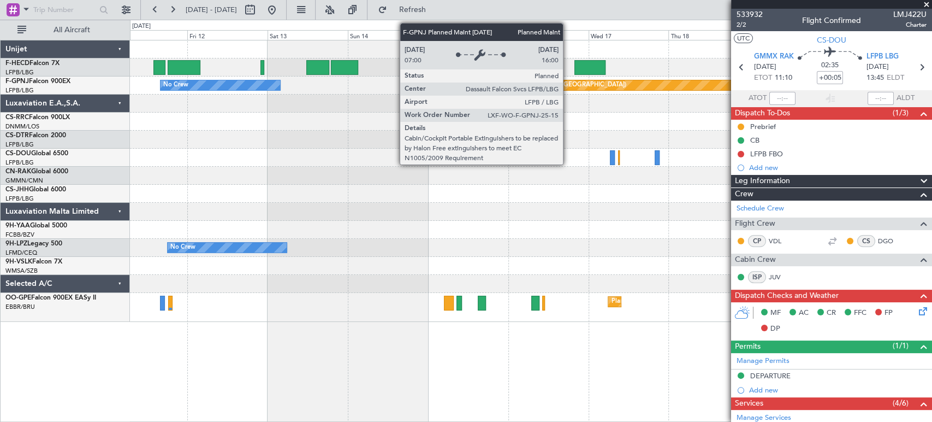
click at [568, 82] on div "Planned Maint [GEOGRAPHIC_DATA] ([GEOGRAPHIC_DATA])" at bounding box center [627, 85] width 350 height 10
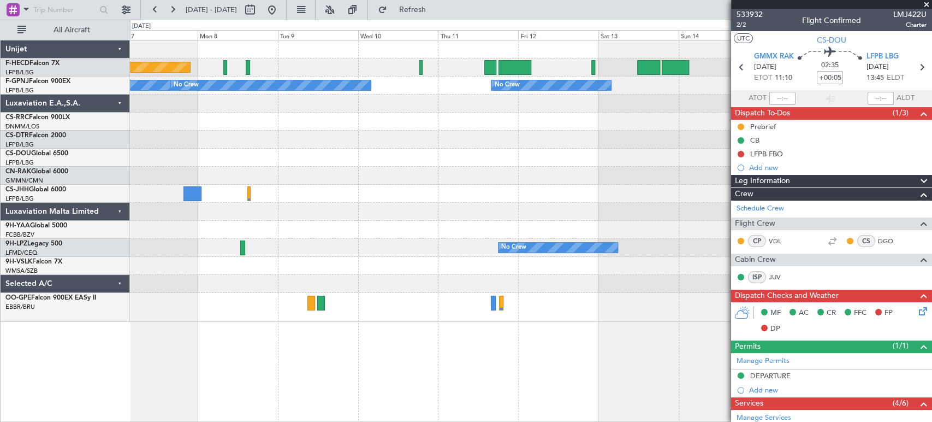
click at [743, 141] on fb-app "11 Sep 2025 - 21 Sep 2025 Refresh Quick Links All Aircraft Planned Maint Paris …" at bounding box center [466, 215] width 932 height 414
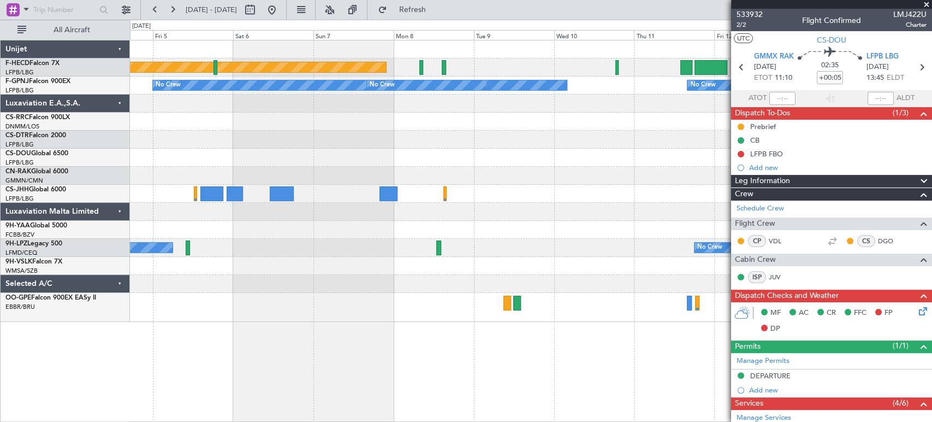
click at [781, 167] on fb-app "11 Sep 2025 - 21 Sep 2025 Refresh Quick Links All Aircraft Planned Maint Paris …" at bounding box center [466, 215] width 932 height 414
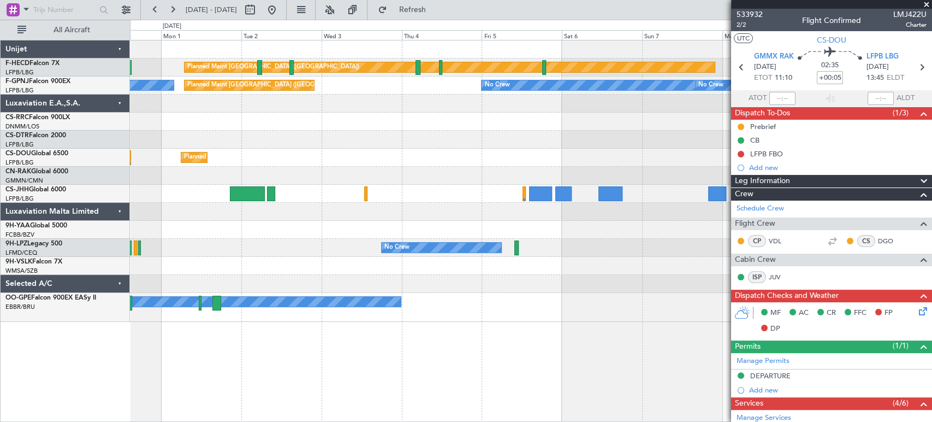
click at [693, 149] on div "Planned Maint Paris (Le Bourget) No Crew" at bounding box center [531, 158] width 802 height 18
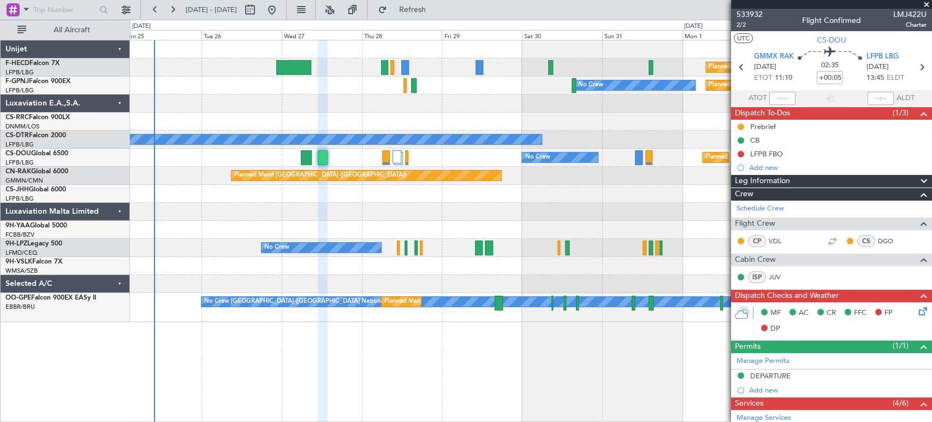
click at [635, 144] on div "No Crew" at bounding box center [531, 140] width 802 height 18
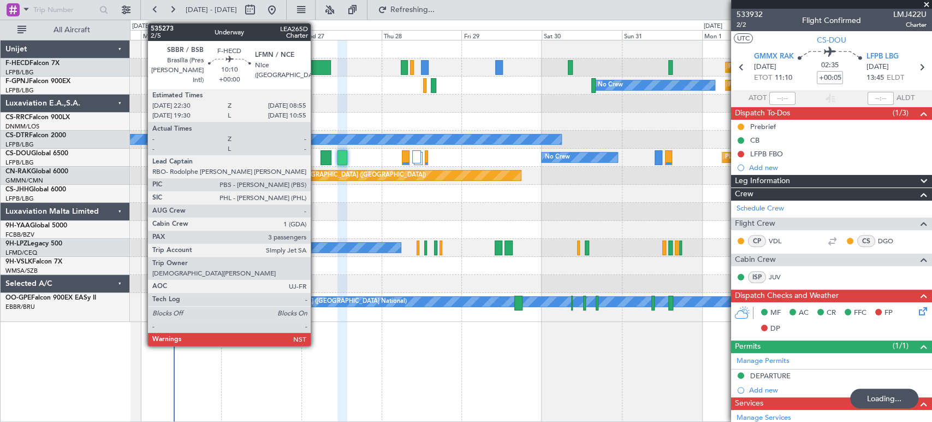
click at [316, 64] on div at bounding box center [313, 67] width 35 height 15
type input "3"
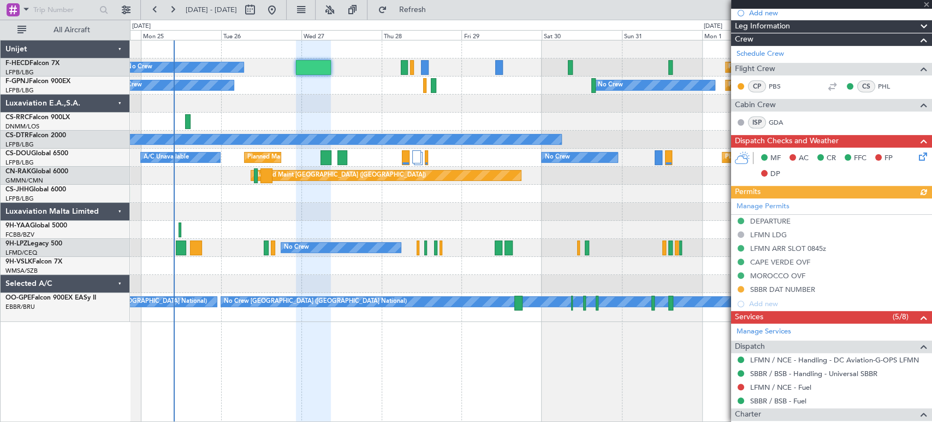
scroll to position [243, 0]
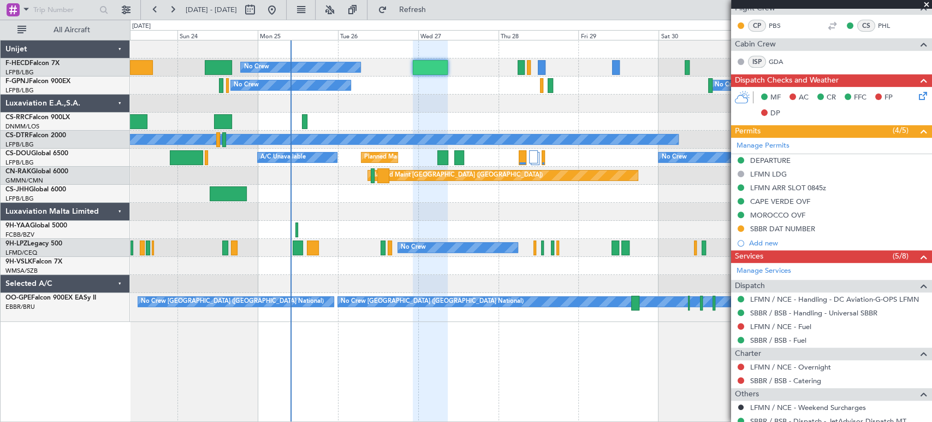
click at [432, 126] on div "Planned Maint [GEOGRAPHIC_DATA] ([GEOGRAPHIC_DATA])" at bounding box center [531, 122] width 802 height 18
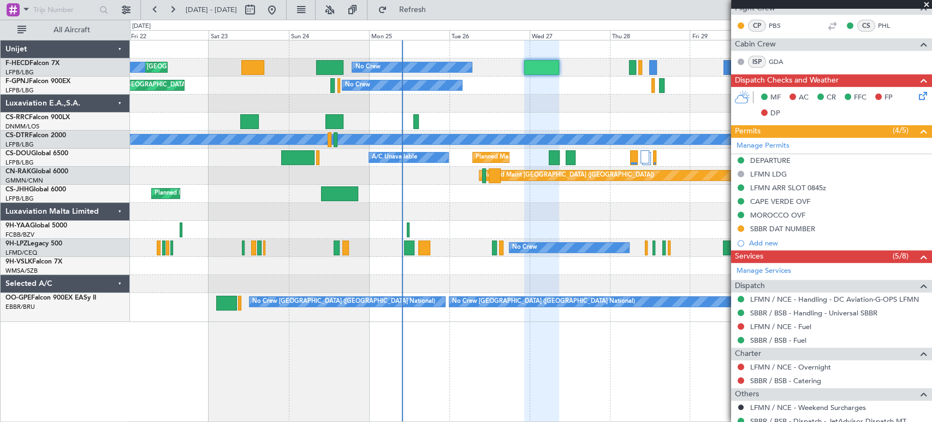
click at [383, 213] on div at bounding box center [531, 212] width 802 height 18
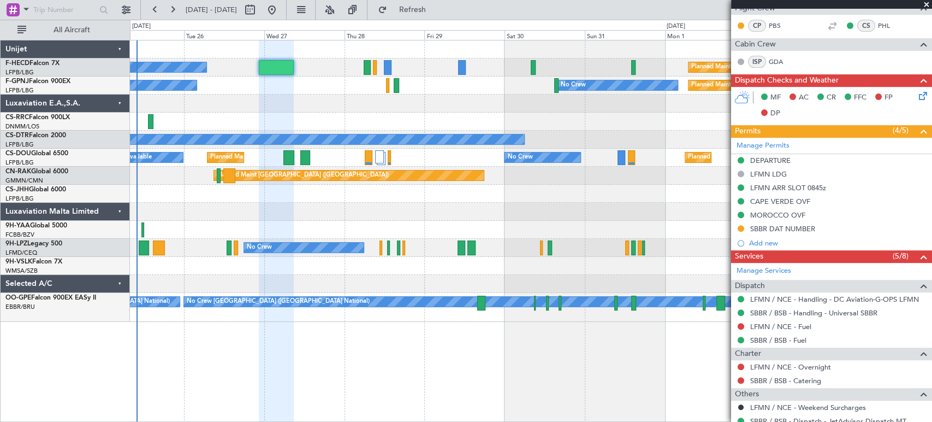
click at [276, 137] on div "No Crew Planned Maint Paris (Le Bourget) No Crew No Crew Planned Maint Paris (L…" at bounding box center [531, 180] width 802 height 281
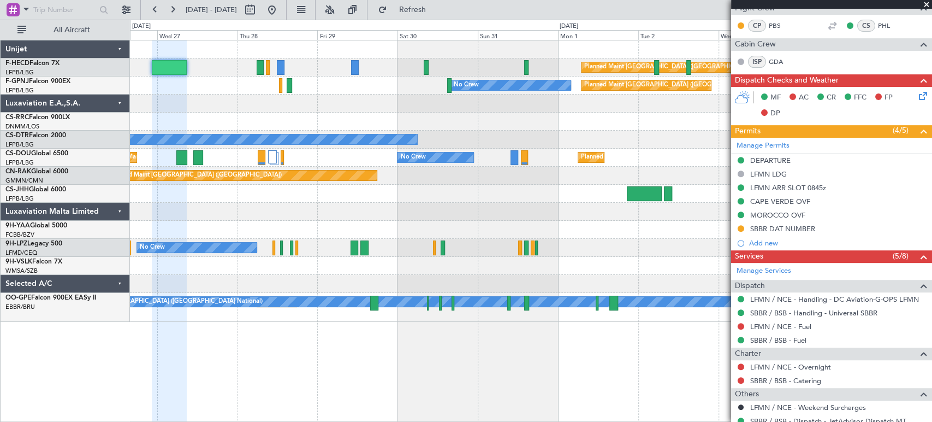
click at [272, 132] on div "Planned Maint Paris (Le Bourget) No Crew No Crew Planned Maint Paris (Le Bourge…" at bounding box center [531, 180] width 802 height 281
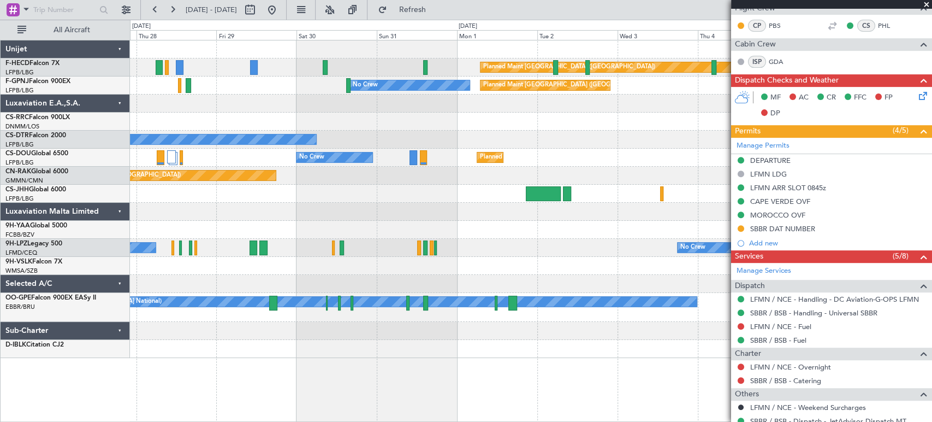
click at [446, 133] on div "No Crew" at bounding box center [531, 140] width 802 height 18
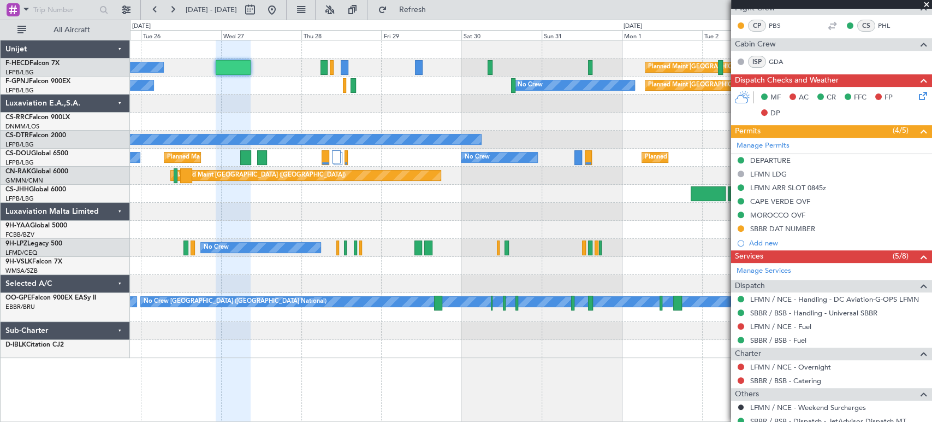
click at [459, 146] on div "Planned Maint Paris (Le Bourget) No Crew No Crew Planned Maint Paris (Le Bourge…" at bounding box center [531, 198] width 802 height 317
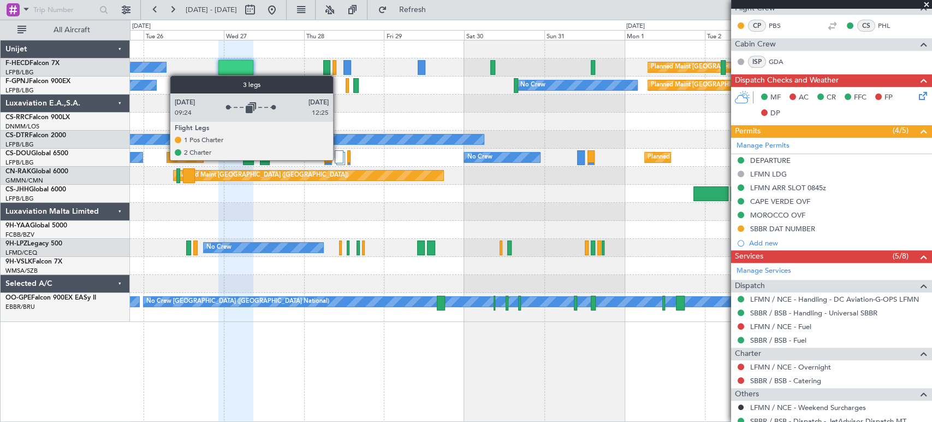
click at [338, 160] on div at bounding box center [339, 156] width 9 height 13
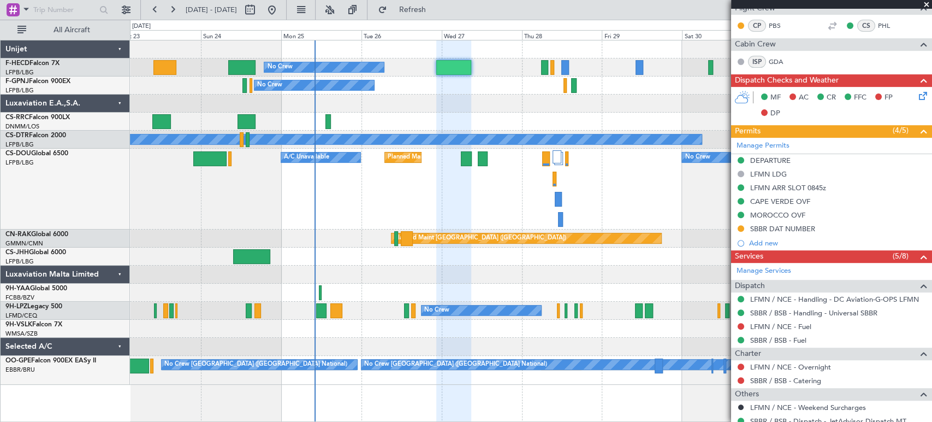
click at [289, 217] on div "Planned Maint Paris (Le Bourget) No Crew Planned Maint Paris (Le Bourget) A/C U…" at bounding box center [531, 189] width 802 height 81
click at [264, 246] on div "Planned Maint Paris (Le Bourget) No Crew Planned Maint Paris (Le Bourget) Plann…" at bounding box center [531, 212] width 802 height 344
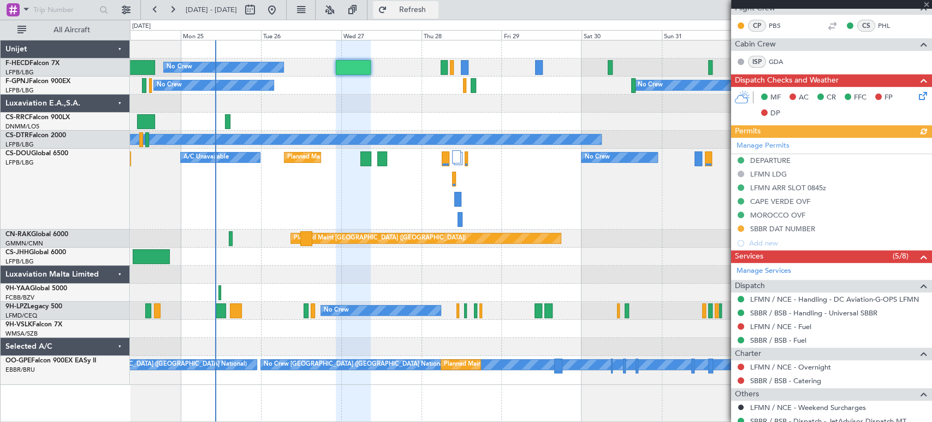
click at [435, 6] on span "Refresh" at bounding box center [412, 10] width 46 height 8
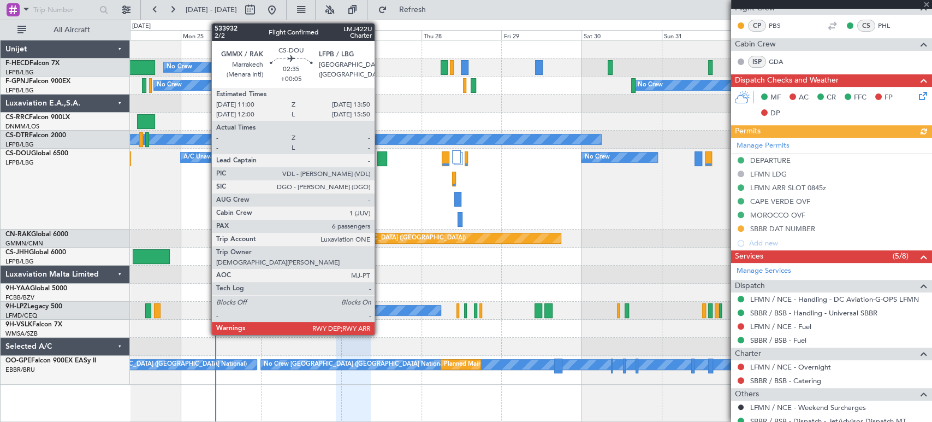
click at [380, 160] on div at bounding box center [382, 158] width 10 height 15
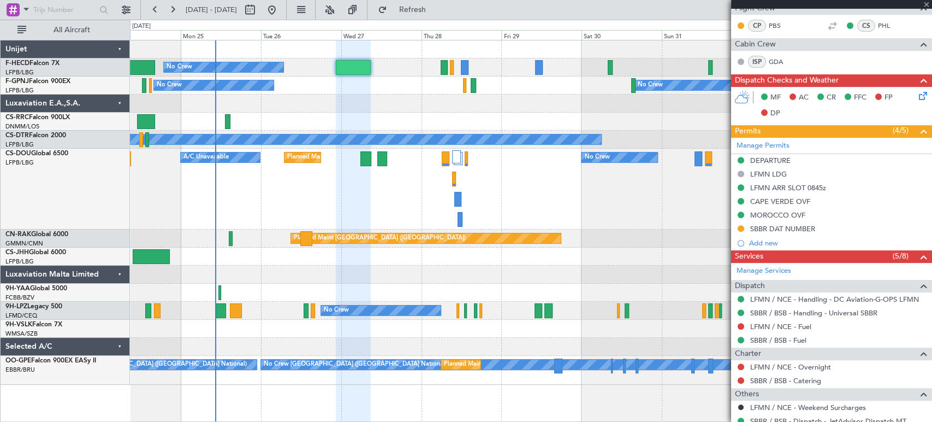
type input "+00:05"
type input "6"
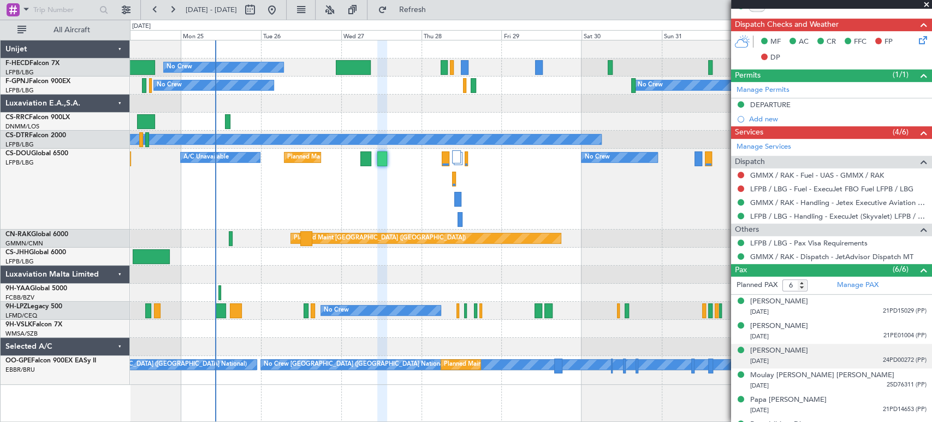
scroll to position [290, 0]
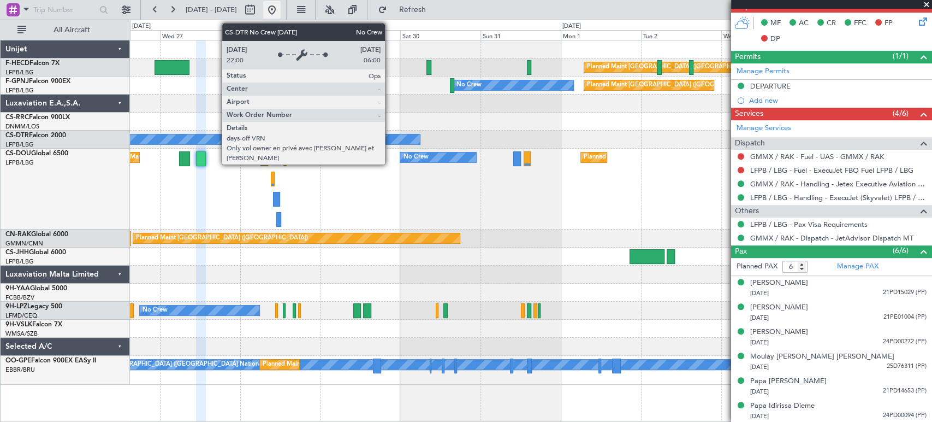
click at [281, 11] on button at bounding box center [271, 9] width 17 height 17
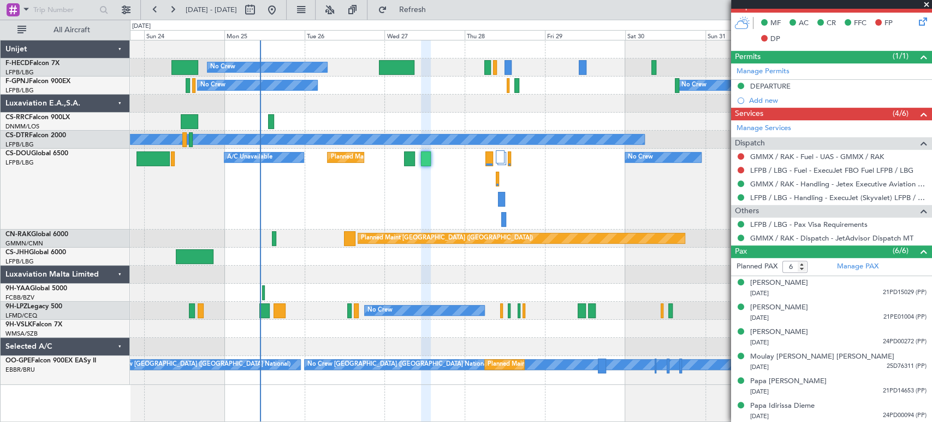
click at [386, 145] on div "No Crew" at bounding box center [531, 140] width 802 height 18
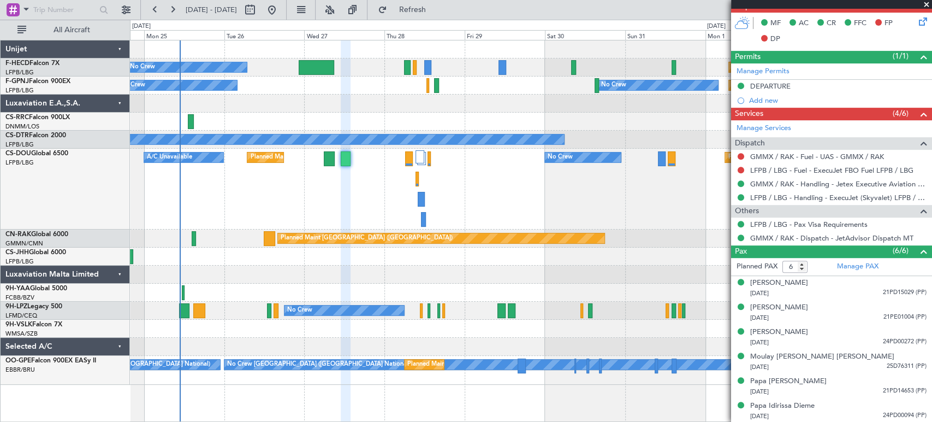
click at [318, 122] on div at bounding box center [531, 122] width 802 height 18
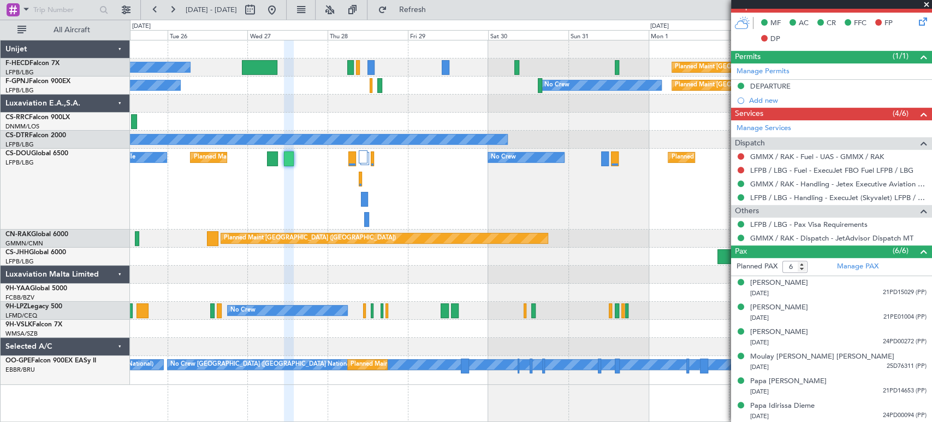
click at [244, 119] on div at bounding box center [531, 122] width 802 height 18
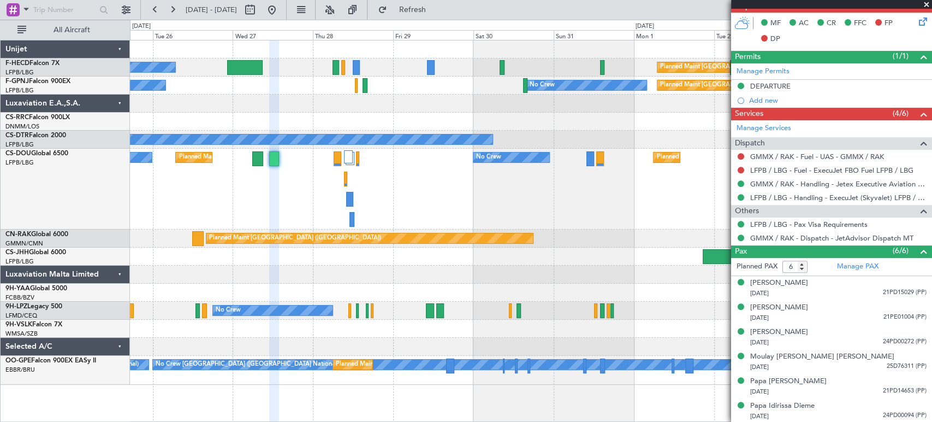
click at [355, 122] on div at bounding box center [531, 122] width 802 height 18
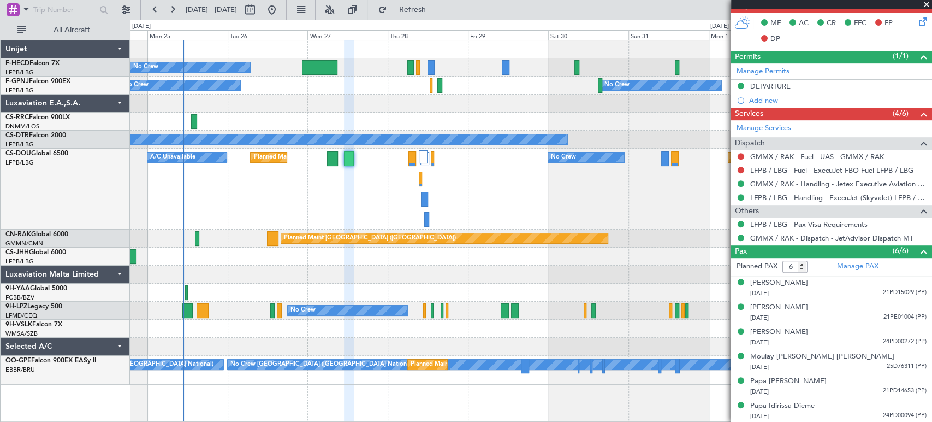
click at [223, 107] on div "No Crew Planned Maint Paris (Le Bourget) Planned Maint Paris (Le Bourget) No Cr…" at bounding box center [531, 212] width 802 height 344
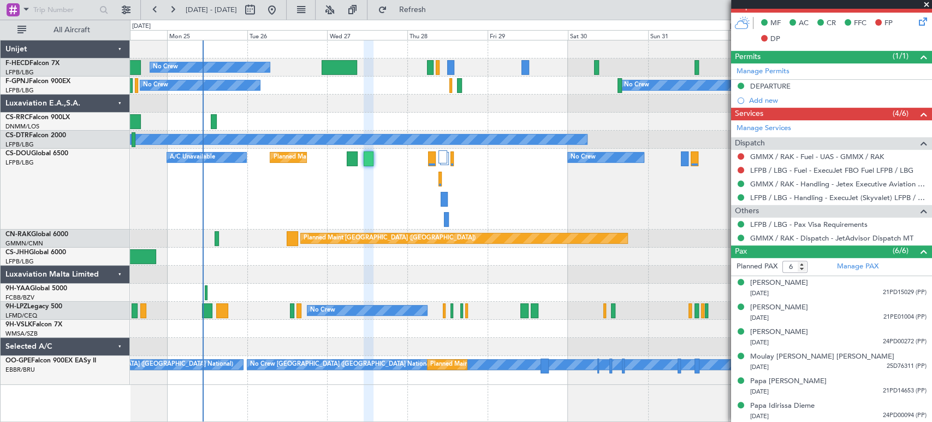
click at [329, 260] on div "Planned Maint [GEOGRAPHIC_DATA] ([GEOGRAPHIC_DATA])" at bounding box center [531, 256] width 802 height 18
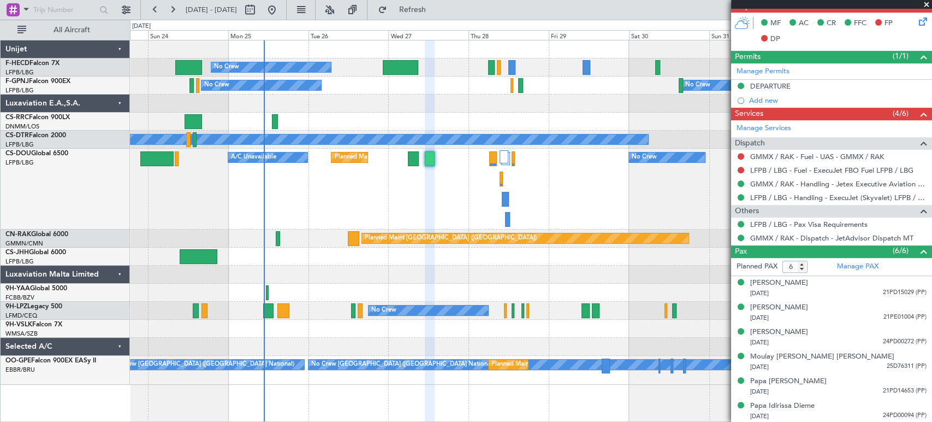
click at [237, 126] on div "No Crew Planned Maint Paris (Le Bourget) Planned Maint Paris (Le Bourget) Plann…" at bounding box center [531, 212] width 802 height 344
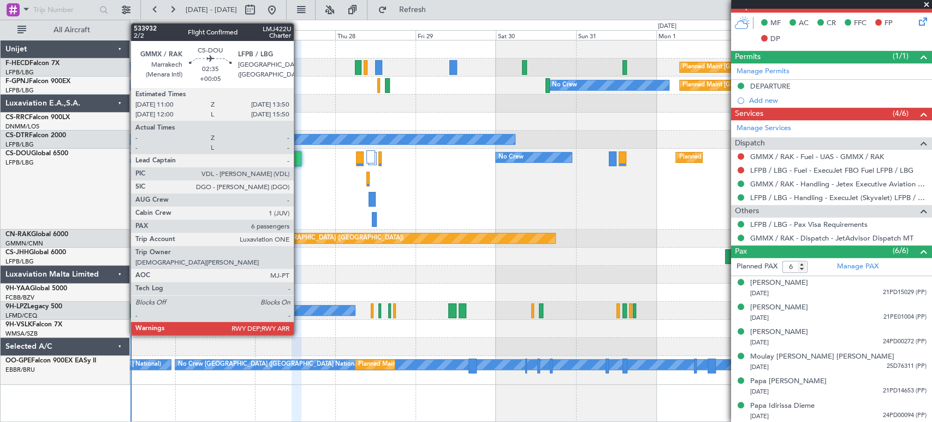
click at [297, 162] on div at bounding box center [297, 158] width 10 height 15
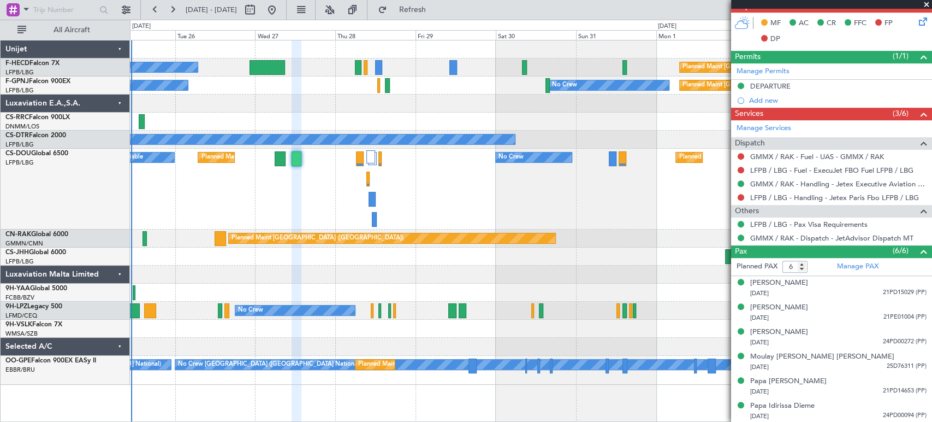
click at [512, 116] on div "Planned Maint Paris (Le Bourget) No Crew Planned Maint Paris (Le Bourget) No Cr…" at bounding box center [531, 212] width 802 height 344
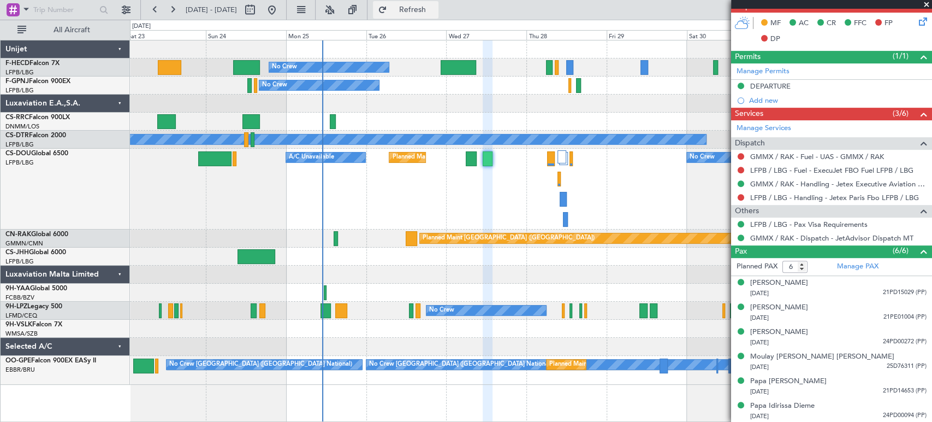
click at [435, 12] on span "Refresh" at bounding box center [412, 10] width 46 height 8
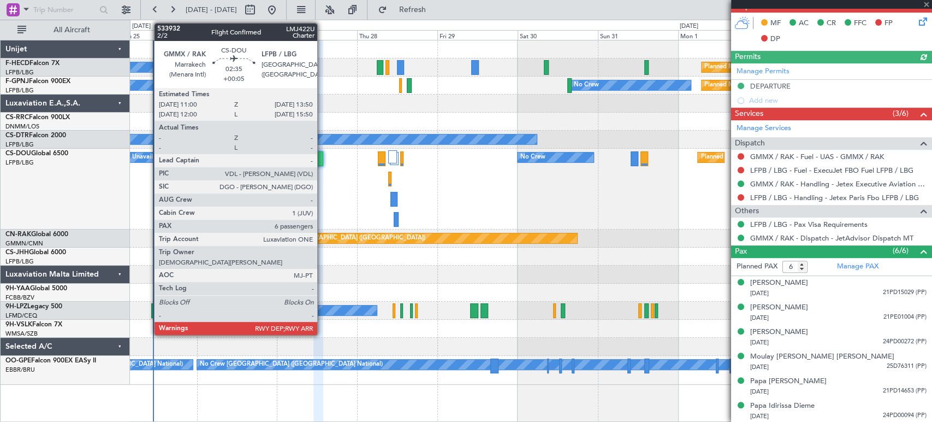
click at [320, 160] on div at bounding box center [319, 158] width 10 height 15
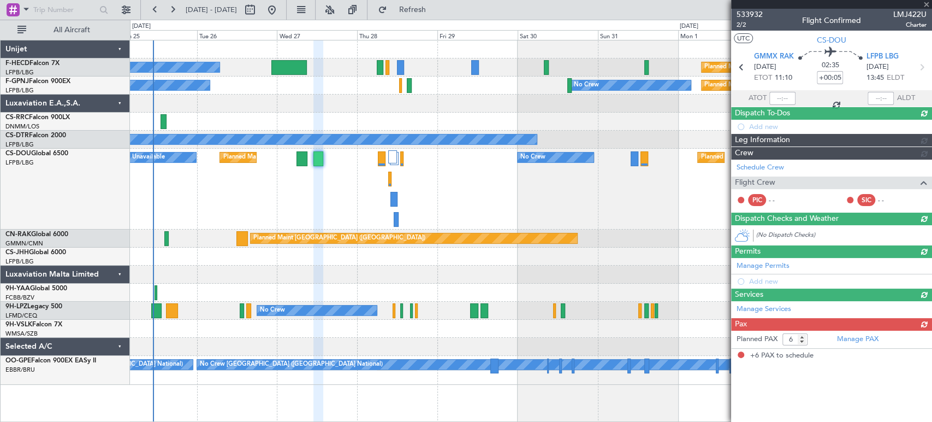
scroll to position [0, 0]
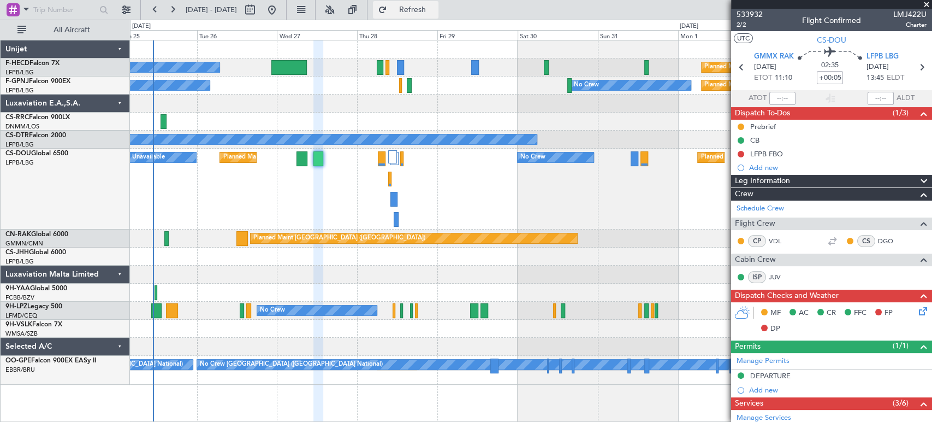
click at [439, 2] on button "Refresh" at bounding box center [406, 9] width 66 height 17
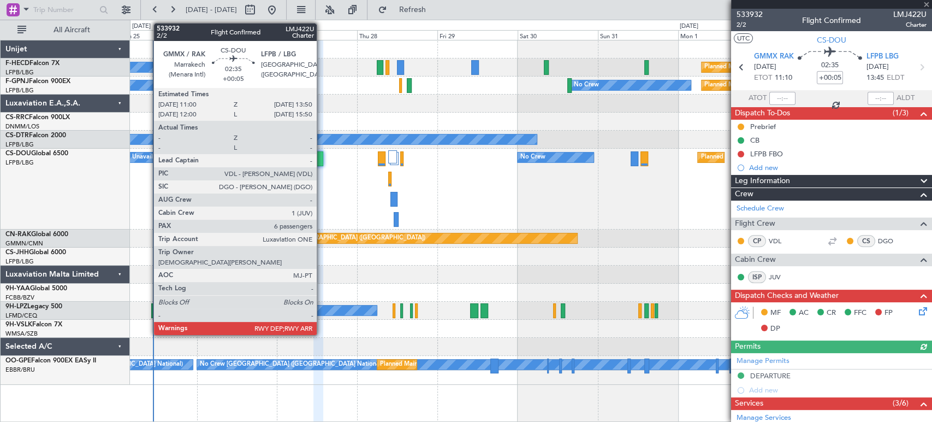
click at [322, 160] on div at bounding box center [319, 158] width 10 height 15
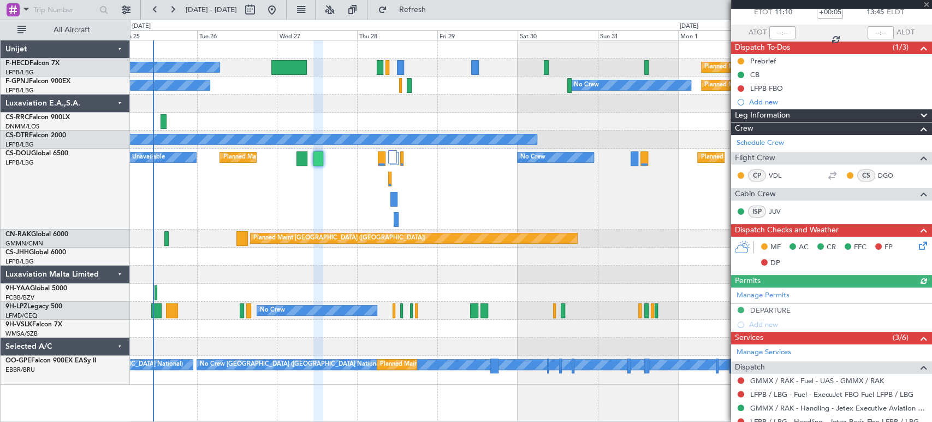
scroll to position [121, 0]
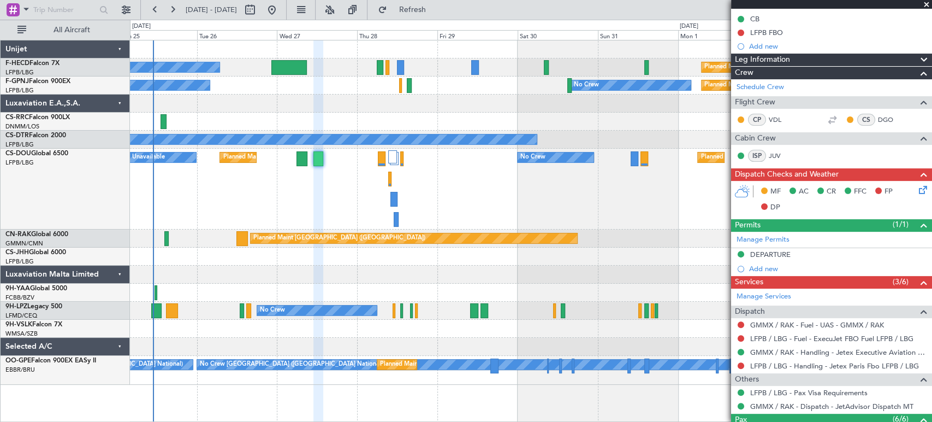
click at [320, 159] on div at bounding box center [319, 158] width 10 height 15
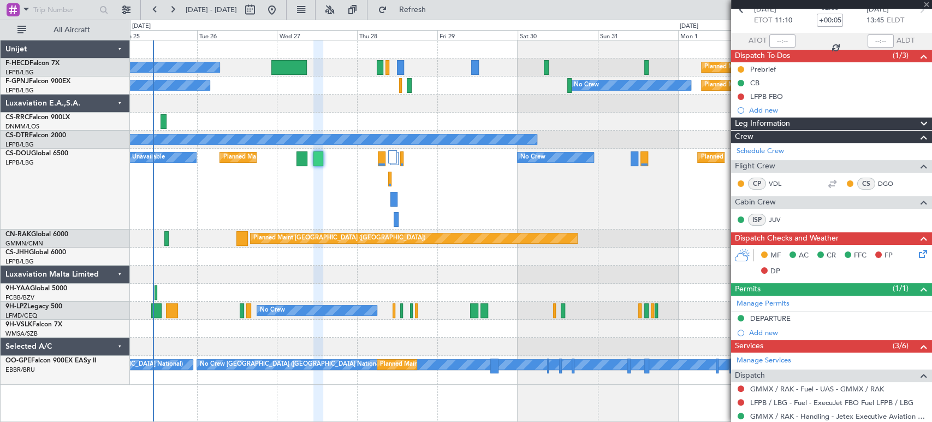
scroll to position [0, 0]
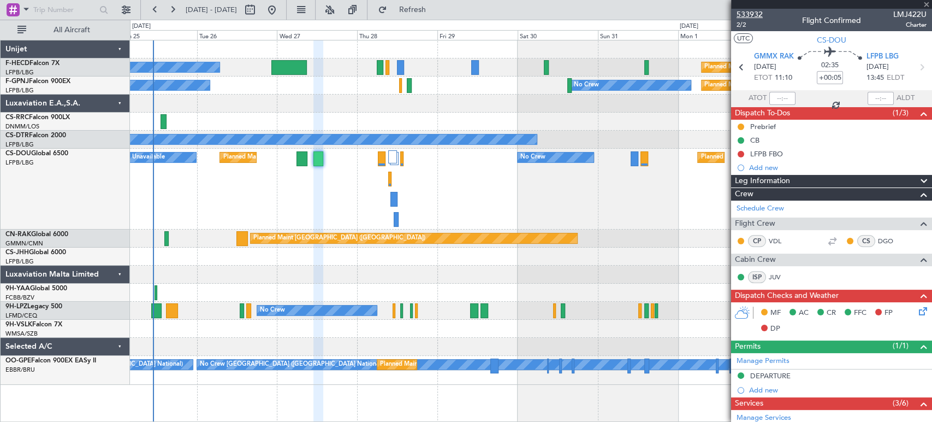
click at [749, 14] on span "533932" at bounding box center [750, 14] width 26 height 11
